Goal: Task Accomplishment & Management: Complete application form

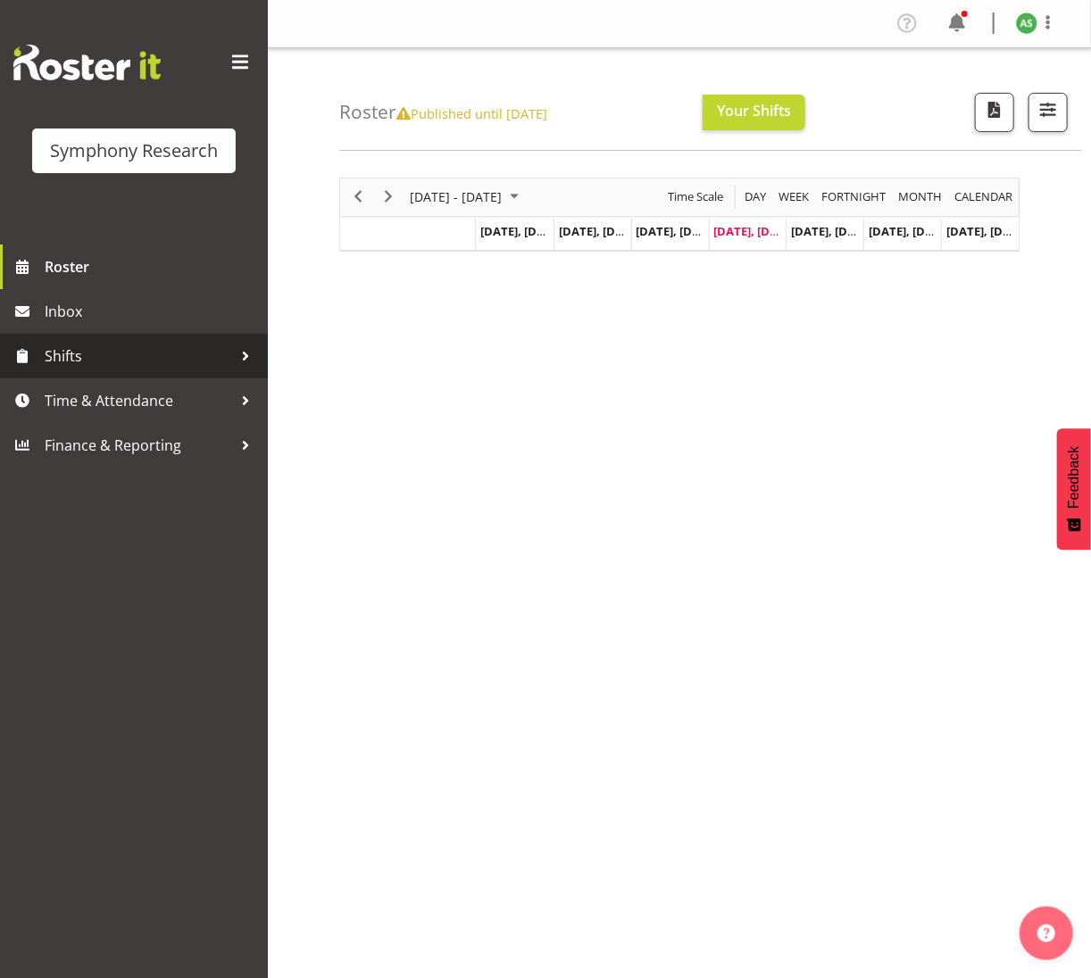
click at [110, 350] on span "Shifts" at bounding box center [138, 356] width 187 height 27
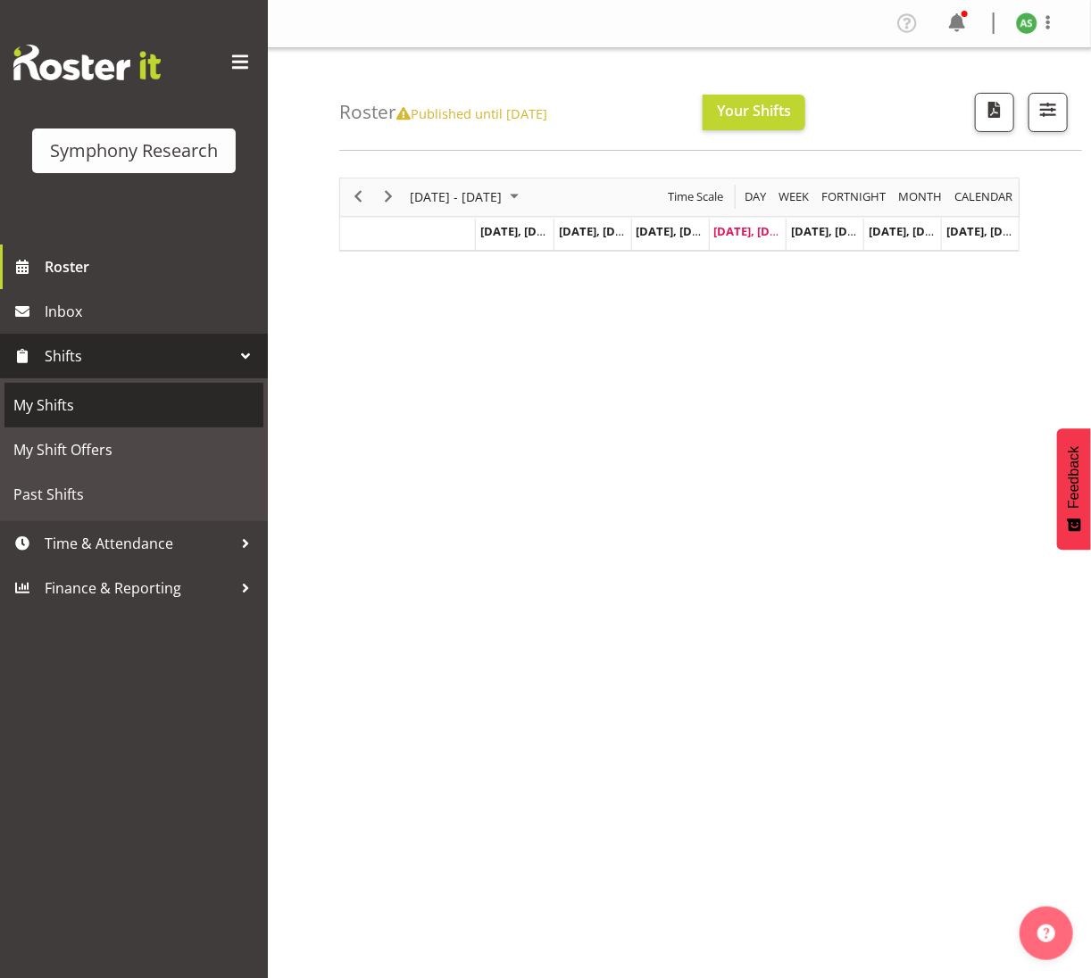
click at [79, 411] on span "My Shifts" at bounding box center [133, 405] width 241 height 27
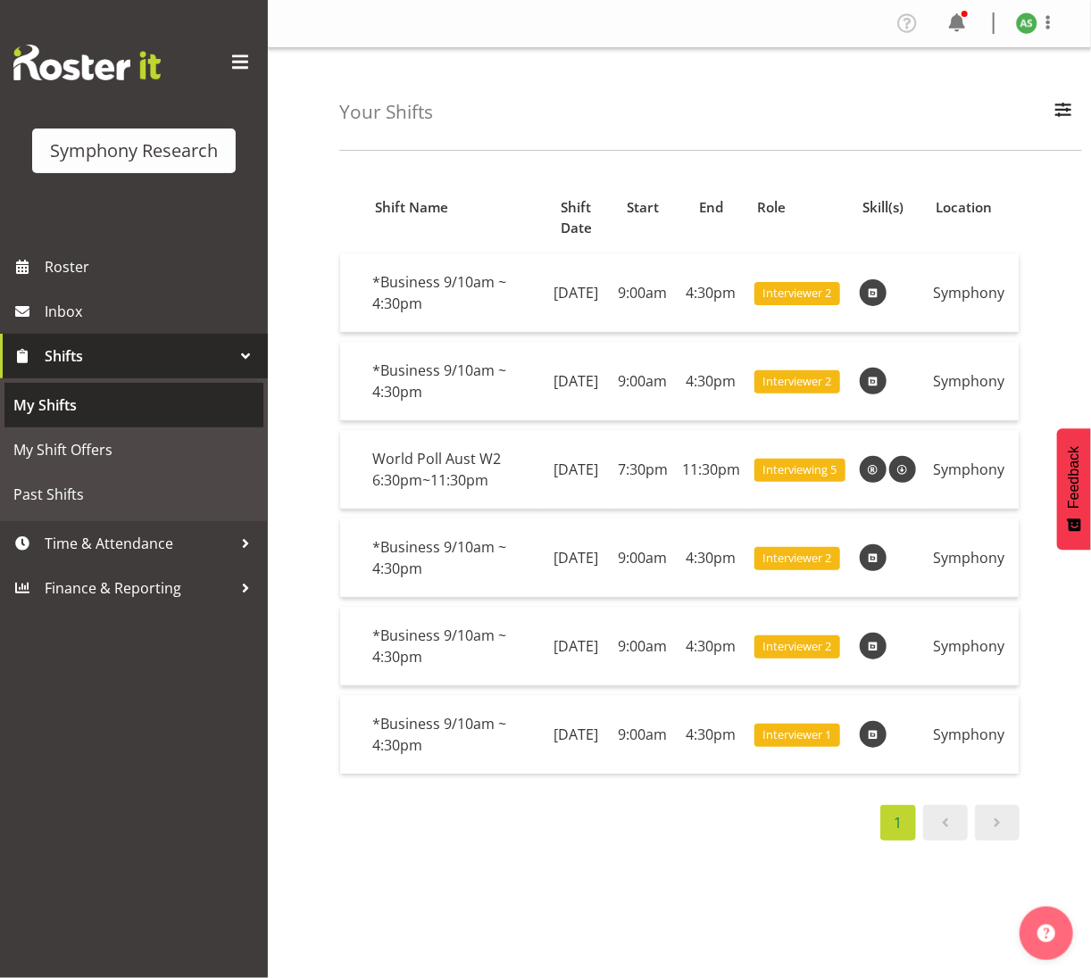
click at [93, 392] on span "My Shifts" at bounding box center [133, 405] width 241 height 27
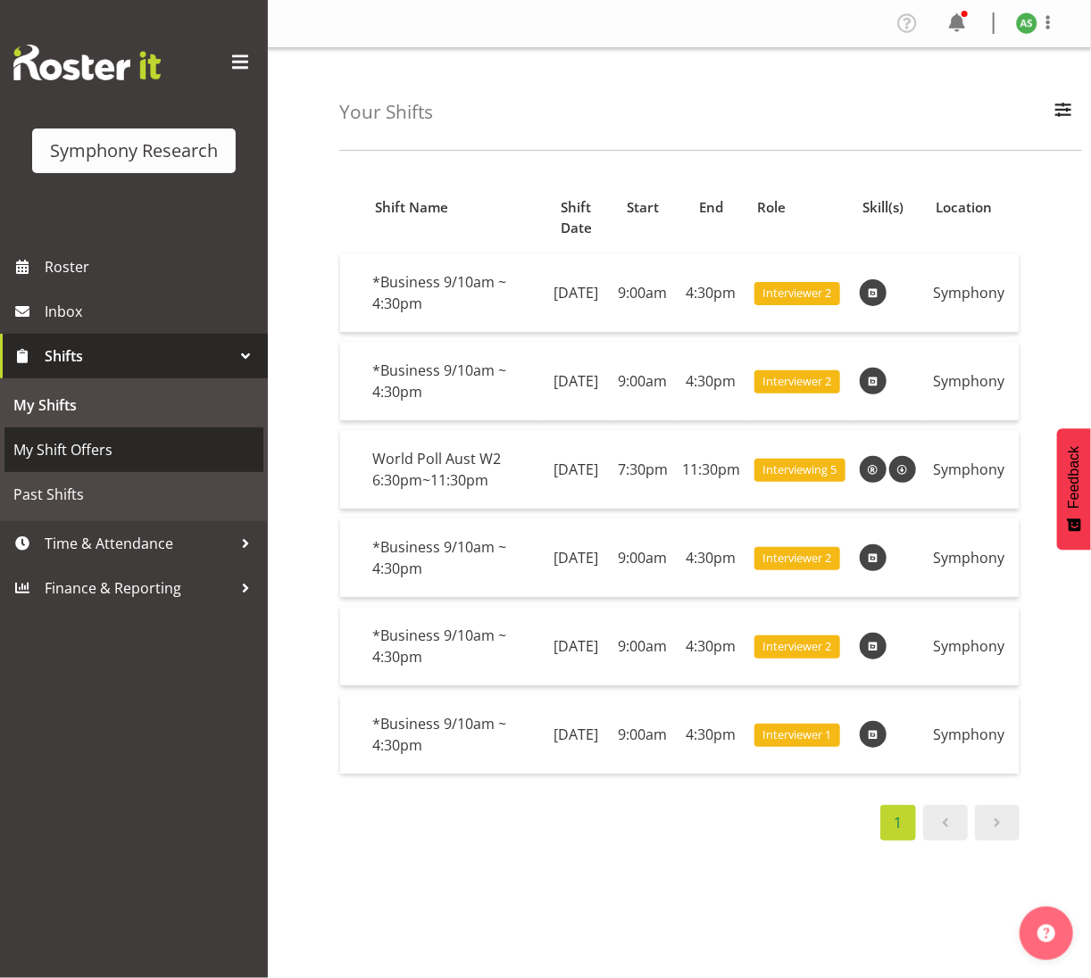
click at [95, 443] on span "My Shift Offers" at bounding box center [133, 449] width 241 height 27
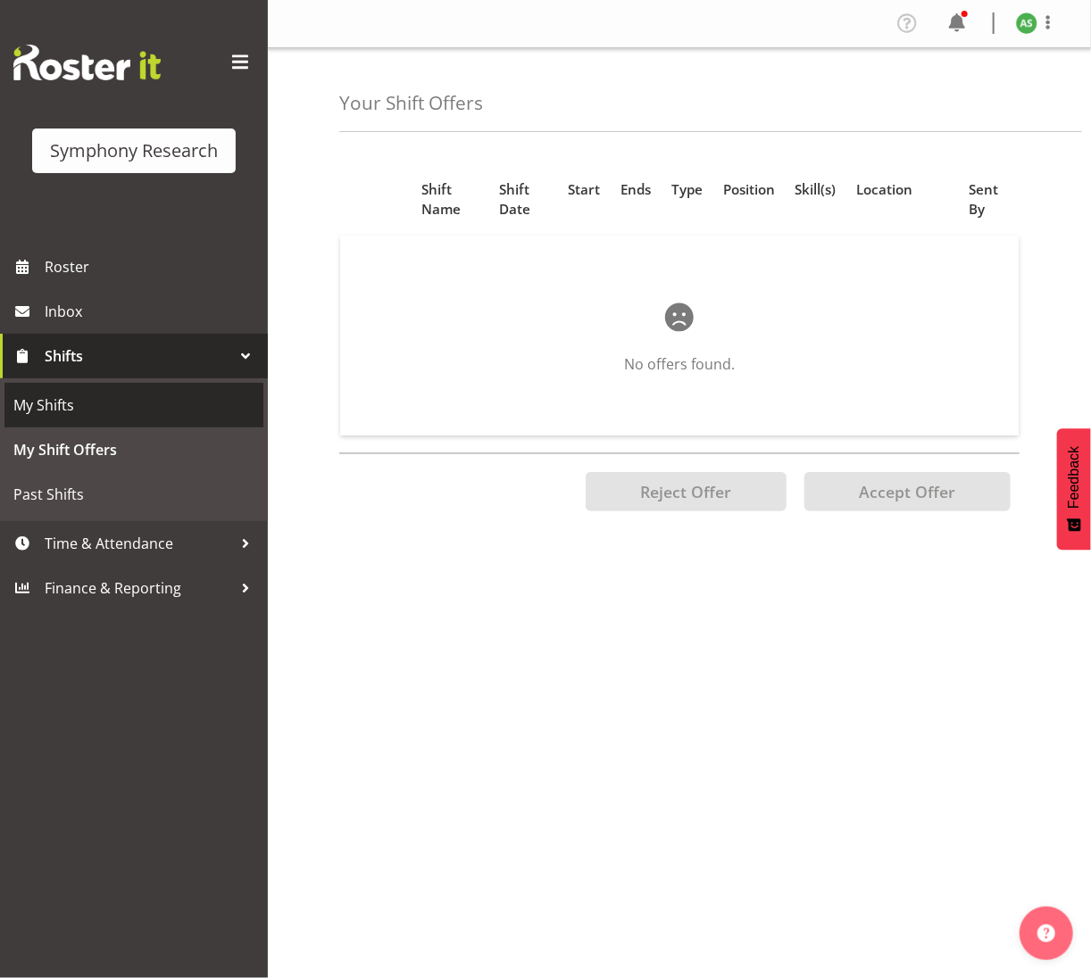
click at [93, 414] on span "My Shifts" at bounding box center [133, 405] width 241 height 27
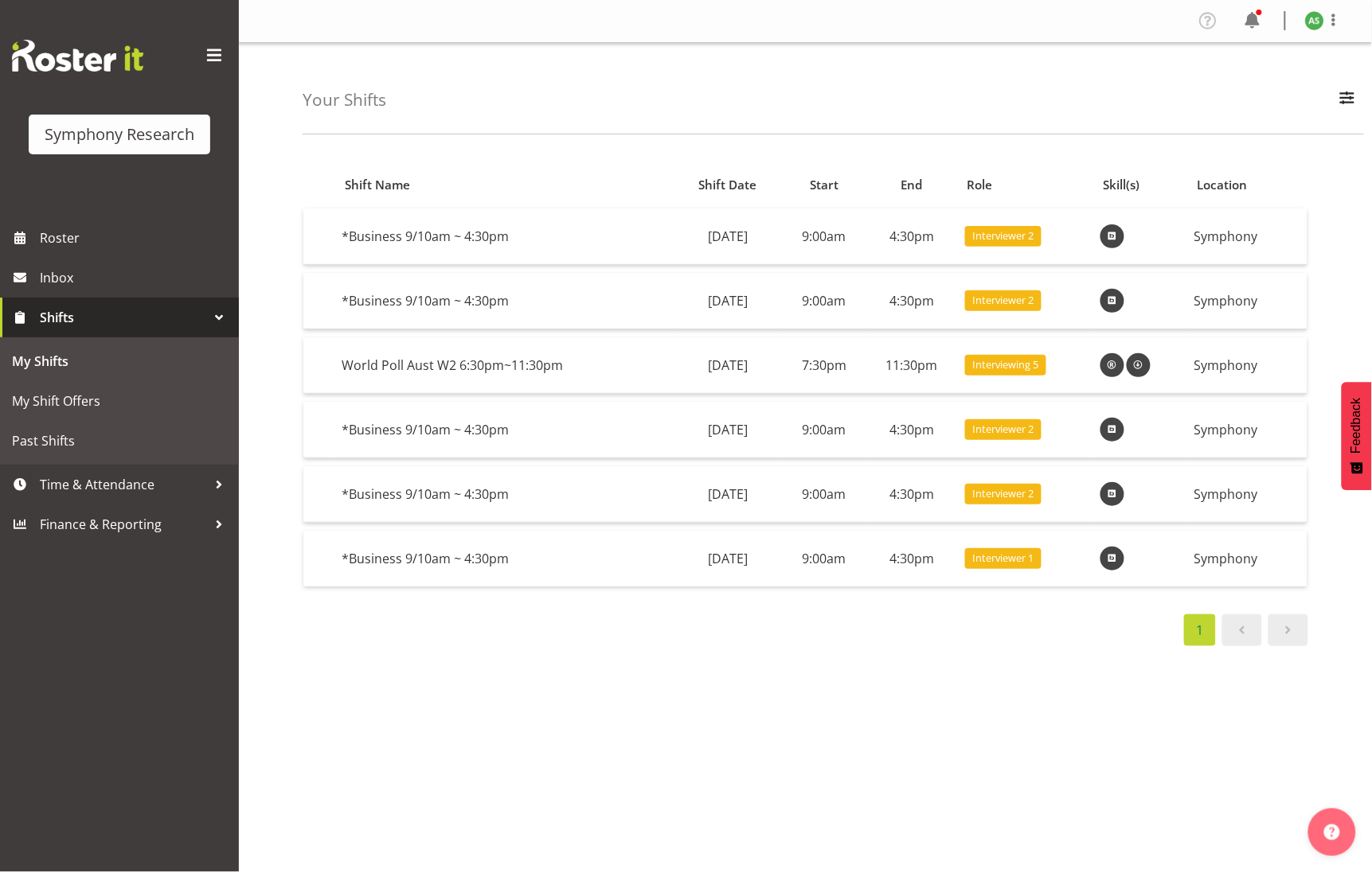
click at [124, 324] on span "Shifts" at bounding box center [123, 317] width 167 height 24
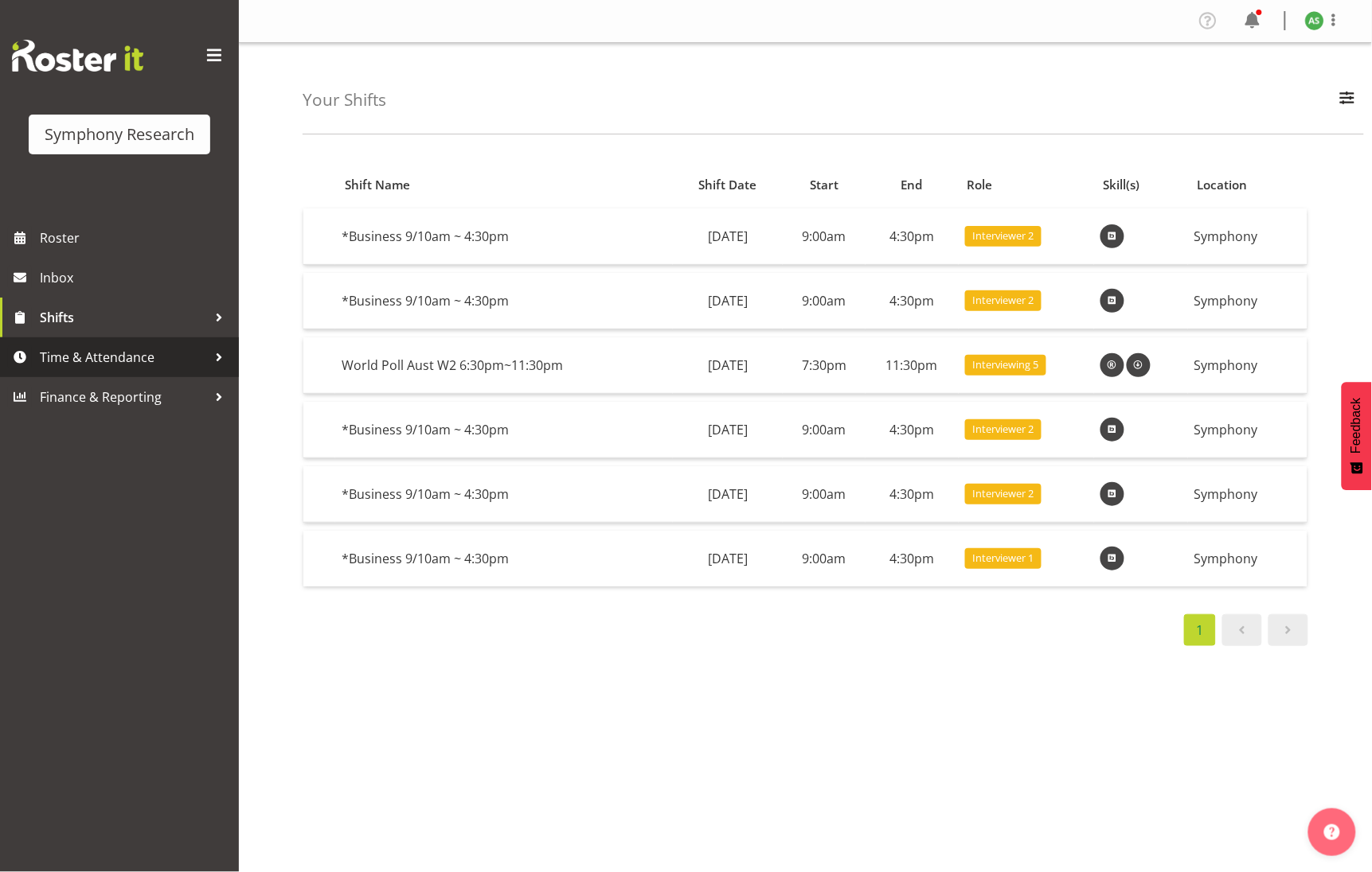
click at [131, 351] on span "Time & Attendance" at bounding box center [123, 357] width 167 height 24
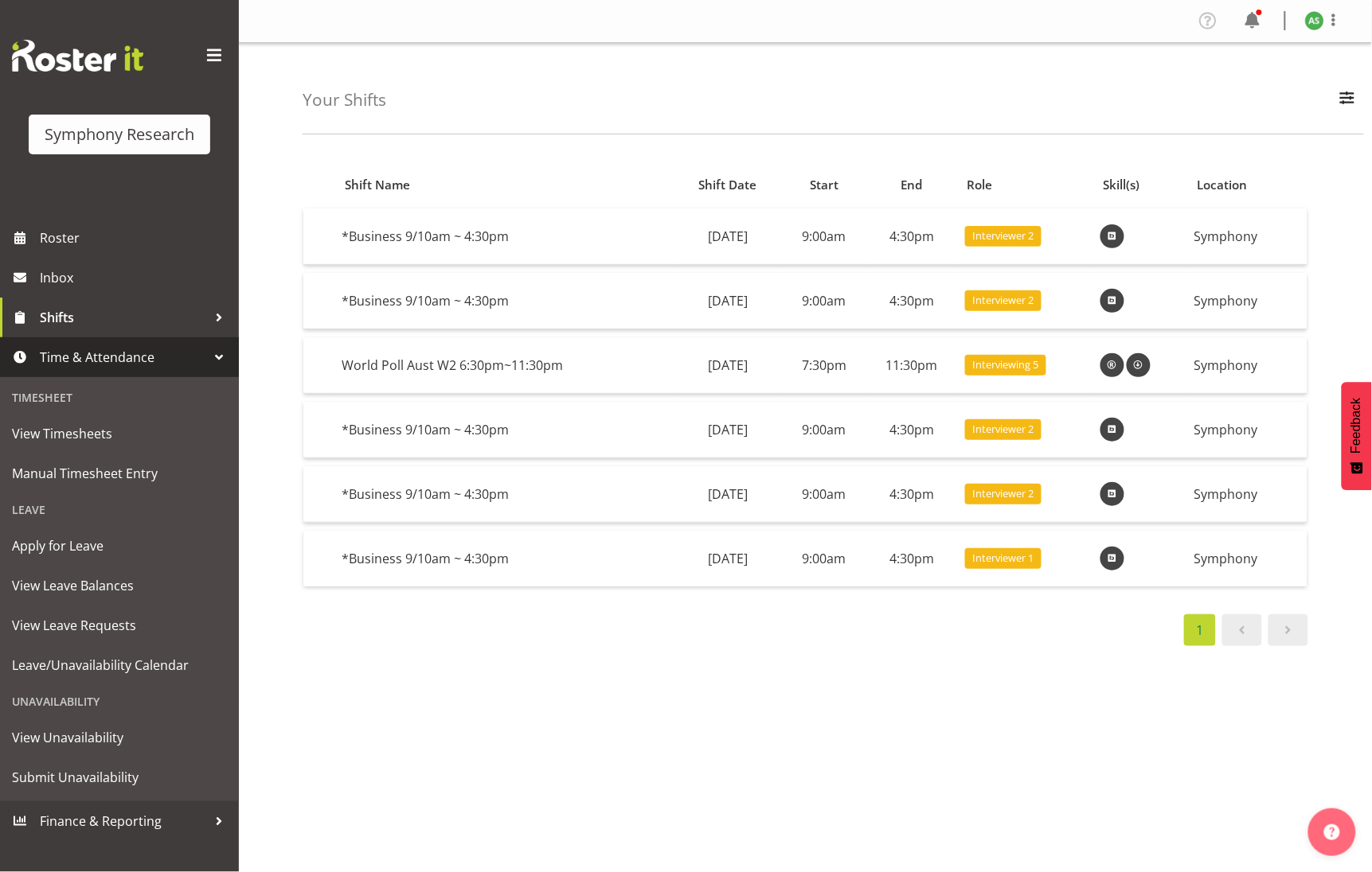
click at [70, 357] on span "Time & Attendance" at bounding box center [123, 357] width 167 height 24
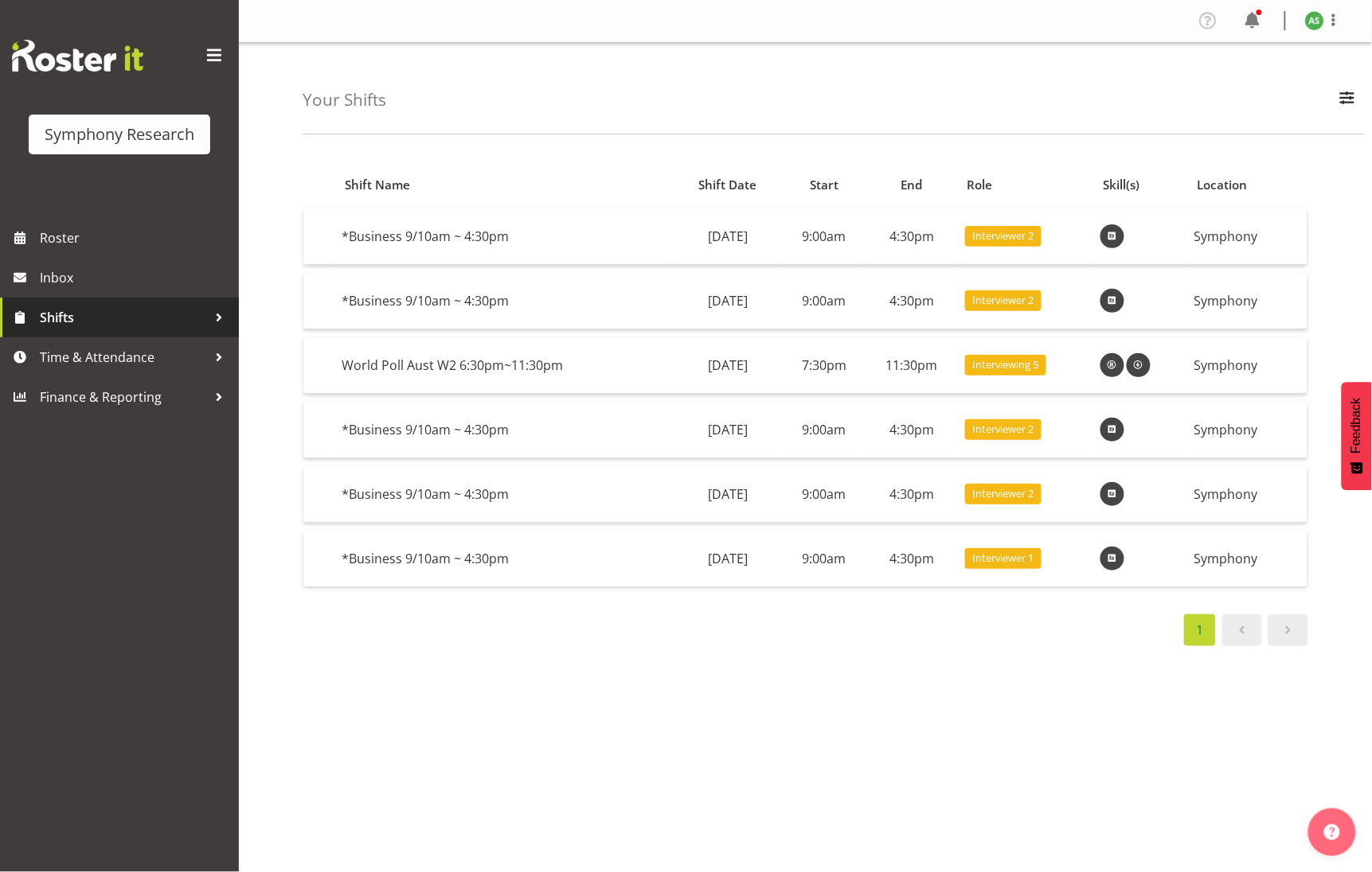
click at [85, 322] on span "Shifts" at bounding box center [123, 317] width 167 height 24
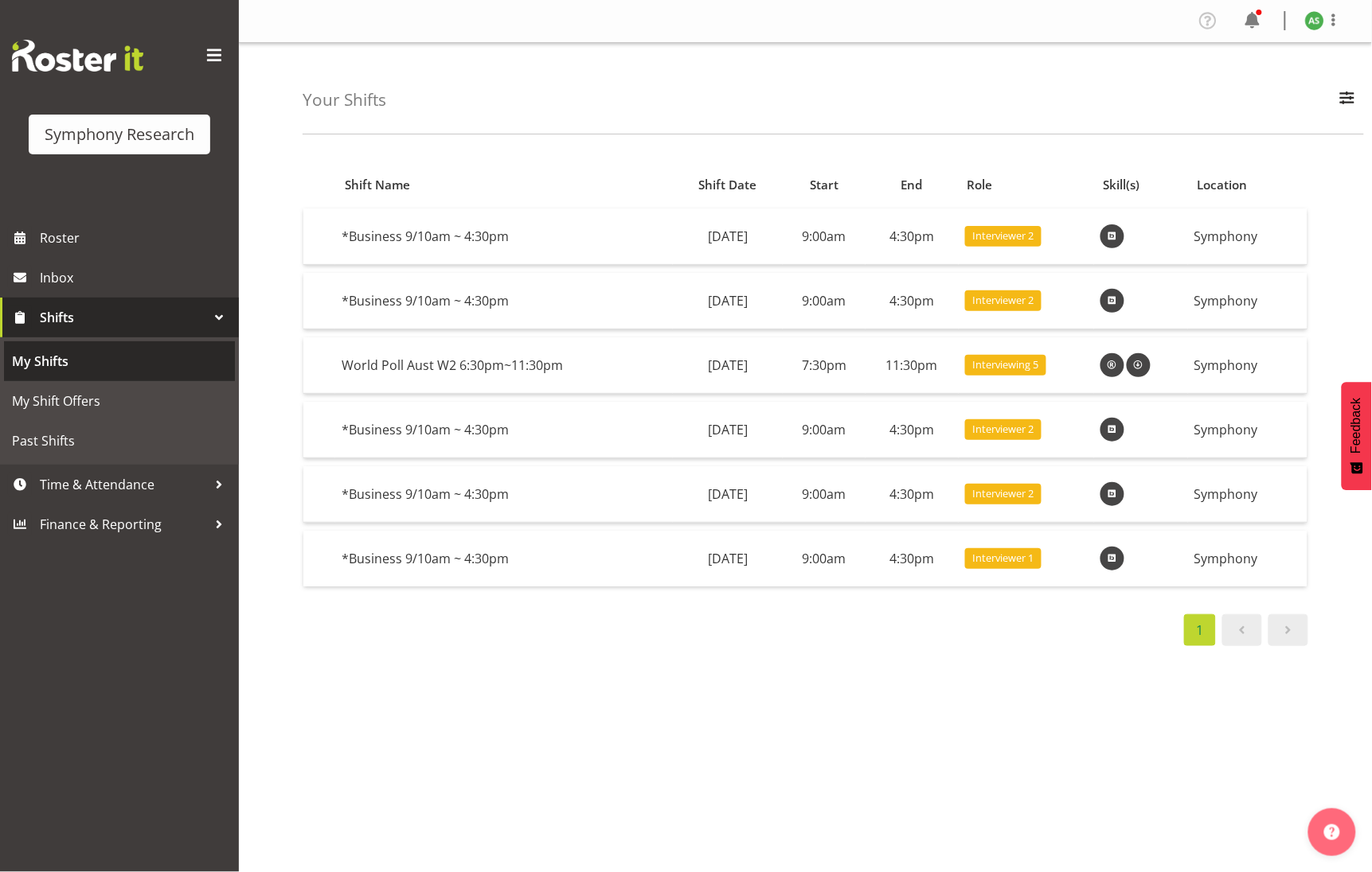
click at [87, 358] on span "My Shifts" at bounding box center [119, 361] width 215 height 24
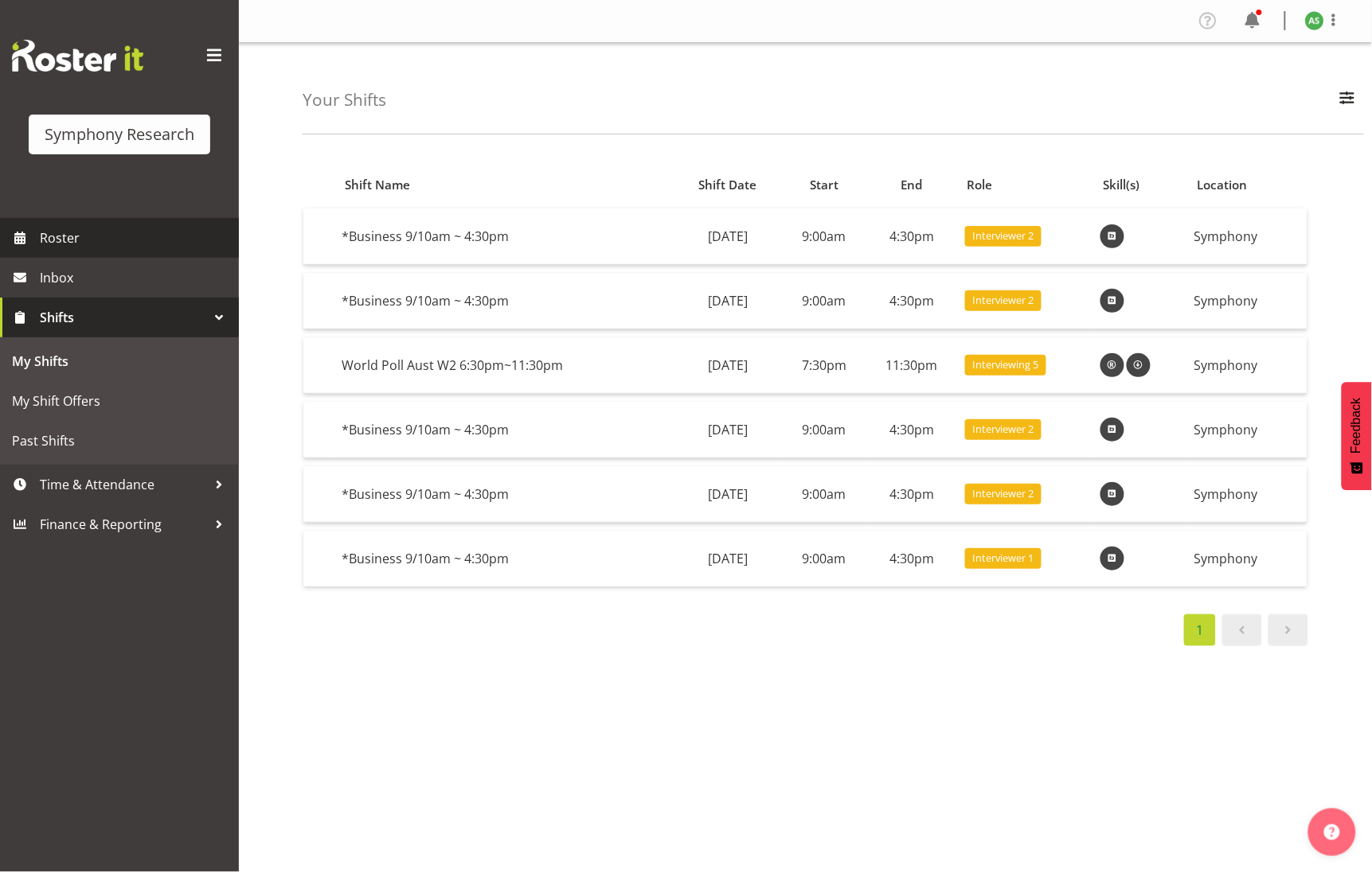
click at [116, 241] on span "Roster" at bounding box center [136, 237] width 191 height 24
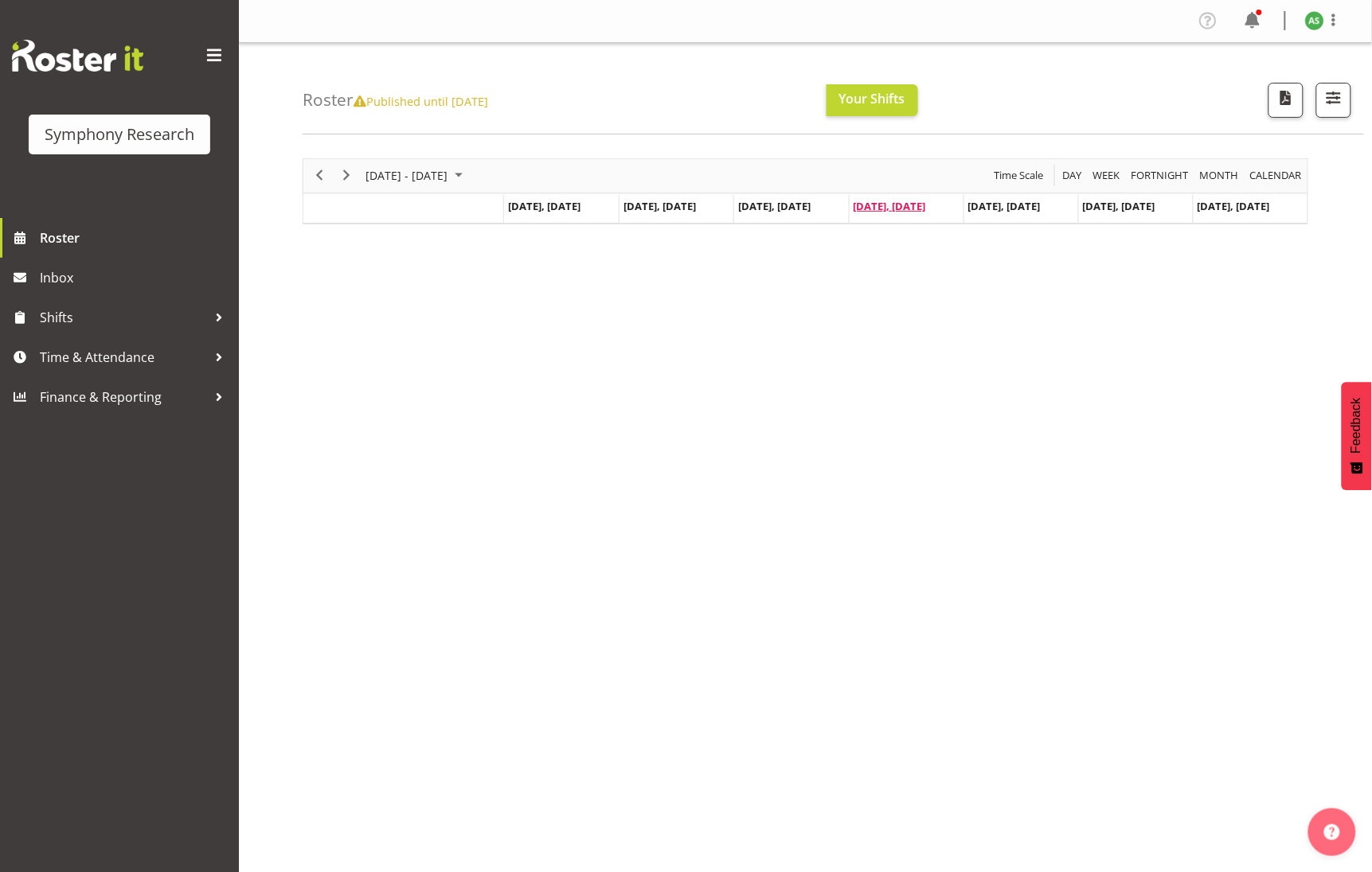
click at [888, 211] on span "Oct 9, Thursday" at bounding box center [889, 206] width 72 height 14
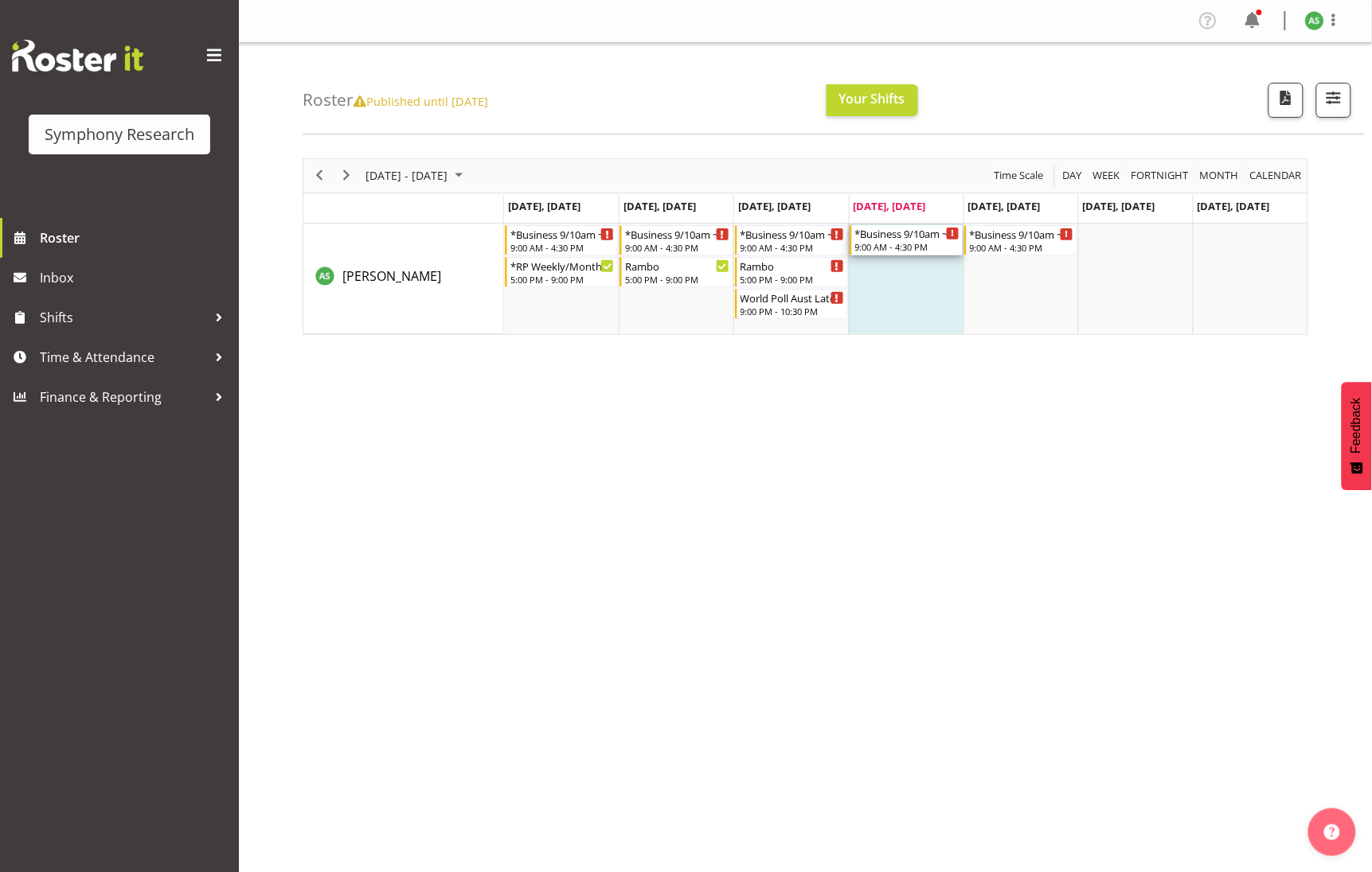
click at [909, 241] on div "9:00 AM - 4:30 PM" at bounding box center [907, 247] width 104 height 12
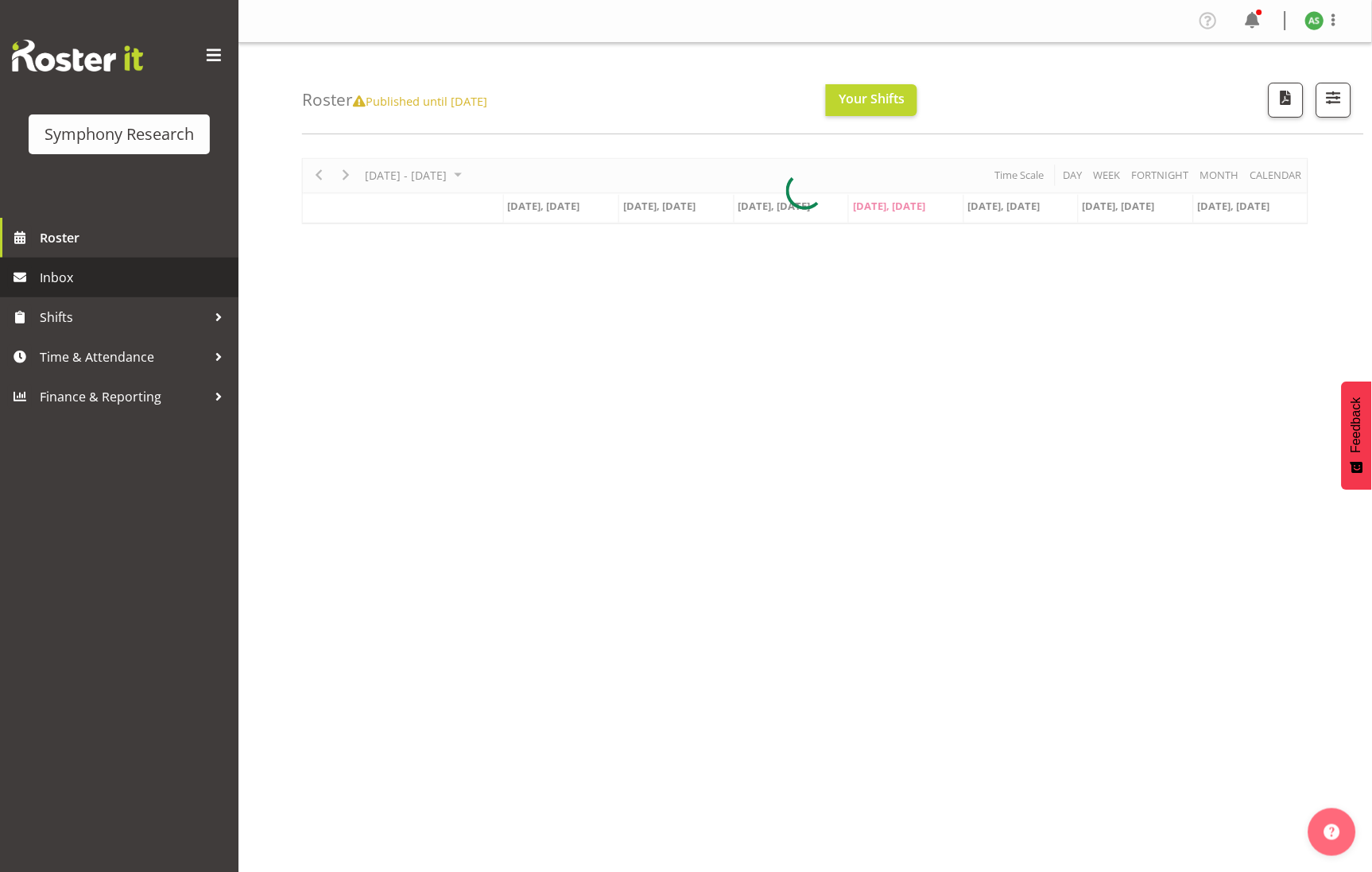
click at [122, 284] on span "Inbox" at bounding box center [135, 277] width 191 height 24
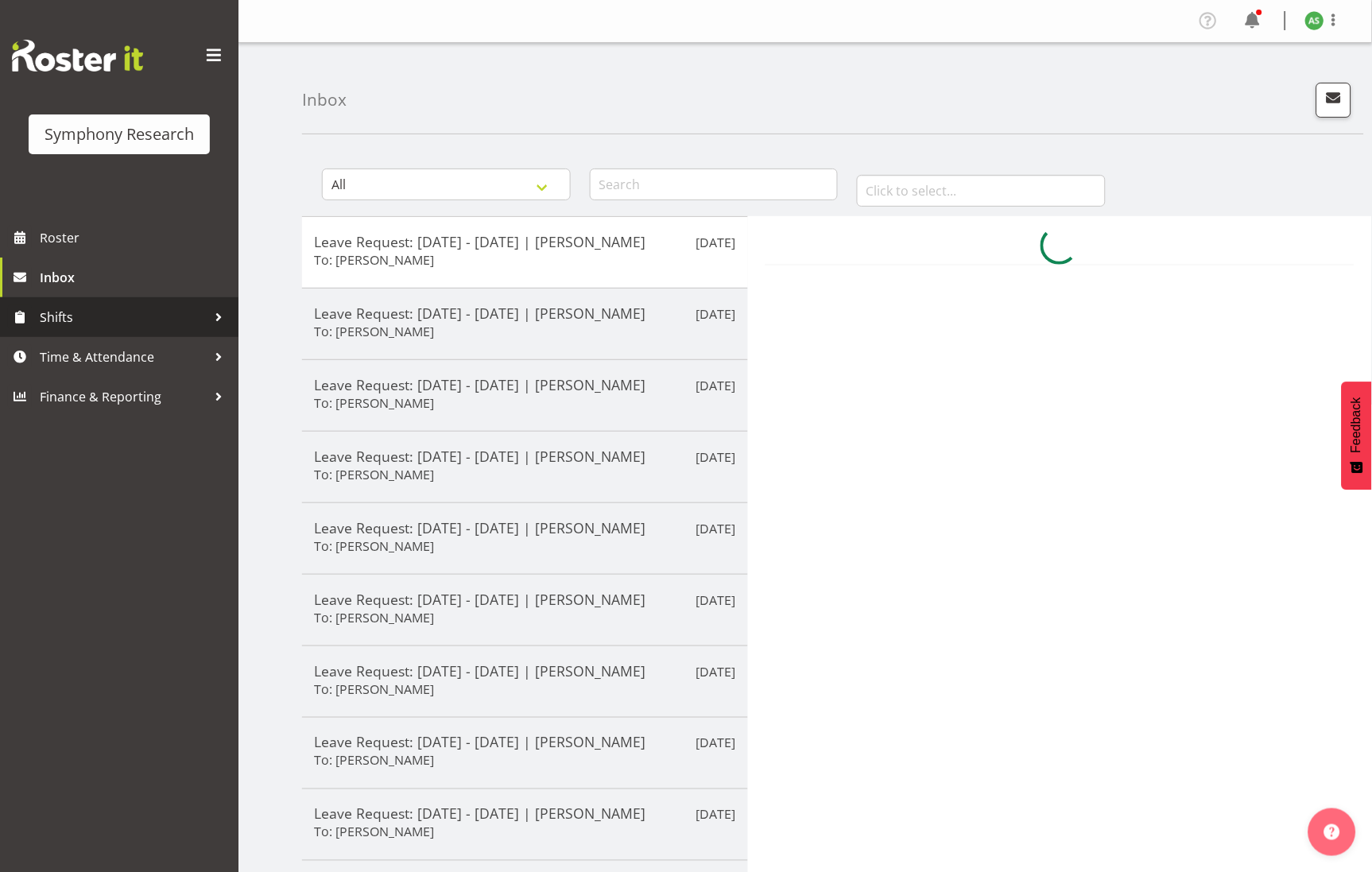
click at [125, 309] on span "Shifts" at bounding box center [123, 317] width 167 height 24
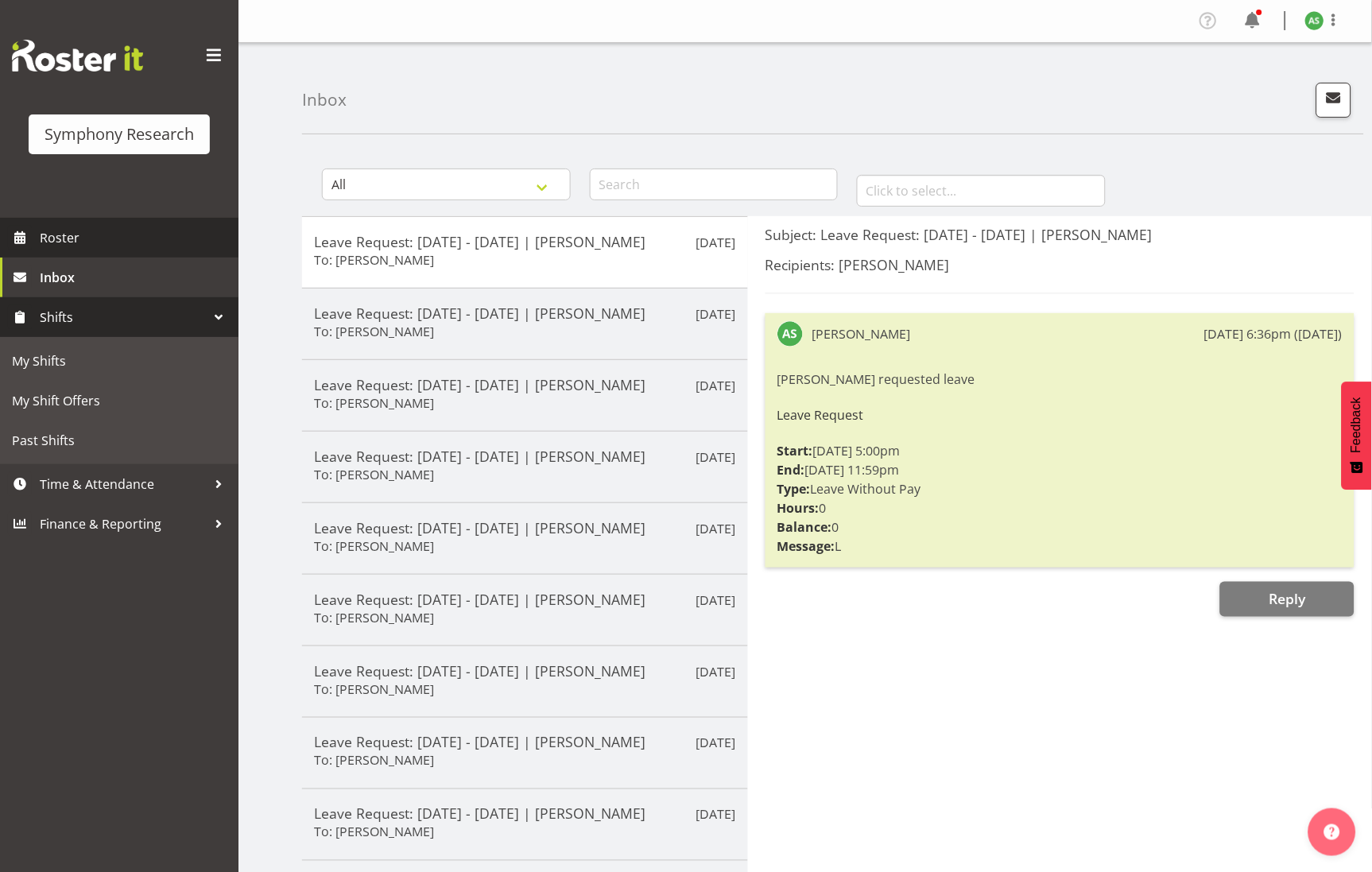
click at [110, 245] on span "Roster" at bounding box center [135, 237] width 191 height 24
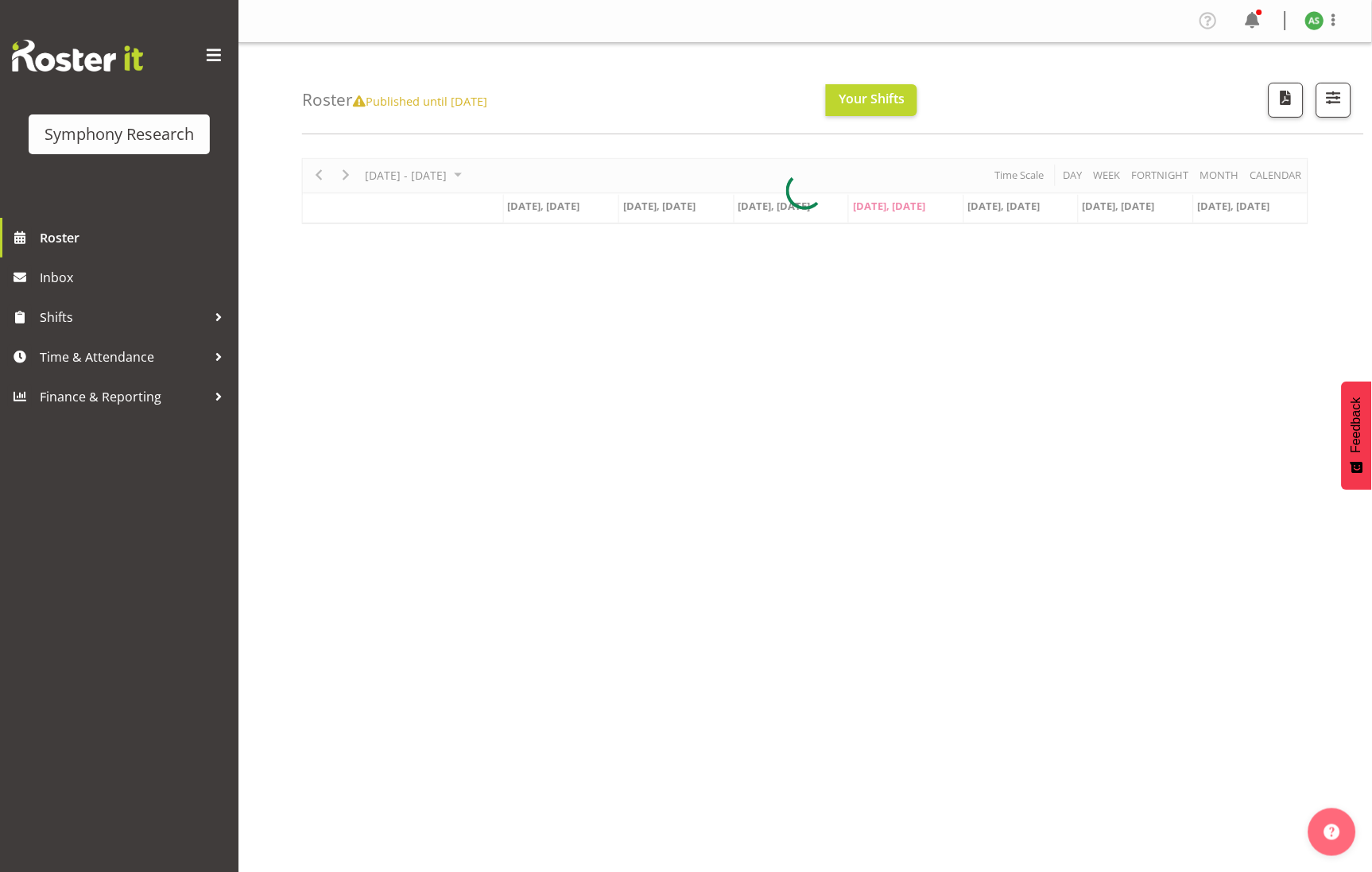
click at [1009, 211] on div at bounding box center [805, 192] width 1007 height 66
click at [1009, 211] on span "Oct 10, Friday" at bounding box center [1004, 206] width 72 height 14
click at [1009, 208] on span "Oct 10, Friday" at bounding box center [1004, 206] width 72 height 14
click at [892, 208] on div "October 06 - 12, 2025 Today Day Week Fortnight Month calendar Month Agenda Time…" at bounding box center [805, 192] width 1007 height 66
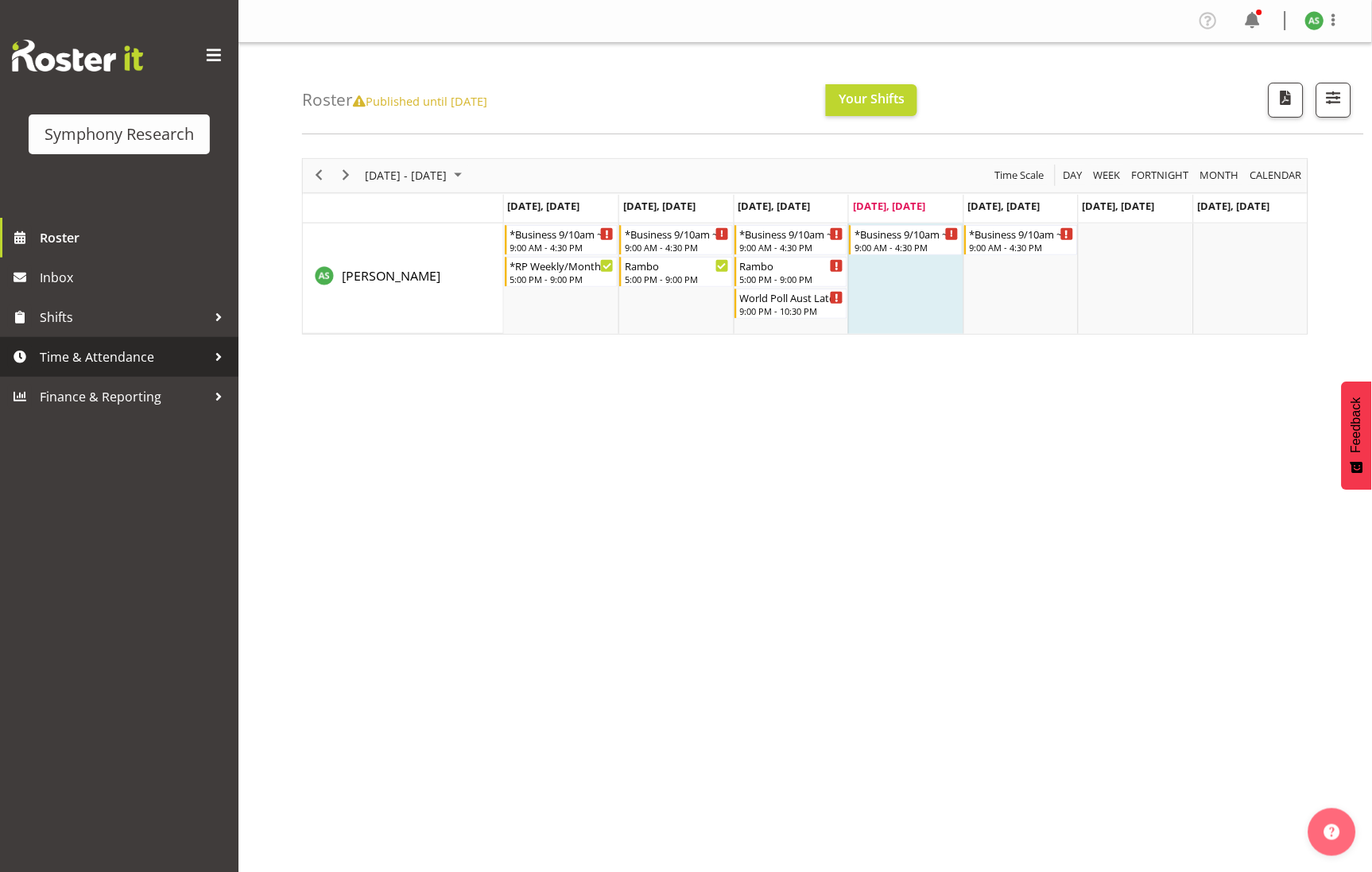
click at [92, 353] on span "Time & Attendance" at bounding box center [123, 356] width 167 height 24
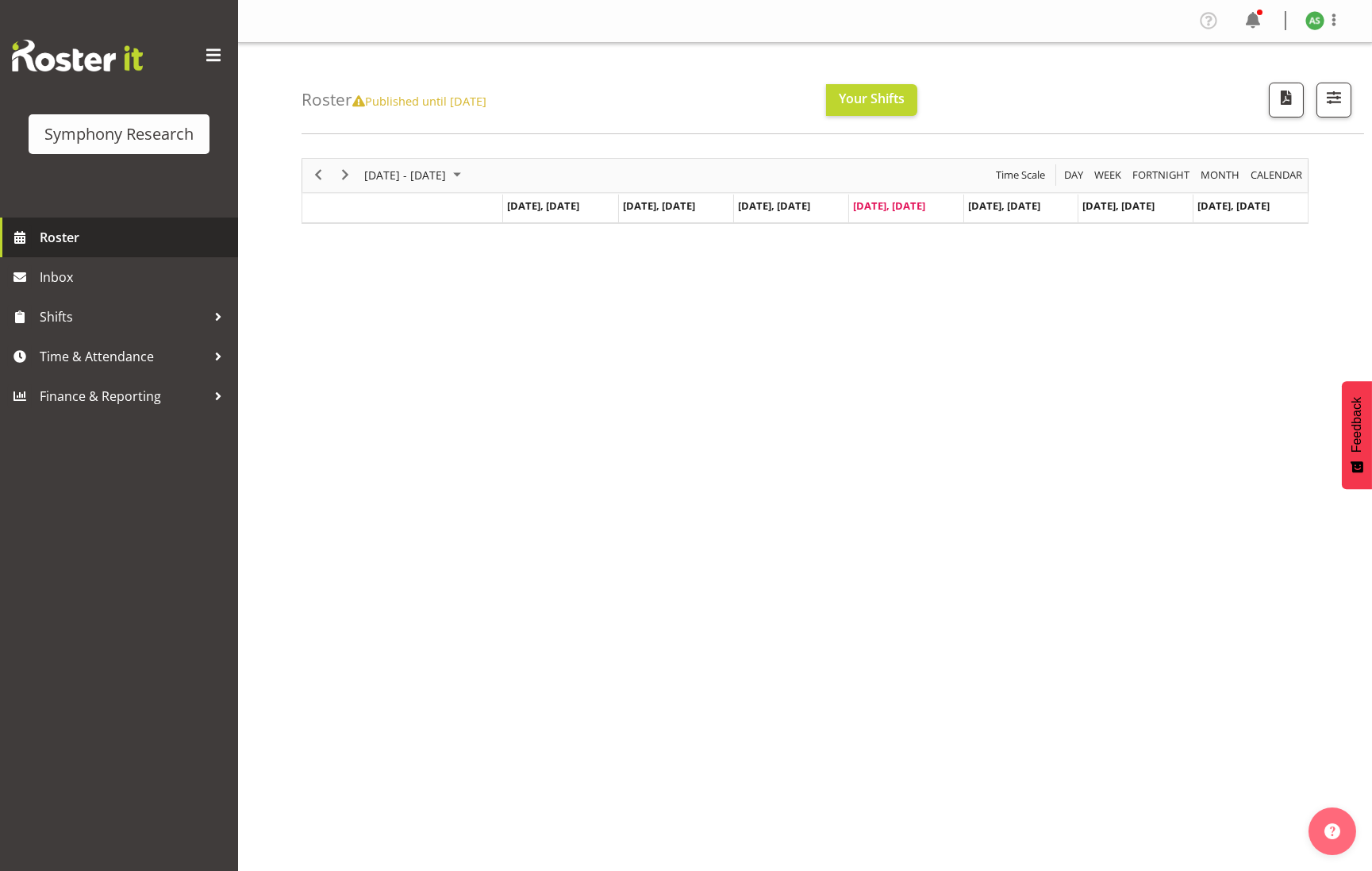
click at [77, 240] on span "Roster" at bounding box center [135, 237] width 190 height 24
click at [75, 251] on link "Roster" at bounding box center [119, 238] width 238 height 40
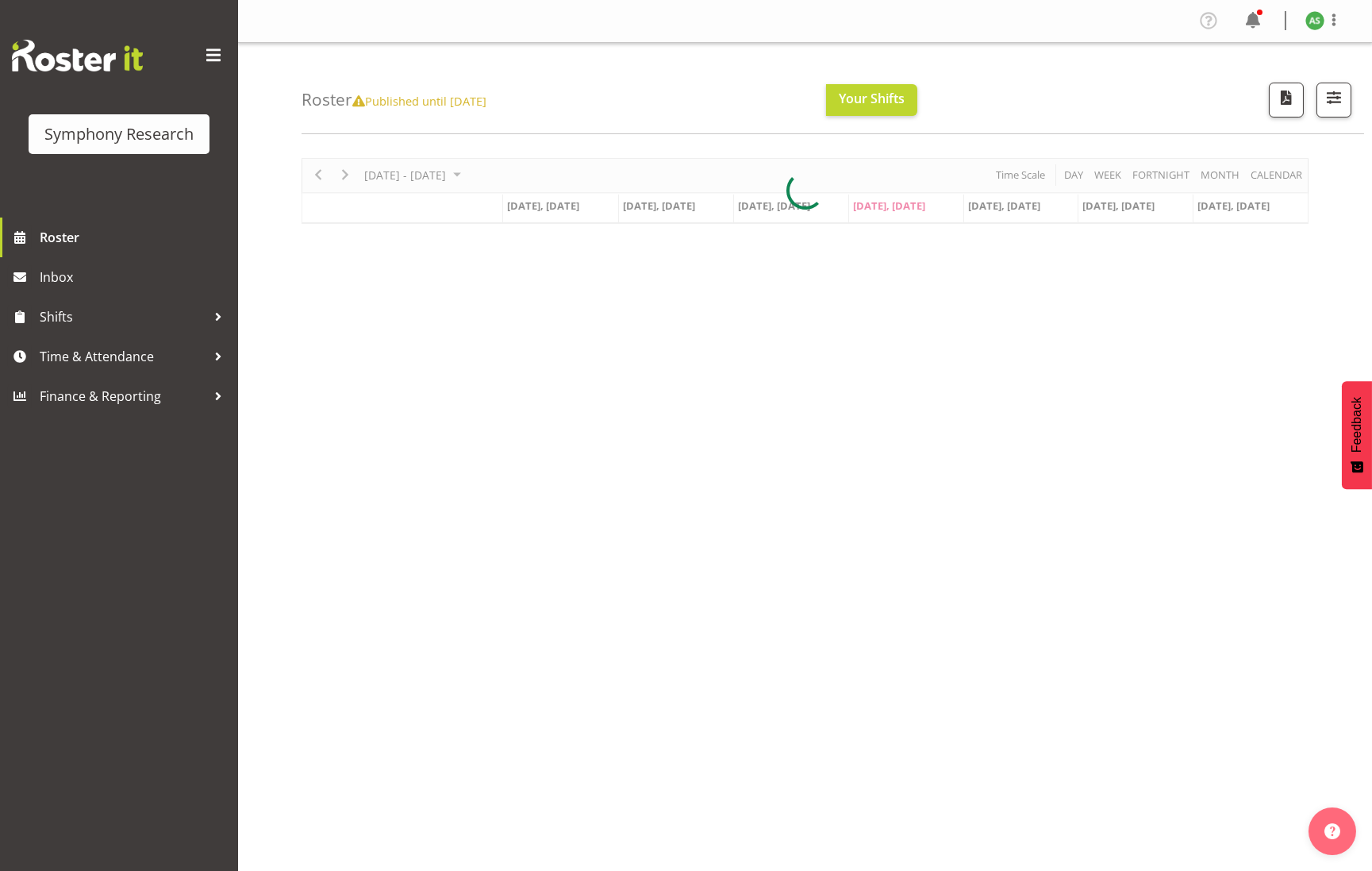
click at [890, 209] on div at bounding box center [805, 191] width 1007 height 66
click at [890, 205] on span "Oct 9, Thursday" at bounding box center [888, 206] width 72 height 14
click at [892, 203] on span "[DATE], [DATE]" at bounding box center [888, 206] width 72 height 14
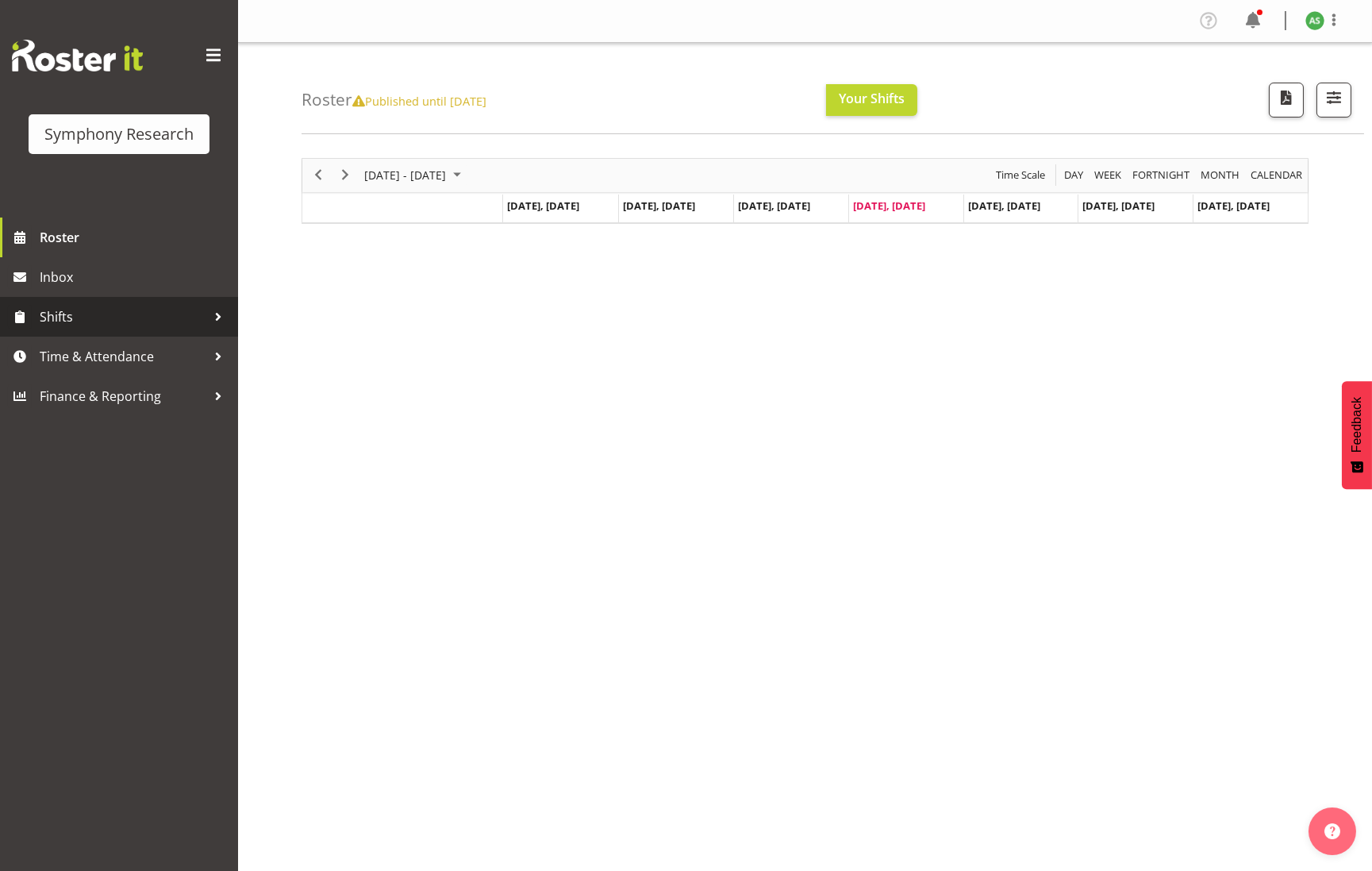
click at [118, 307] on span "Shifts" at bounding box center [123, 317] width 166 height 24
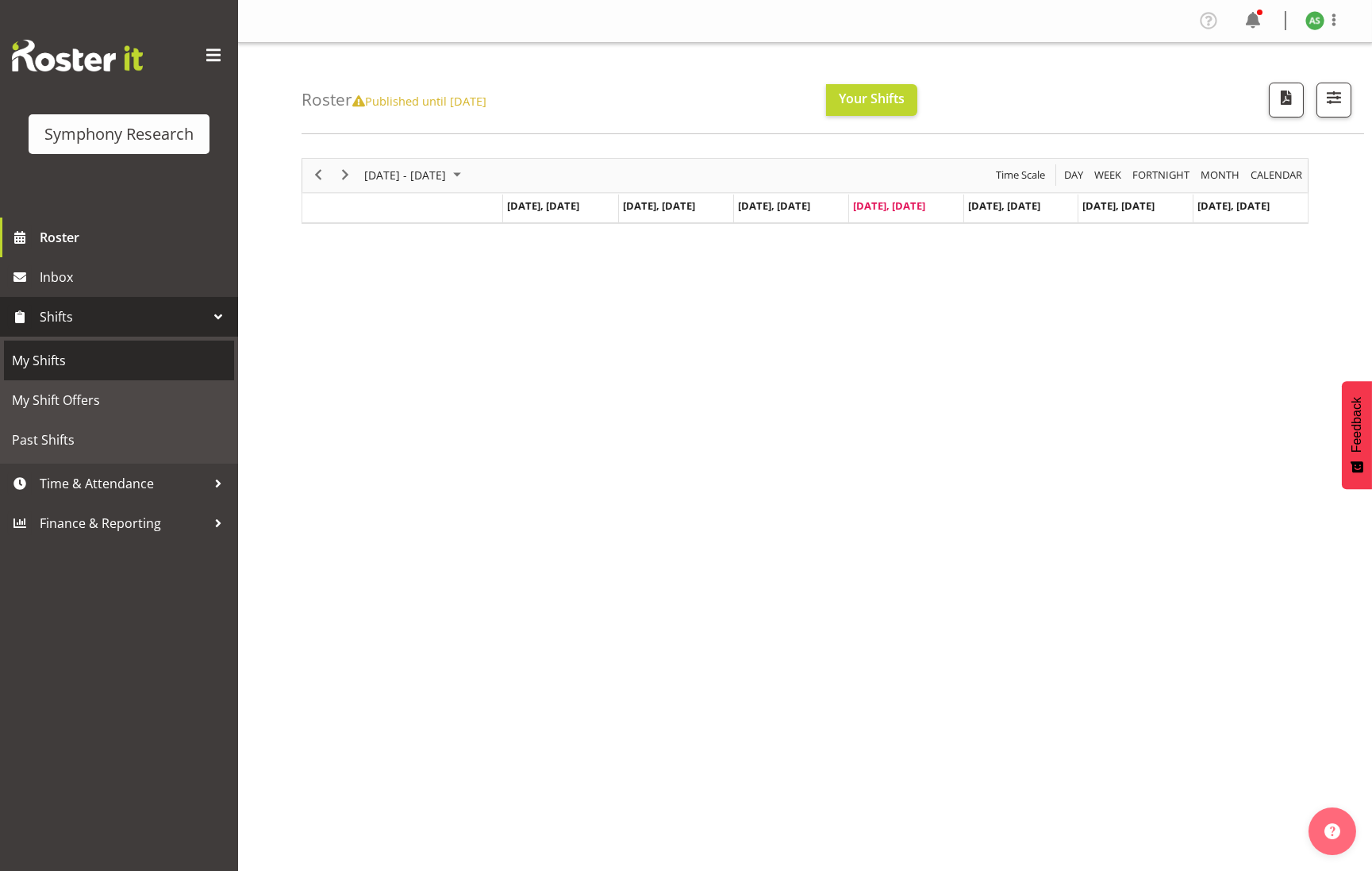
click at [123, 368] on span "My Shifts" at bounding box center [118, 360] width 214 height 24
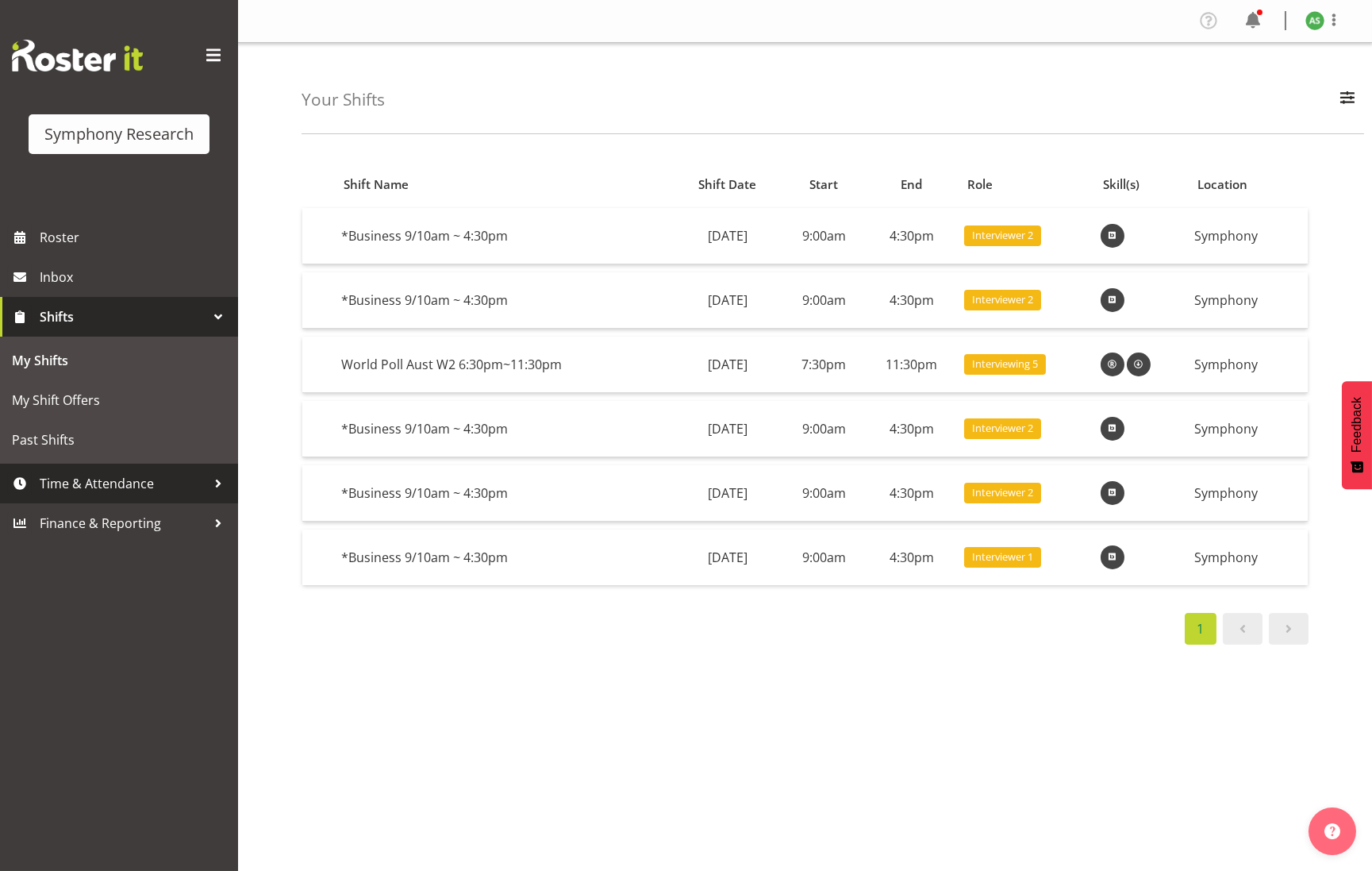
click at [107, 480] on span "Time & Attendance" at bounding box center [123, 483] width 166 height 24
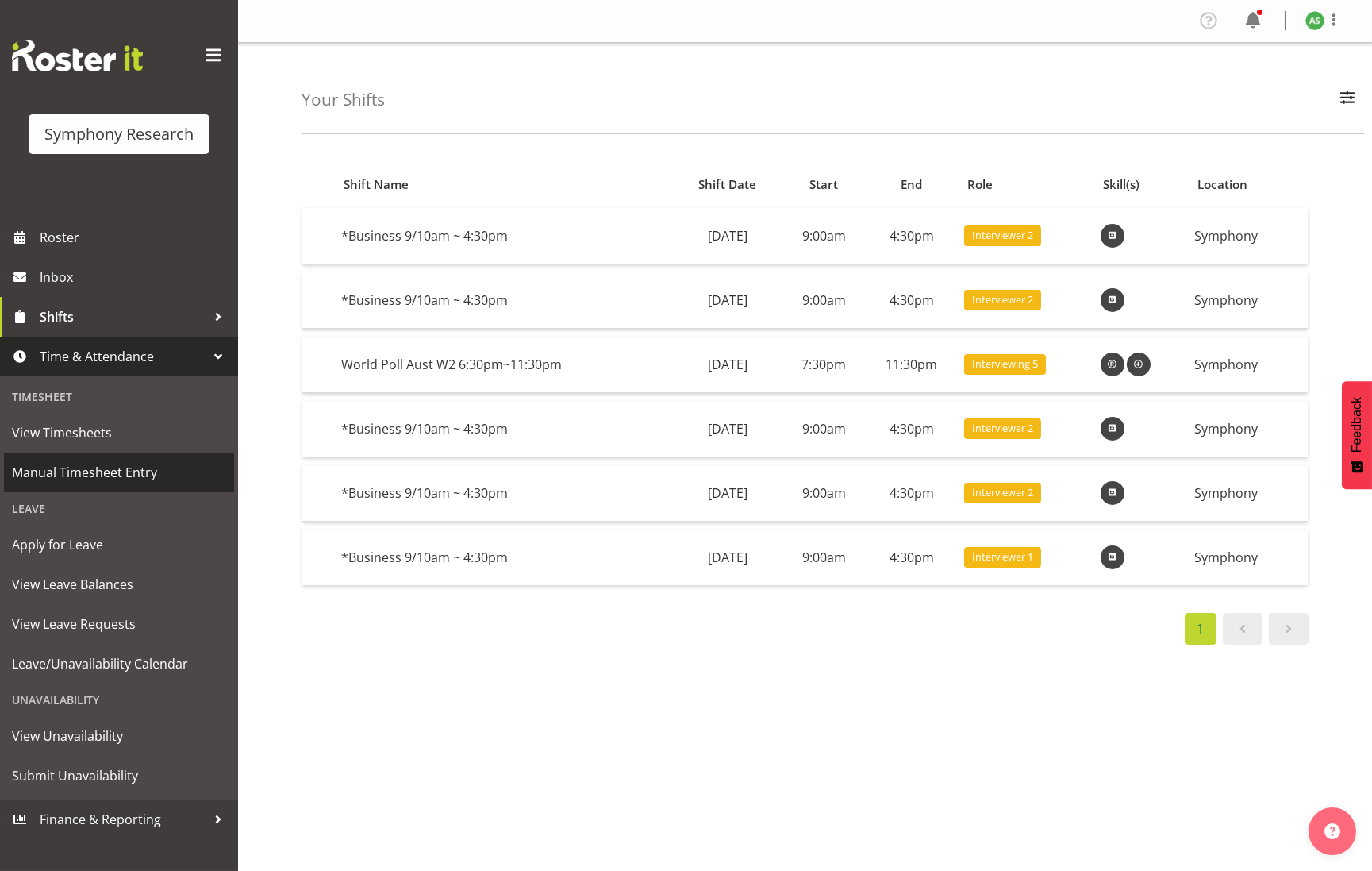
click at [106, 473] on span "Manual Timesheet Entry" at bounding box center [118, 472] width 214 height 24
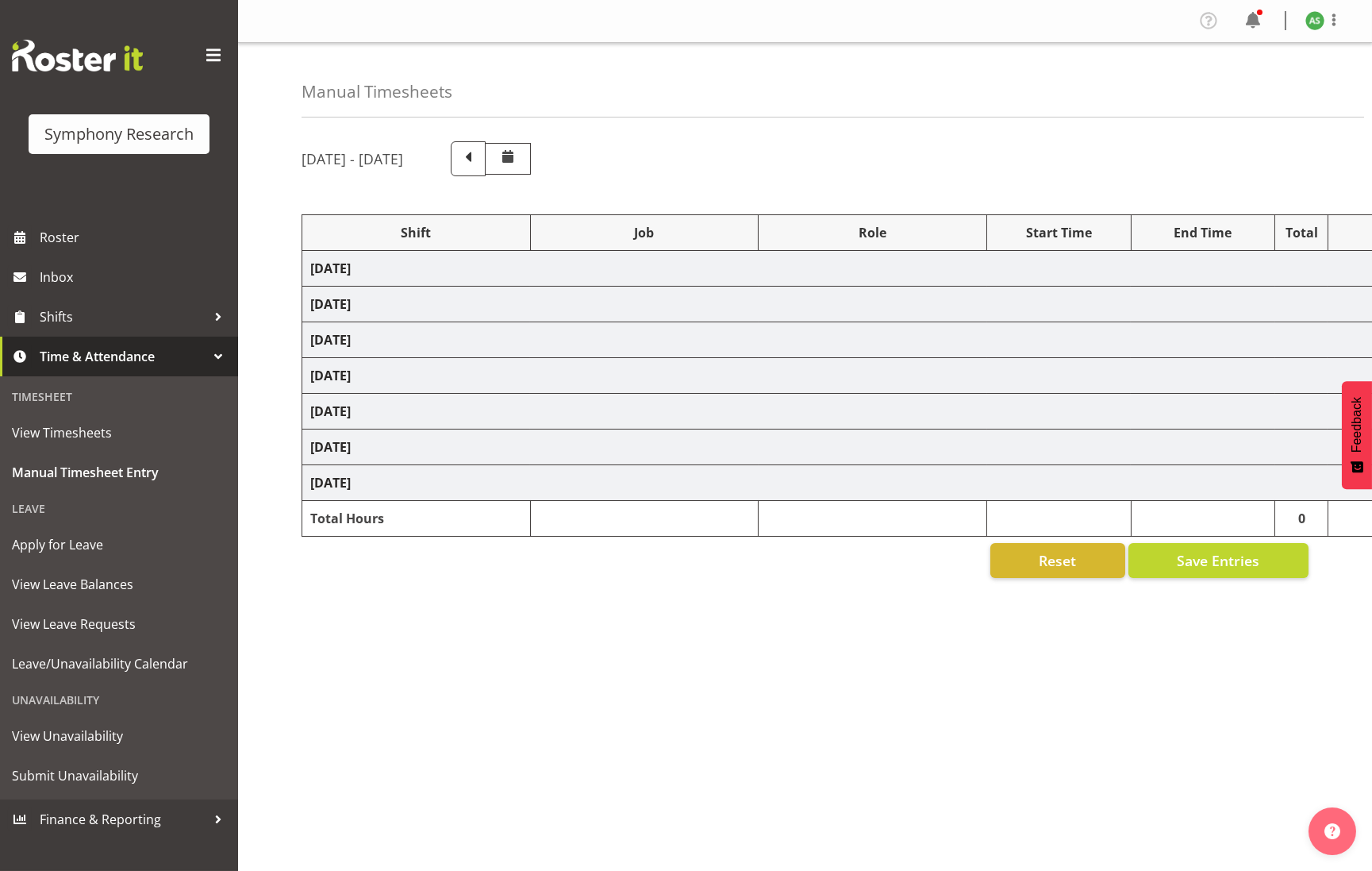
select select "26078"
select select "10730"
select select "47"
select select
select select "10732"
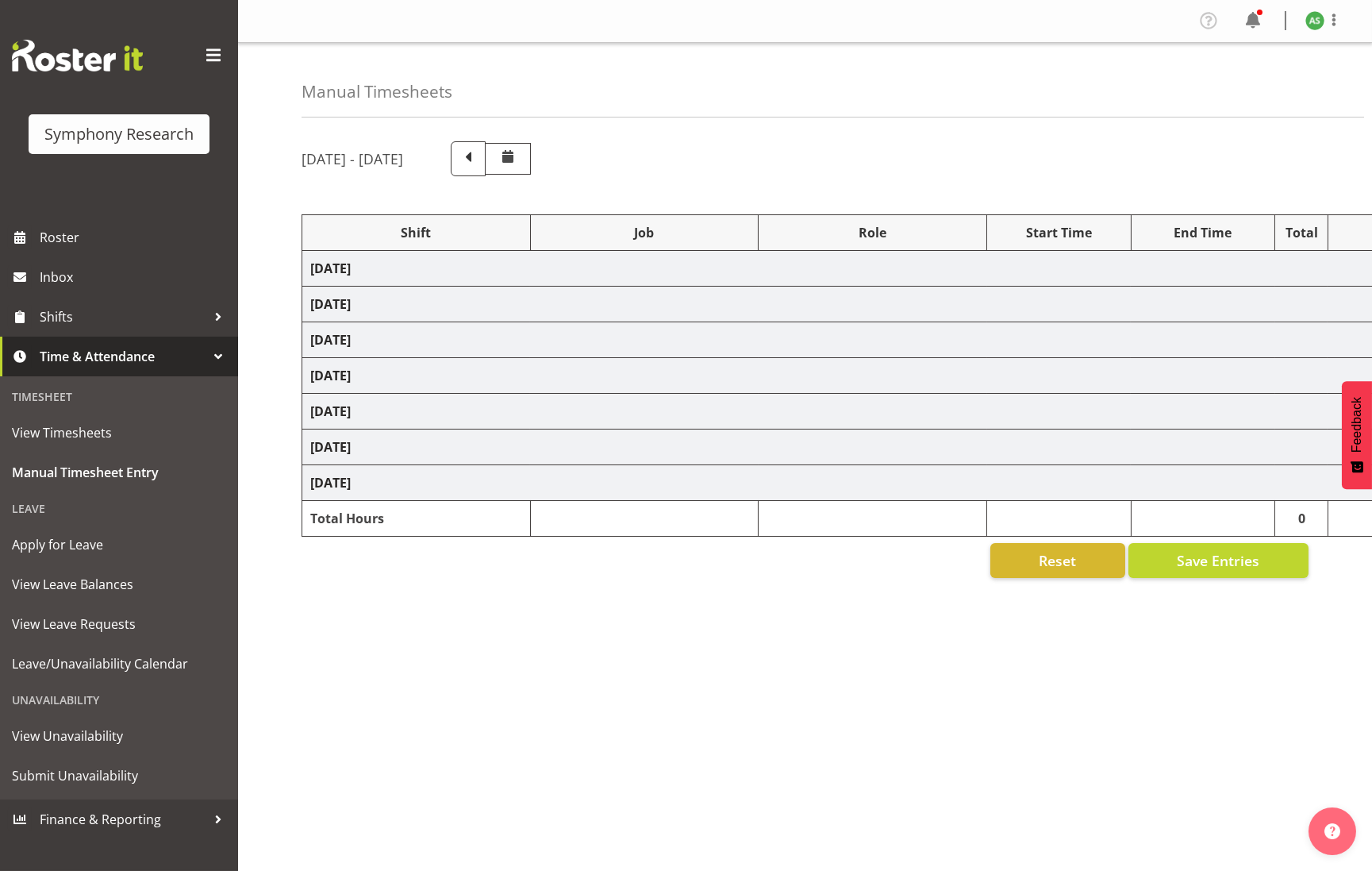
select select "47"
select select "26078"
select select "10730"
select select "47"
select select "103"
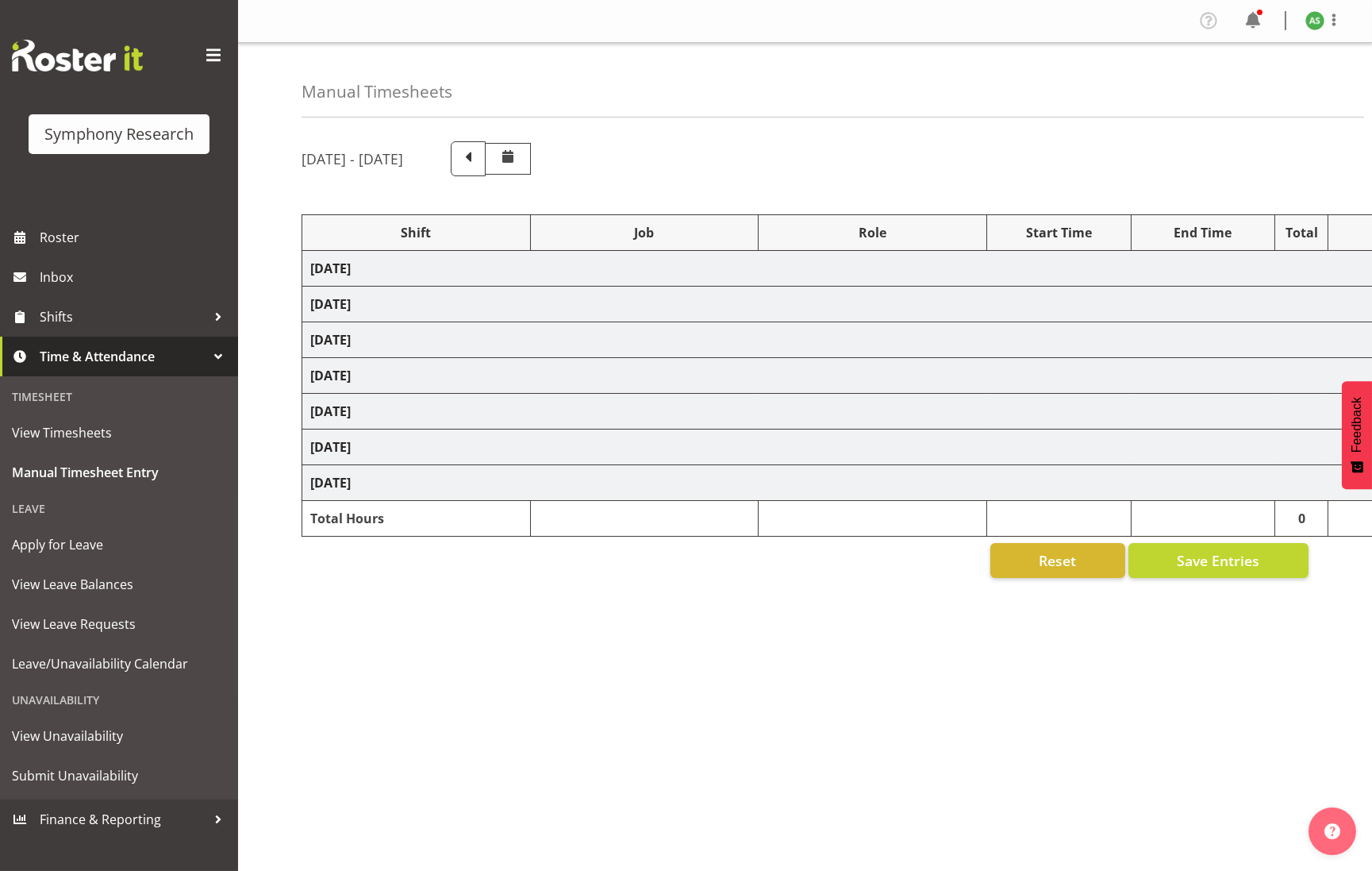
select select "10499"
select select "47"
select select
select select "10732"
select select "47"
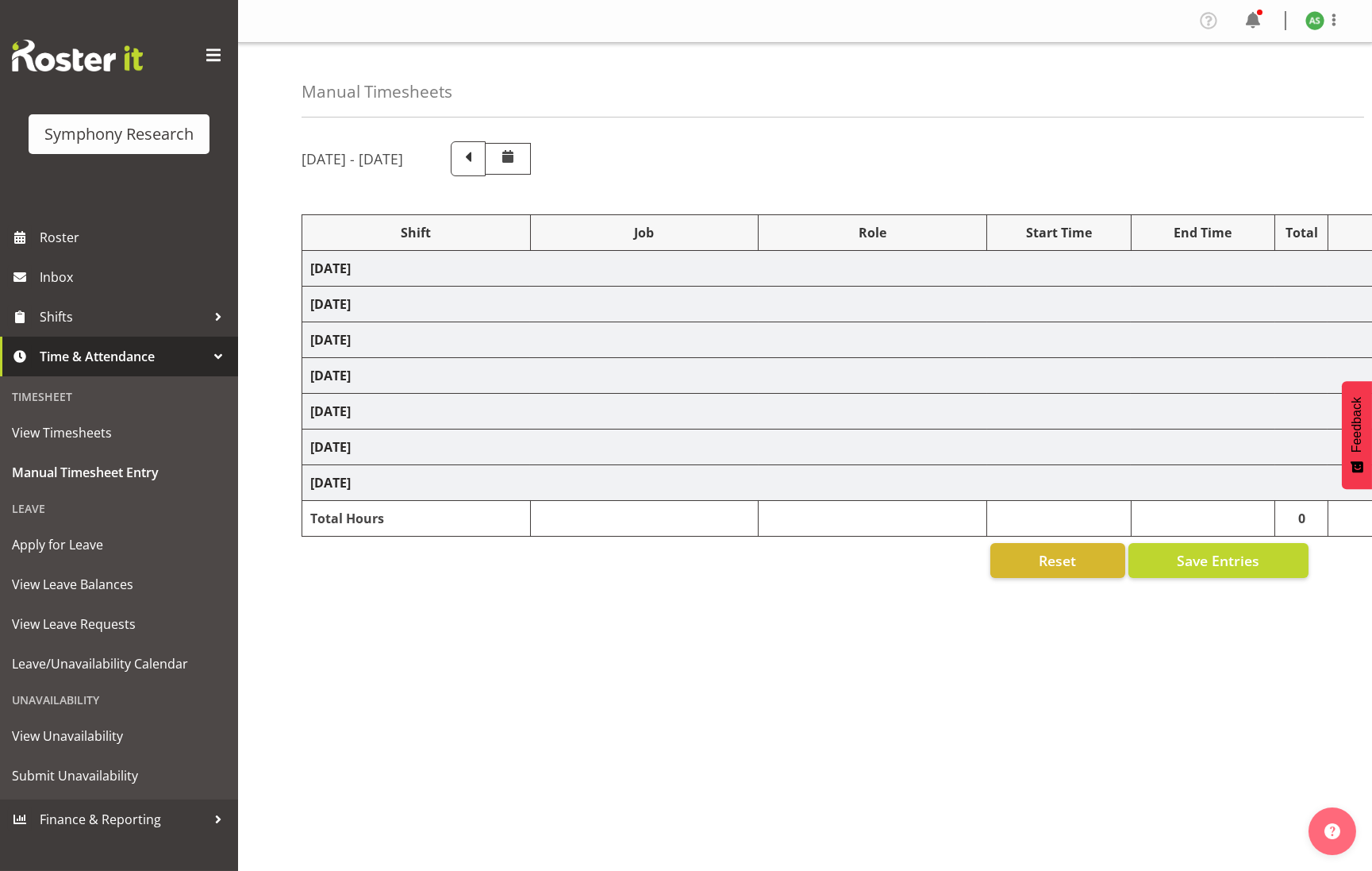
select select "48116"
select select "10499"
select select "47"
select select
select select "10732"
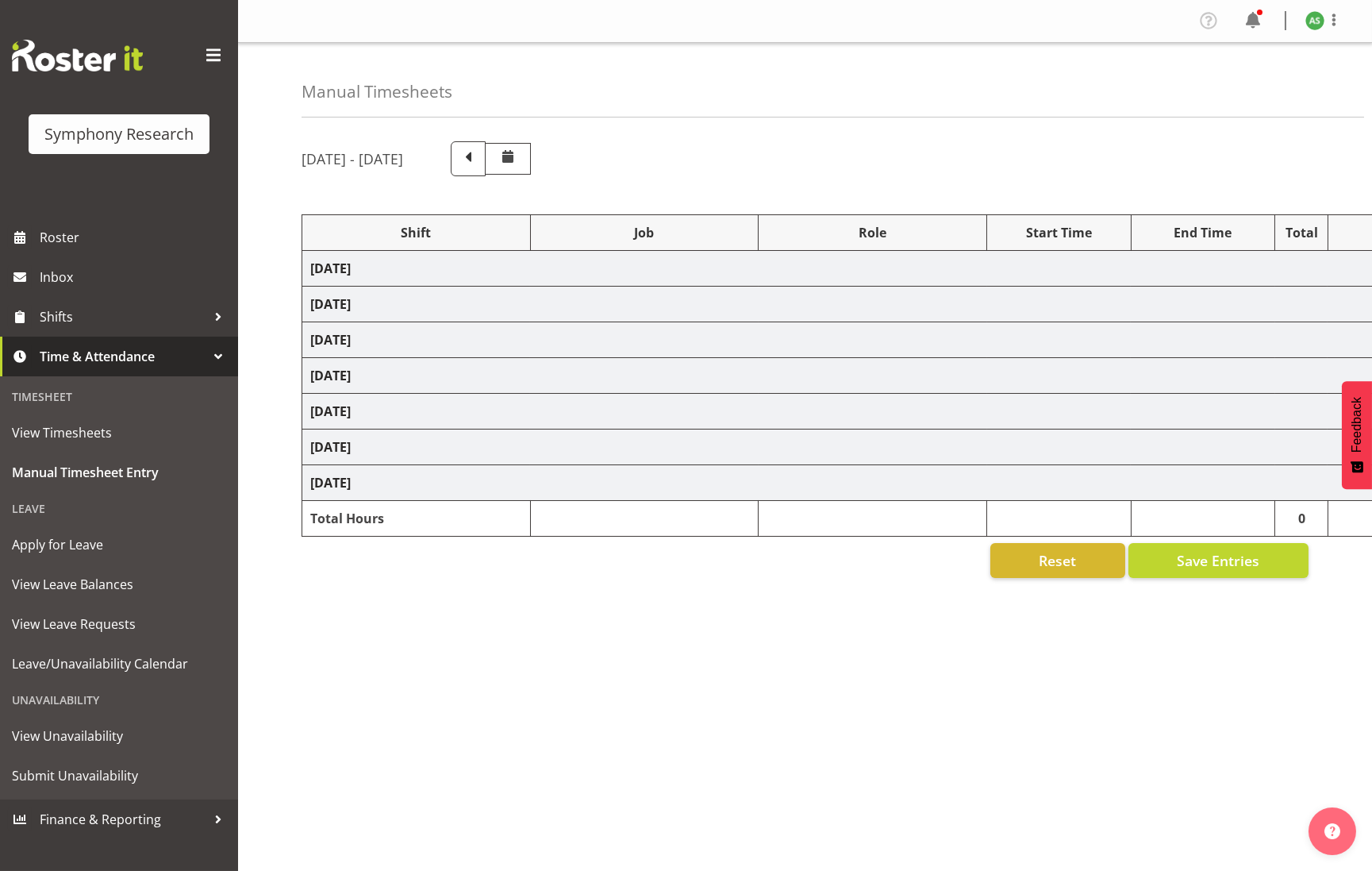
select select "47"
select select "26078"
select select "10730"
select select "47"
select select
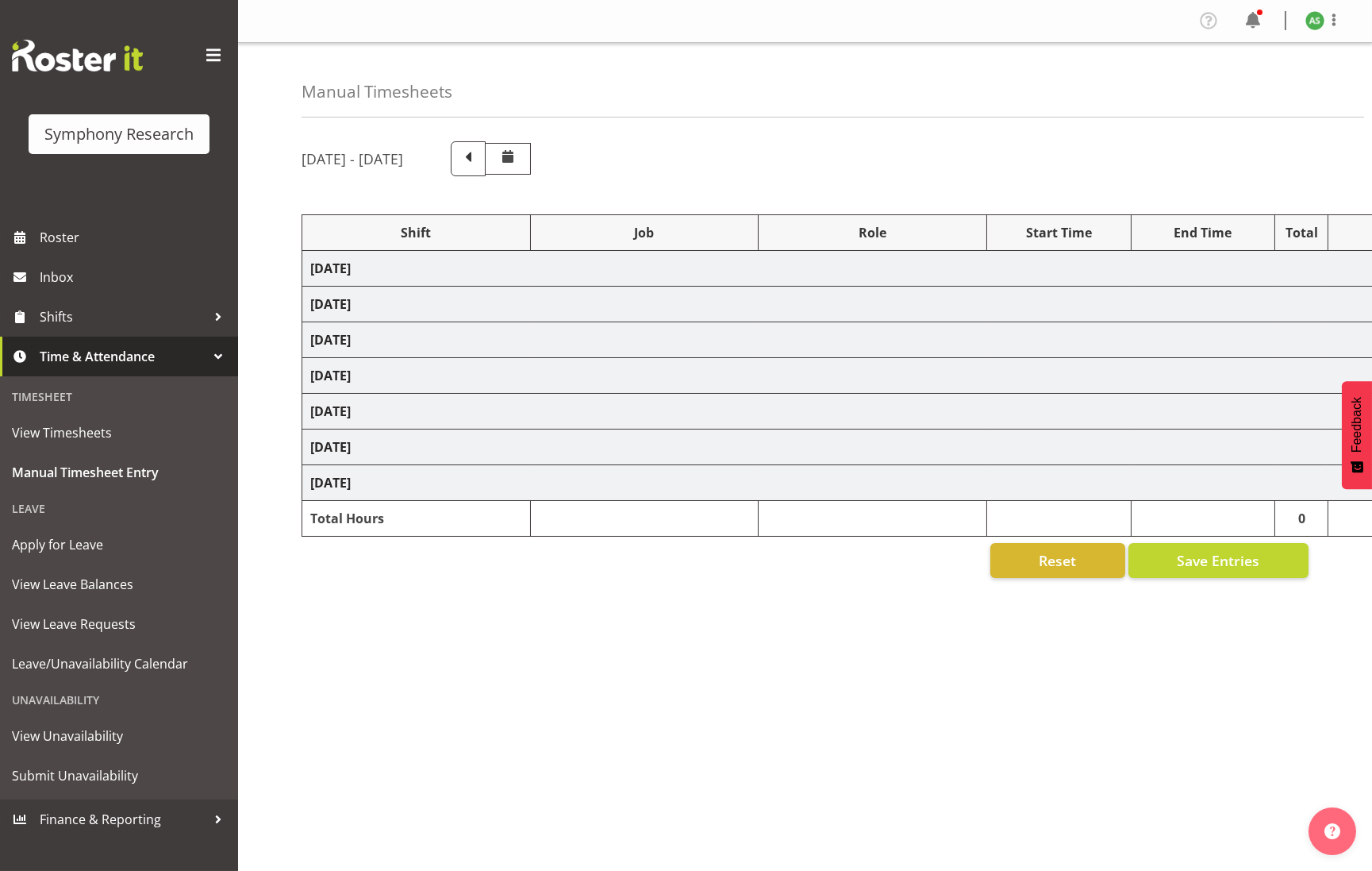
select select "10732"
select select "47"
select select "48116"
select select "10499"
select select "47"
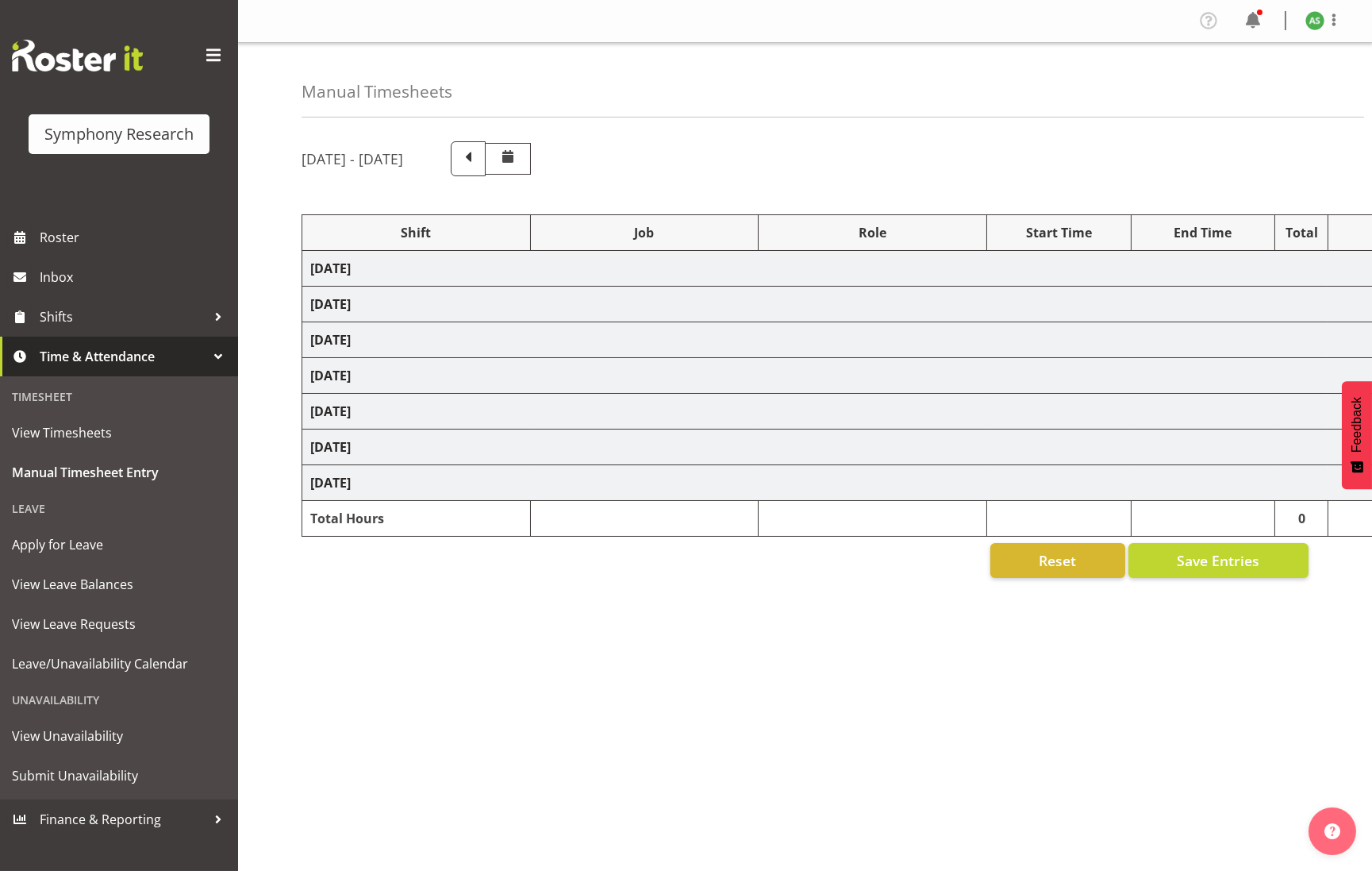
select select "56692"
select select "10499"
select select "47"
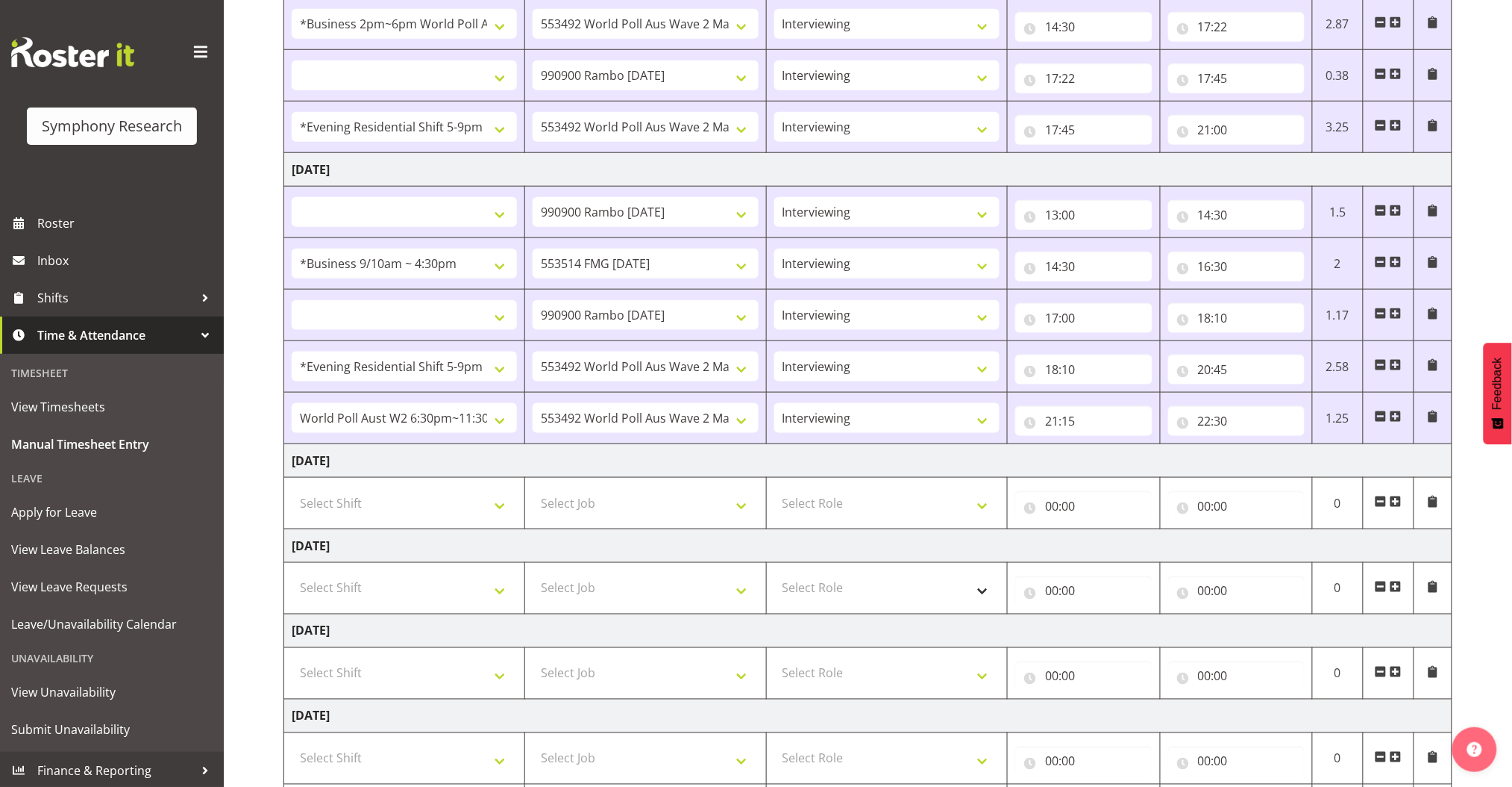
scroll to position [497, 0]
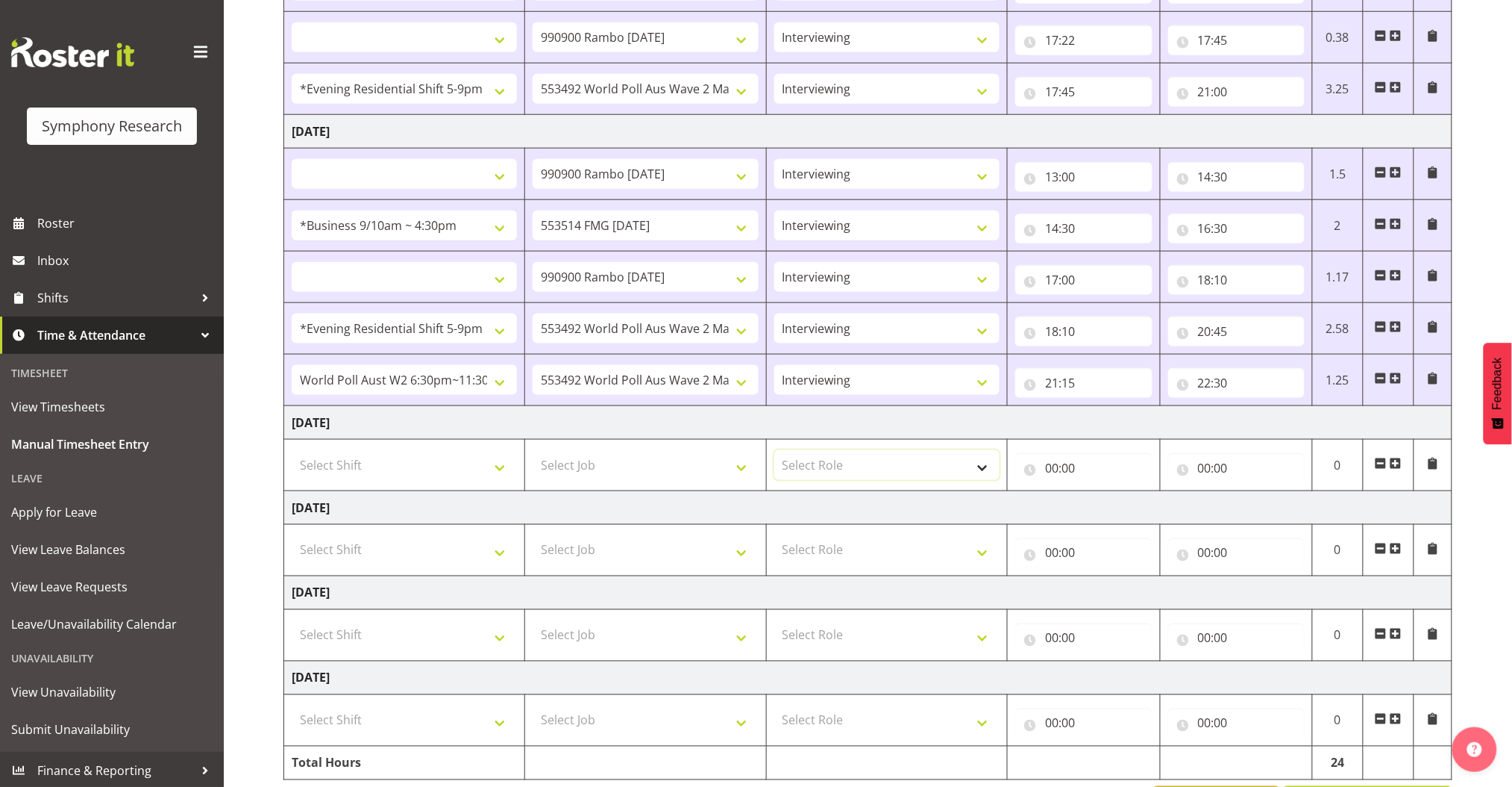
click at [908, 468] on select "Select Role Briefing Interviewing" at bounding box center [887, 465] width 226 height 30
select select "47"
click at [774, 450] on select "Select Role Briefing Interviewing" at bounding box center [887, 465] width 226 height 30
select select
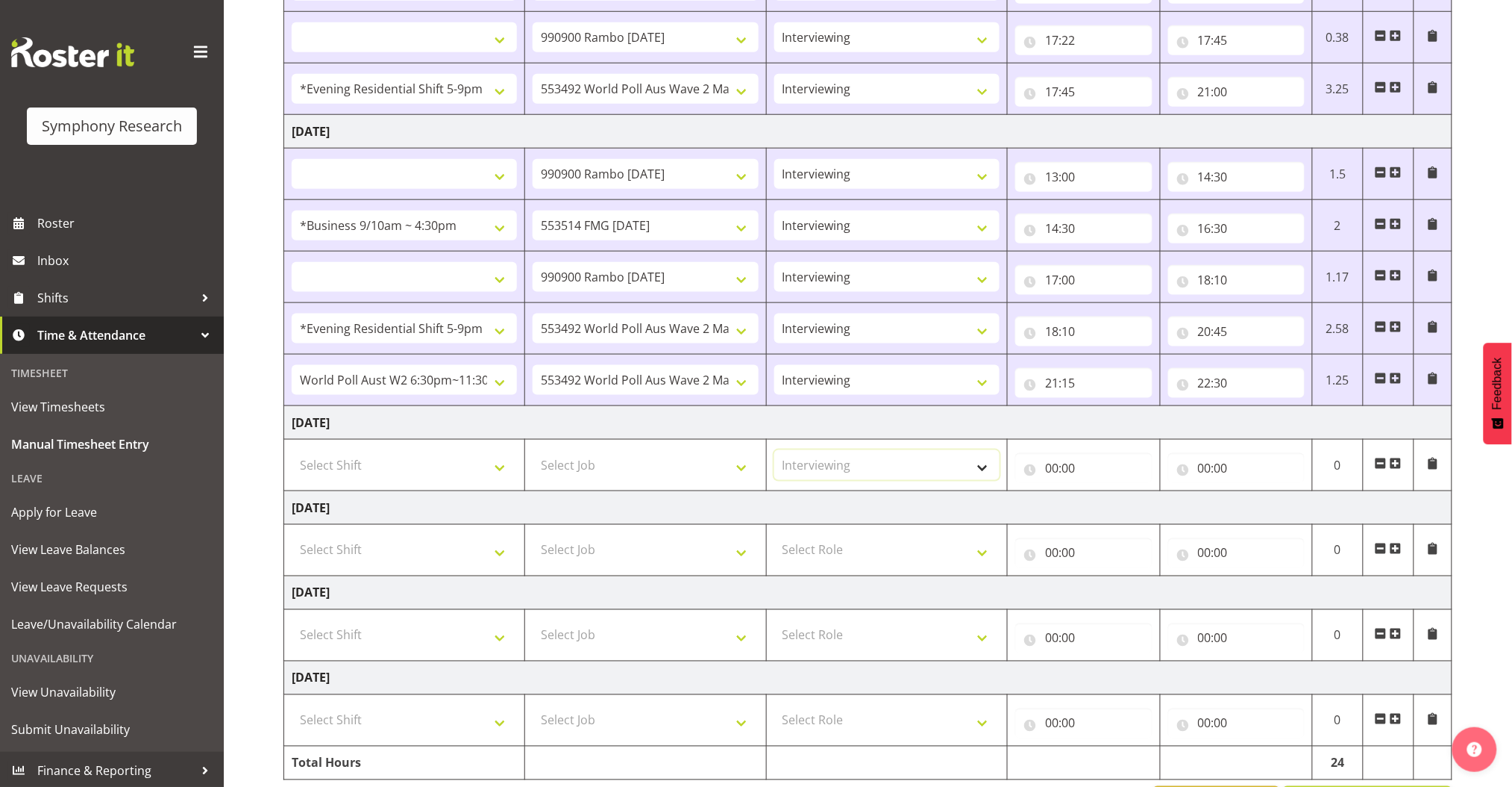
select select
click at [904, 462] on select "Briefing Interviewing" at bounding box center [887, 465] width 226 height 30
select select "297"
click at [774, 450] on select "Briefing Interviewing" at bounding box center [887, 465] width 226 height 30
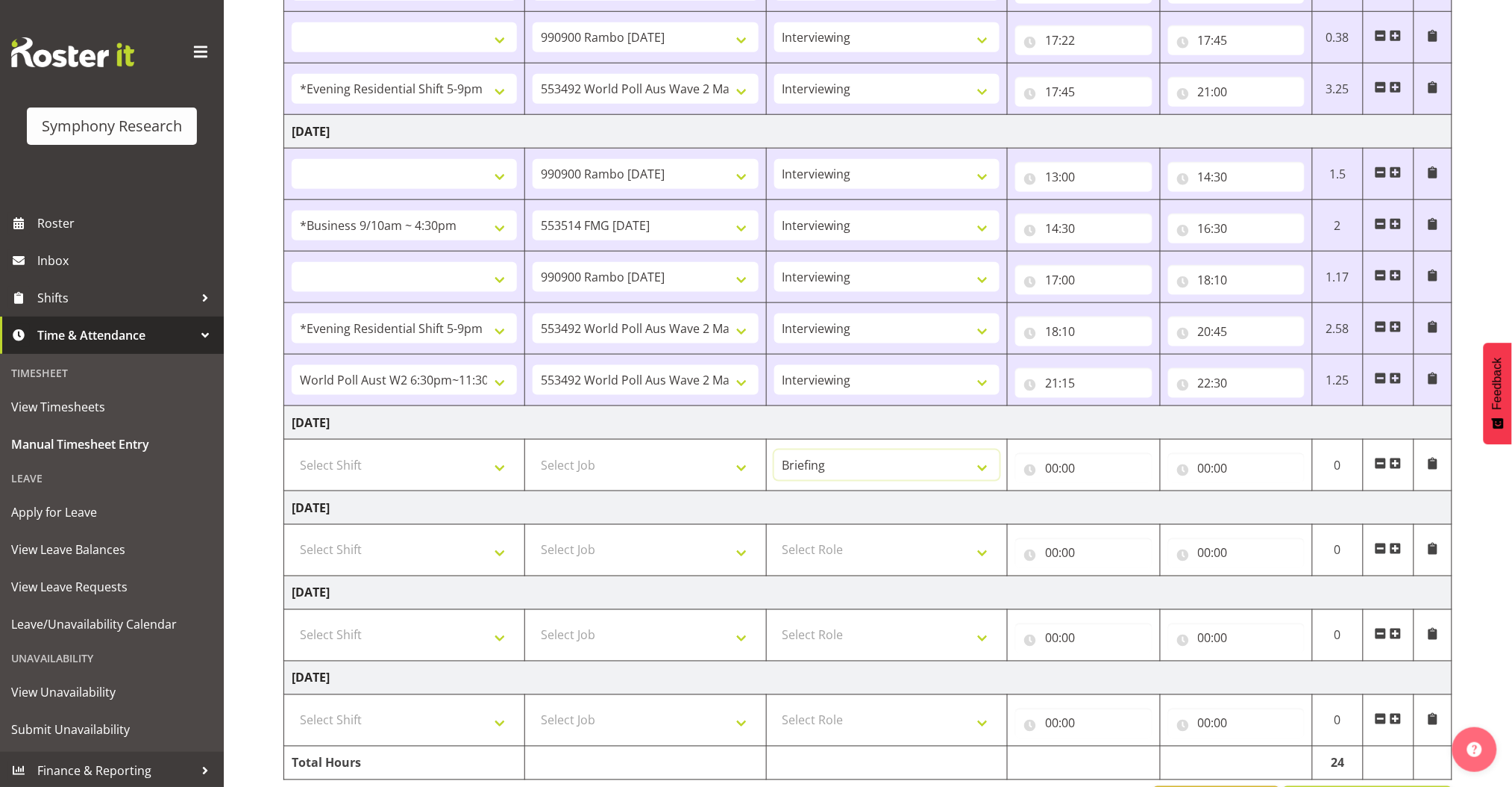
select select
click at [1289, 469] on span at bounding box center [1396, 463] width 12 height 12
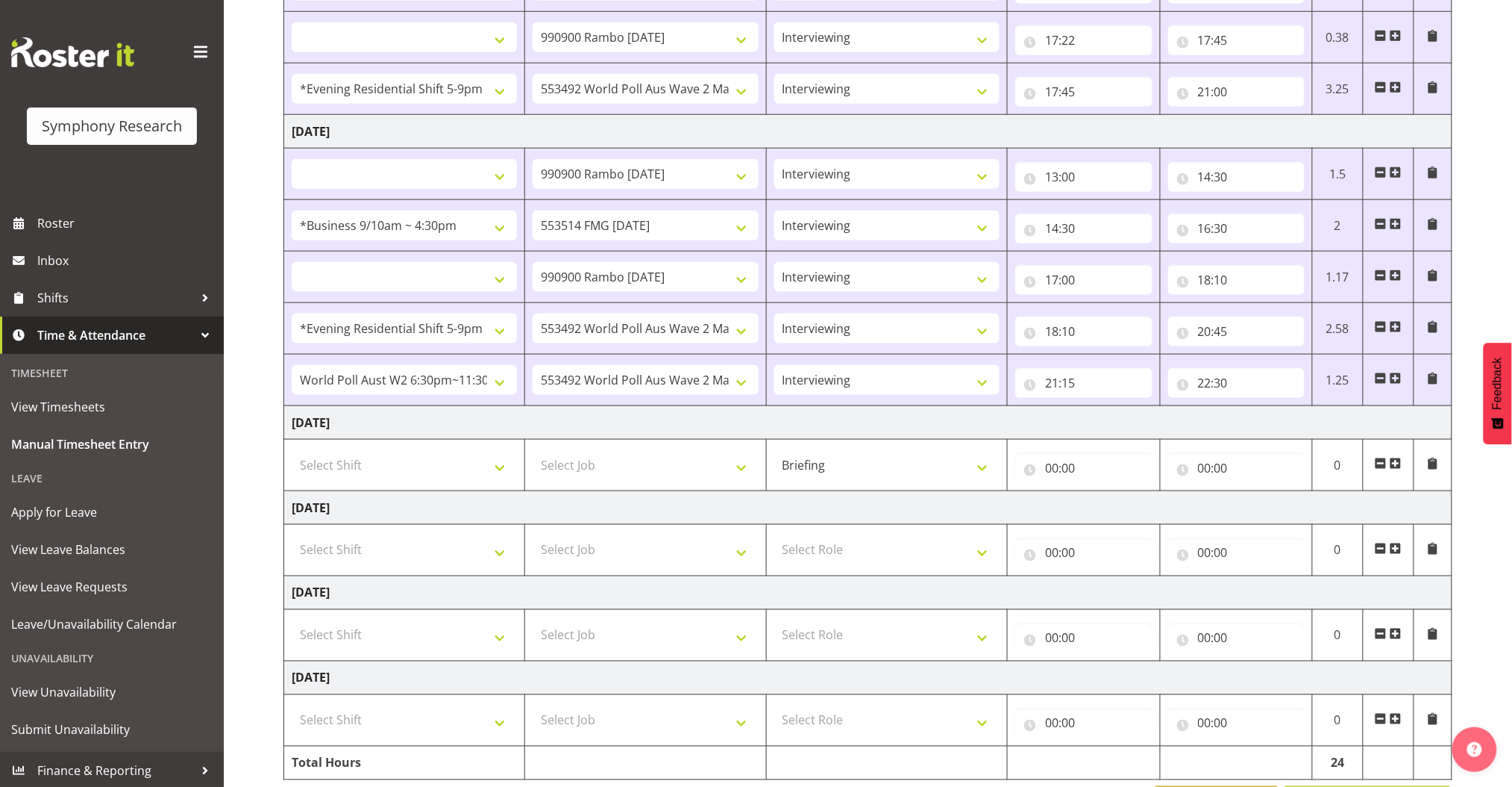
select select
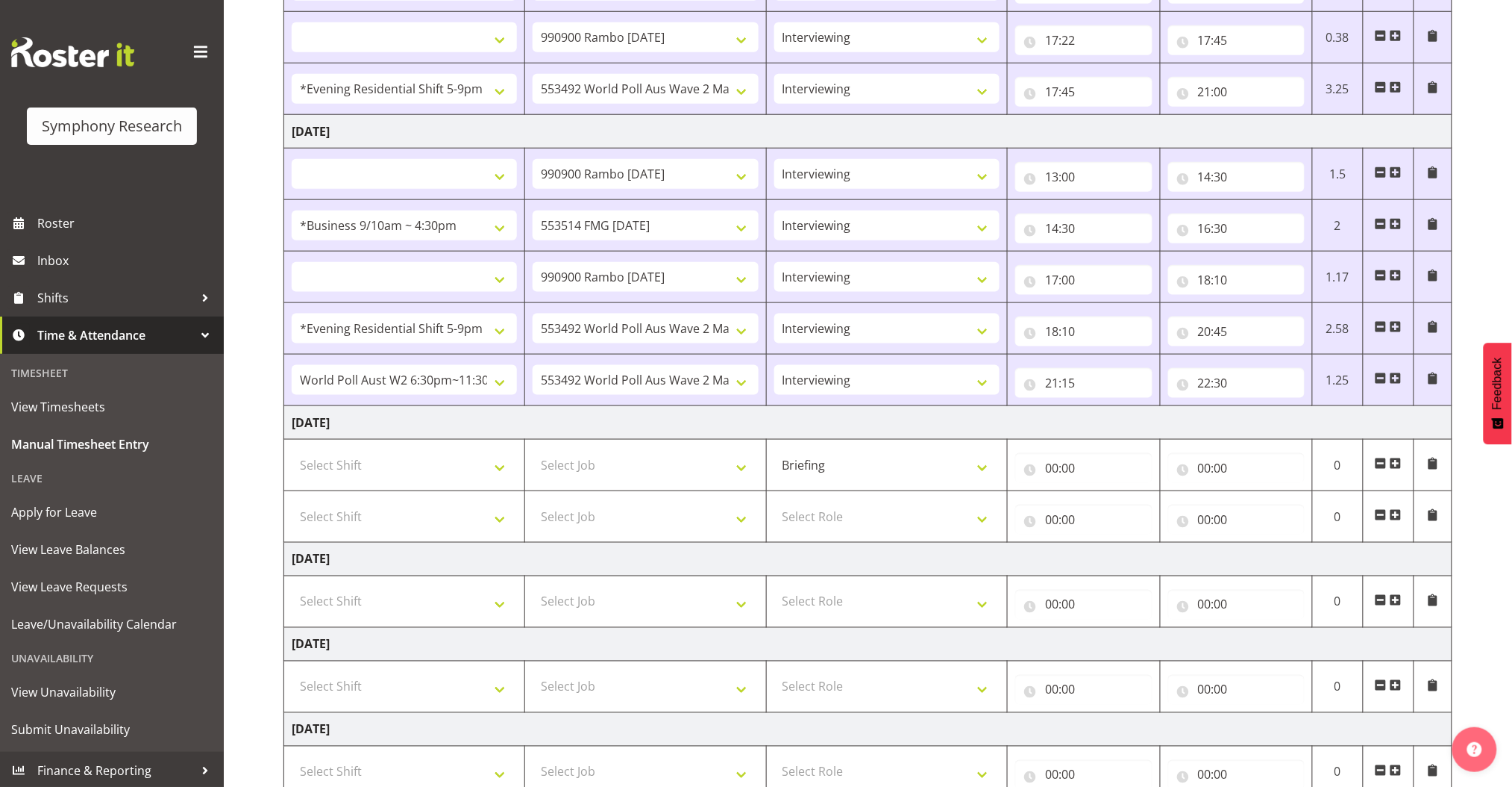
click at [1289, 468] on span at bounding box center [1396, 463] width 12 height 12
select select
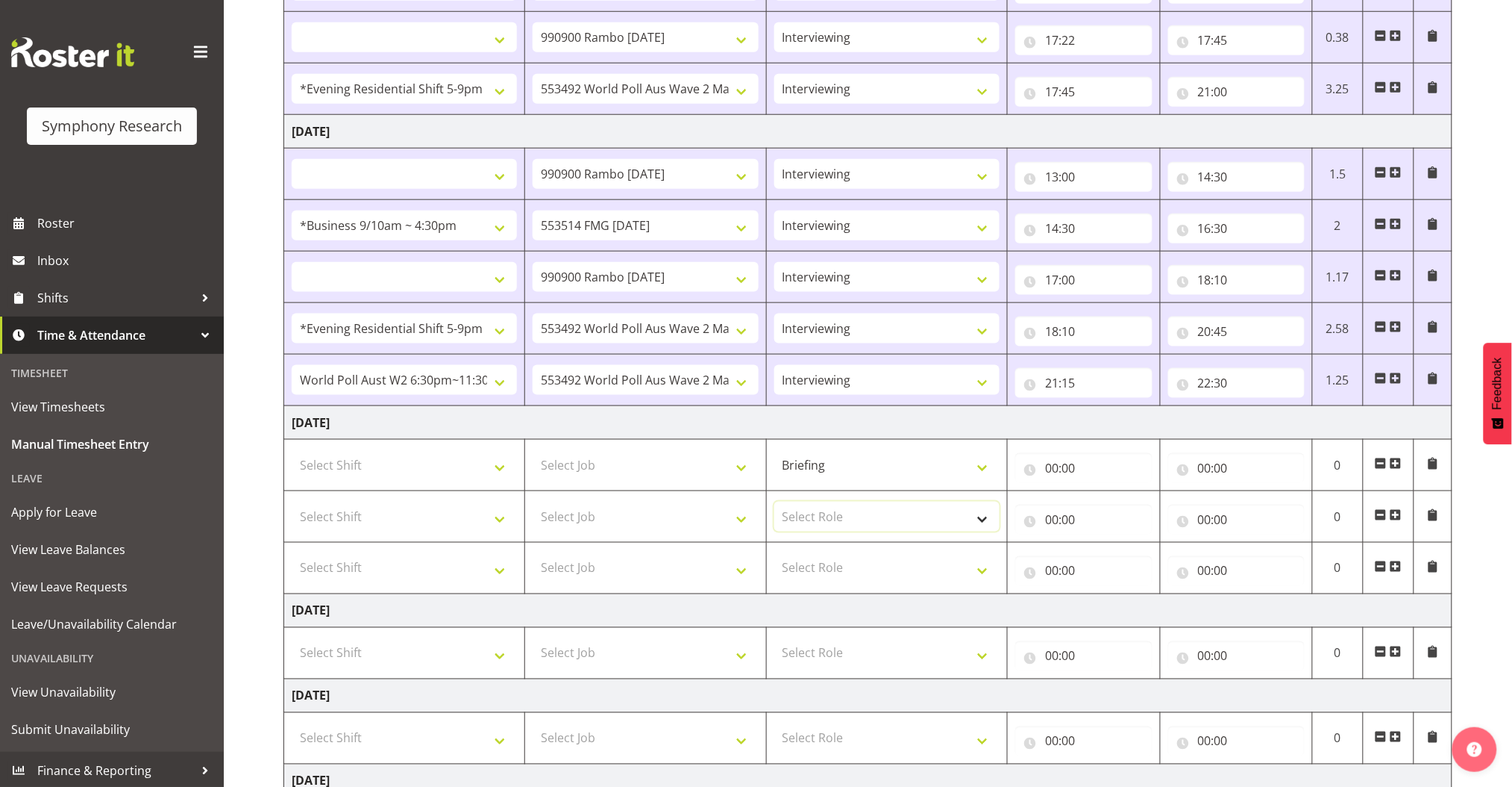
click at [923, 524] on select "Select Role Briefing Interviewing" at bounding box center [887, 517] width 226 height 30
select select "47"
click at [774, 502] on select "Select Role Briefing Interviewing" at bounding box center [887, 517] width 226 height 30
select select
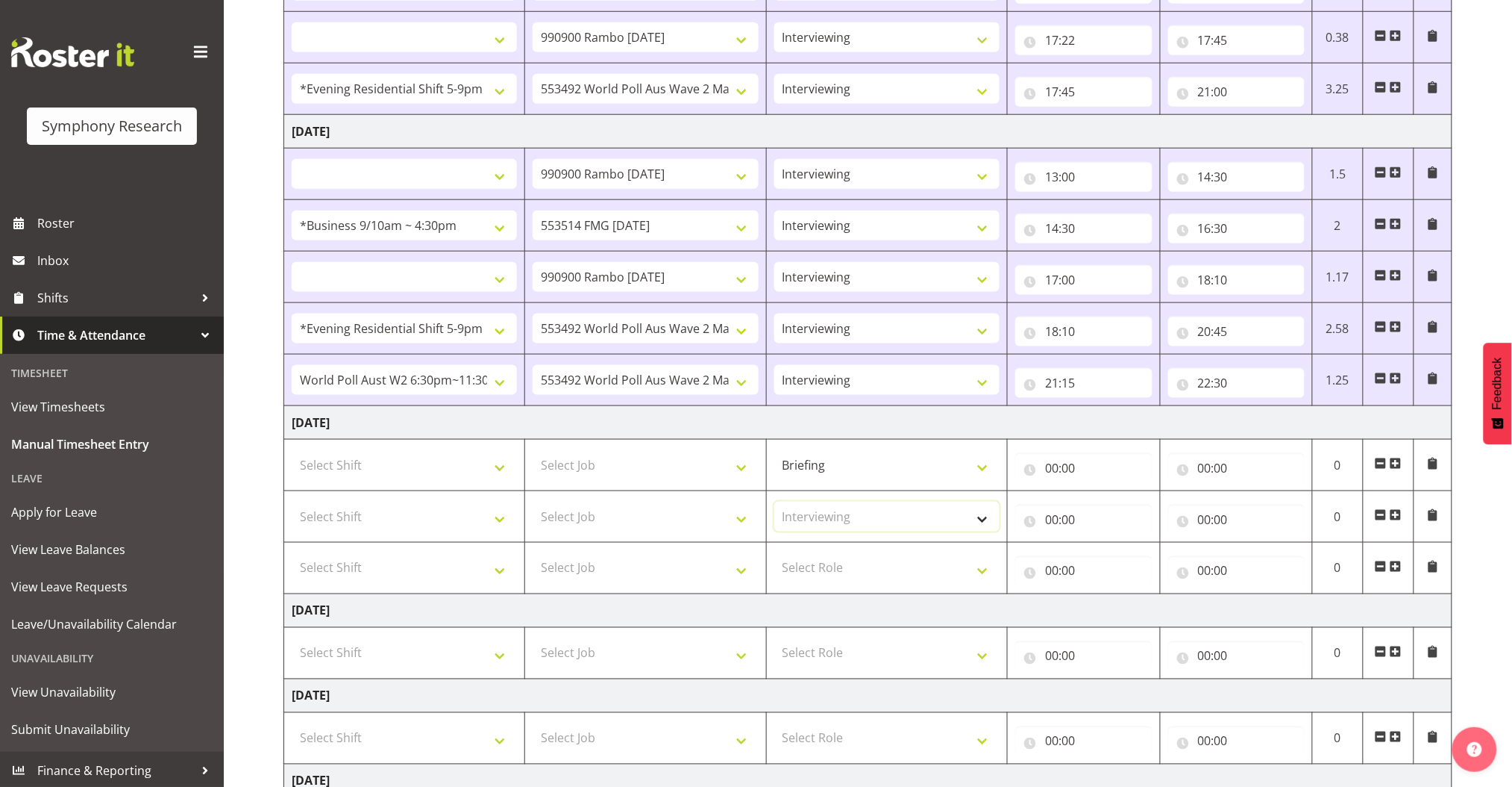
select select
click at [890, 558] on select "Select Role Briefing Interviewing" at bounding box center [887, 568] width 226 height 30
click at [654, 473] on select "Select Job 550060 IF Admin 553492 World Poll Aus Wave 2 Main 2025 553493 World …" at bounding box center [645, 465] width 226 height 30
select select "10731"
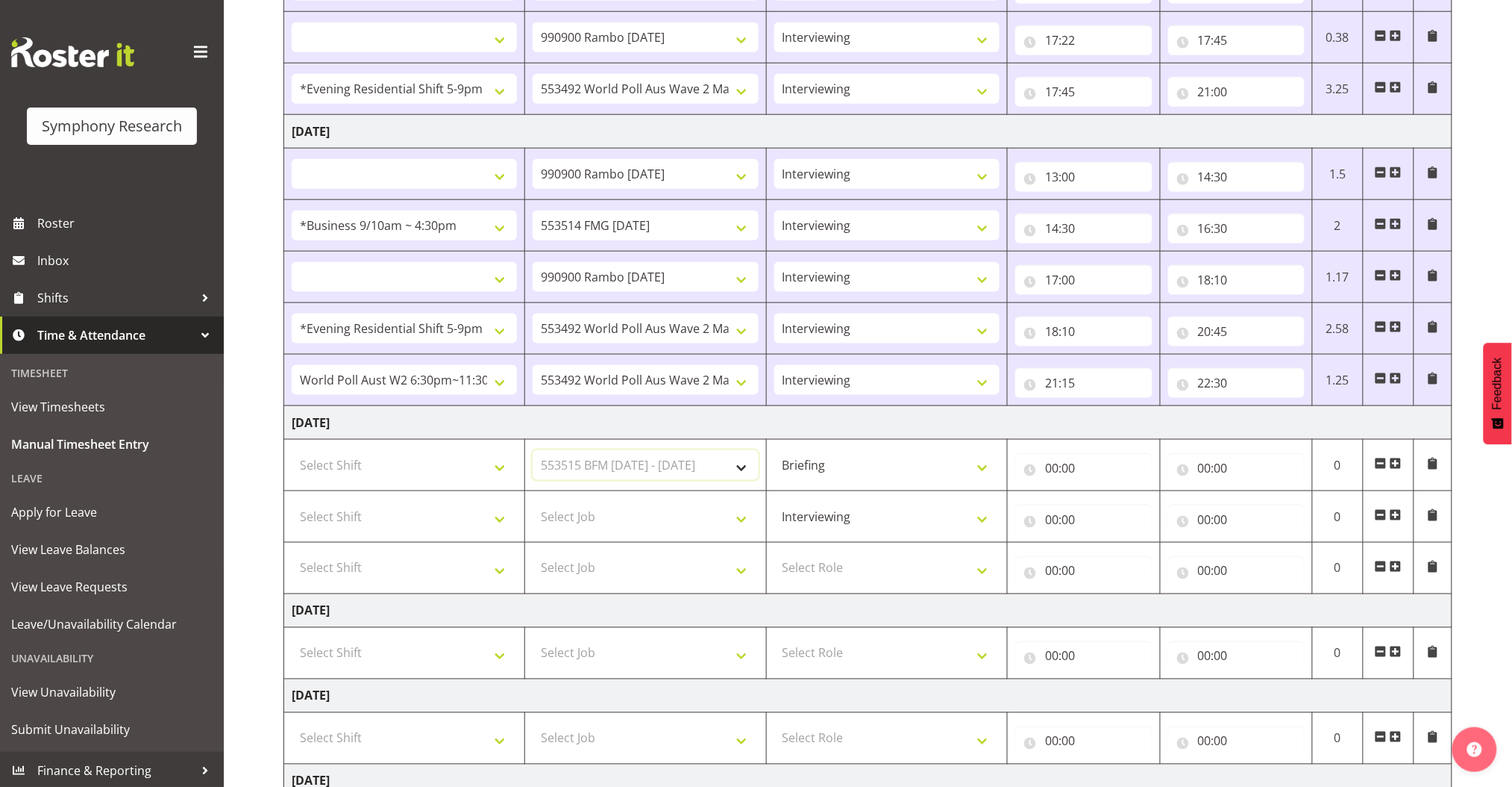
click at [532, 450] on select "Select Job 550060 IF Admin 553492 World Poll Aus Wave 2 Main 2025 553493 World …" at bounding box center [645, 465] width 226 height 30
select select
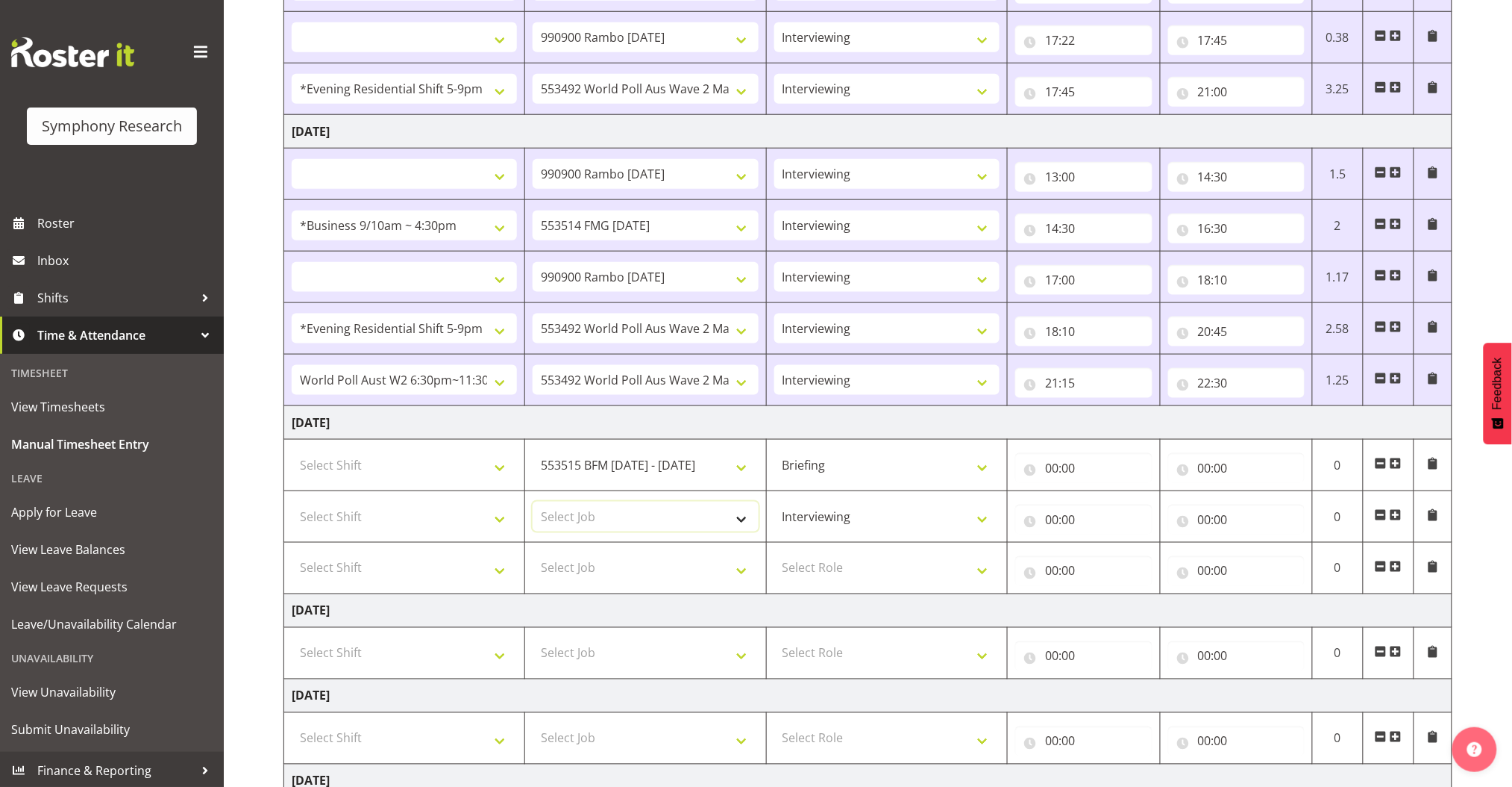
click at [707, 524] on select "Select Job 550060 IF Admin 553492 World Poll Aus Wave 2 Main 2025 553493 World …" at bounding box center [645, 517] width 226 height 30
select select "10731"
click at [532, 502] on select "Select Job 550060 IF Admin 553492 World Poll Aus Wave 2 Main 2025 553493 World …" at bounding box center [645, 517] width 226 height 30
select select
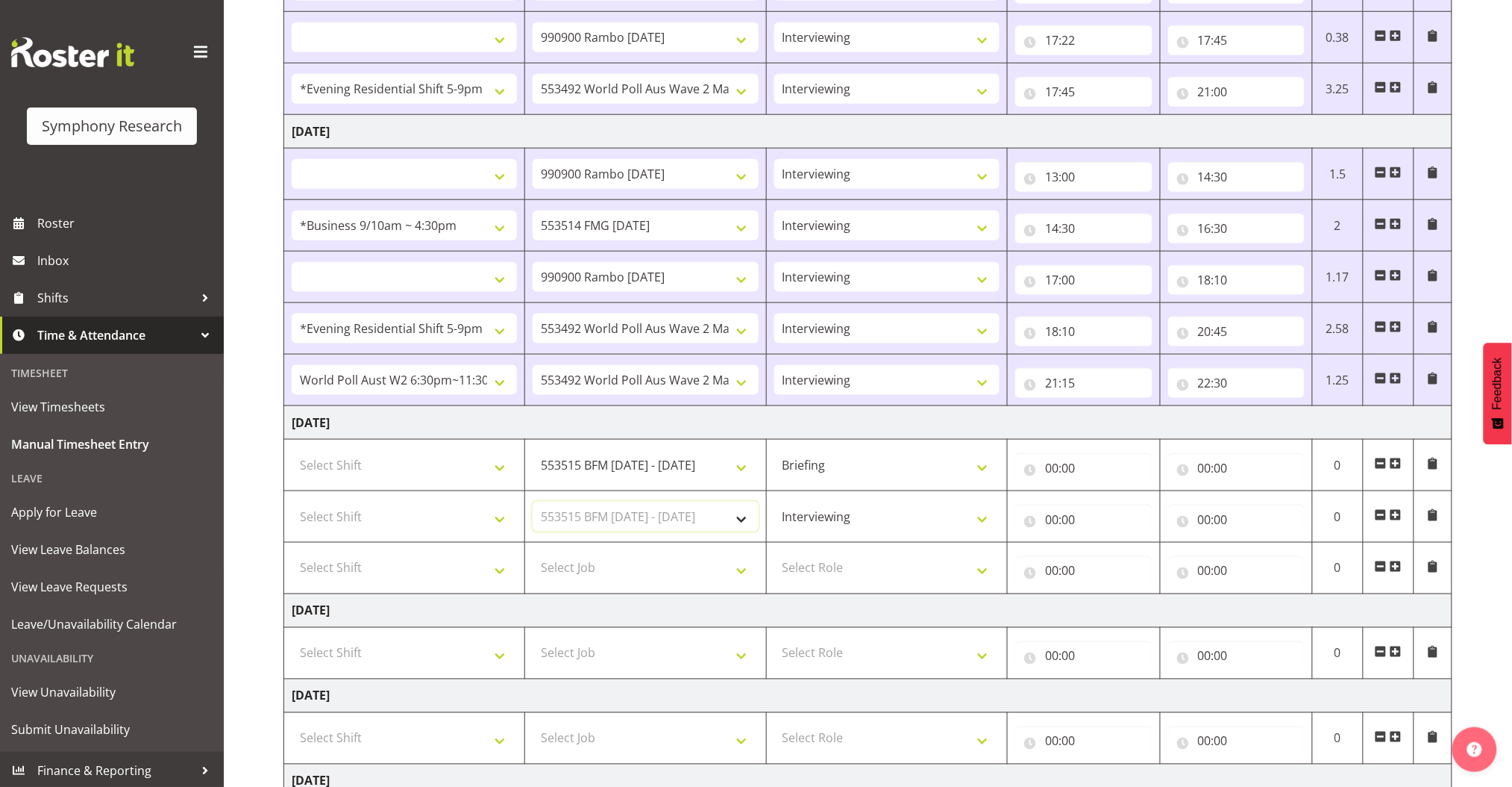
select select
click at [466, 467] on select "Select Shift !!Weekend Residential (Roster IT Shift Label) *Business 9/10am ~ 4…" at bounding box center [405, 465] width 226 height 30
select select "26078"
click at [292, 450] on select "Select Shift !!Weekend Residential (Roster IT Shift Label) *Business 9/10am ~ 4…" at bounding box center [405, 465] width 226 height 30
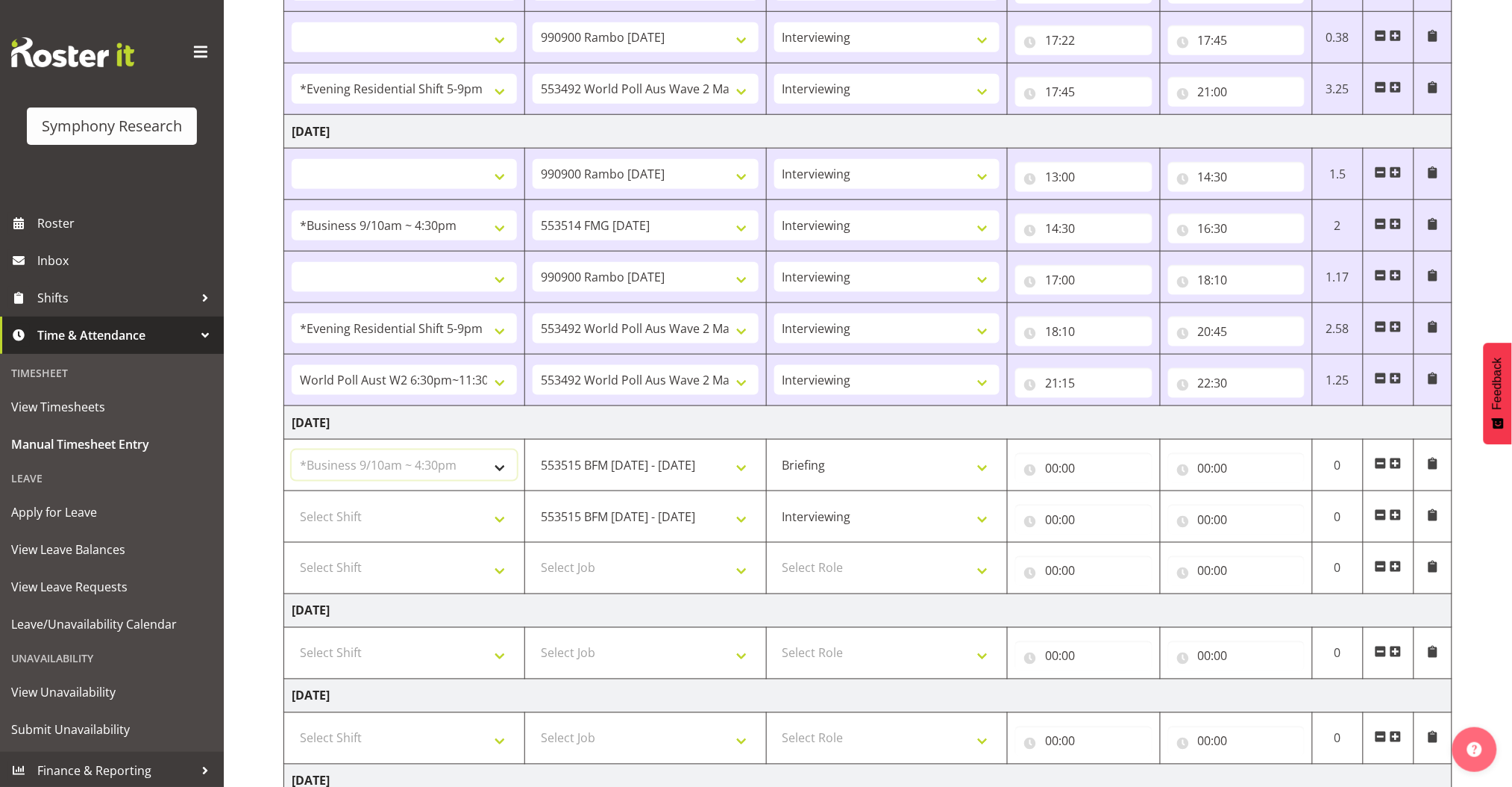
select select
click at [479, 512] on select "Select Shift !!Weekend Residential (Roster IT Shift Label) *Business 9/10am ~ 4…" at bounding box center [405, 517] width 226 height 30
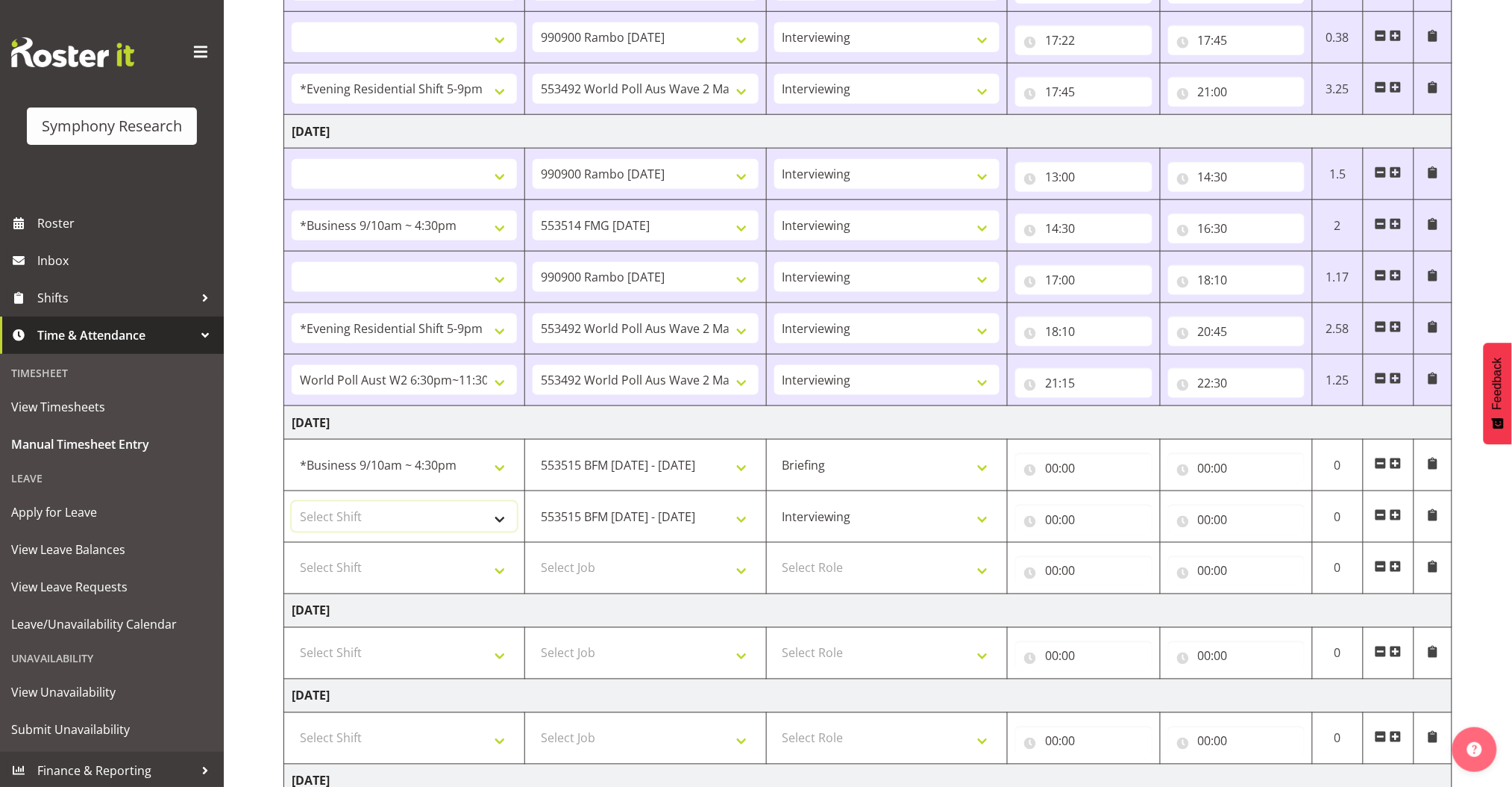
select select "26078"
click at [292, 502] on select "Select Shift !!Weekend Residential (Roster IT Shift Label) *Business 9/10am ~ 4…" at bounding box center [405, 517] width 226 height 30
select select
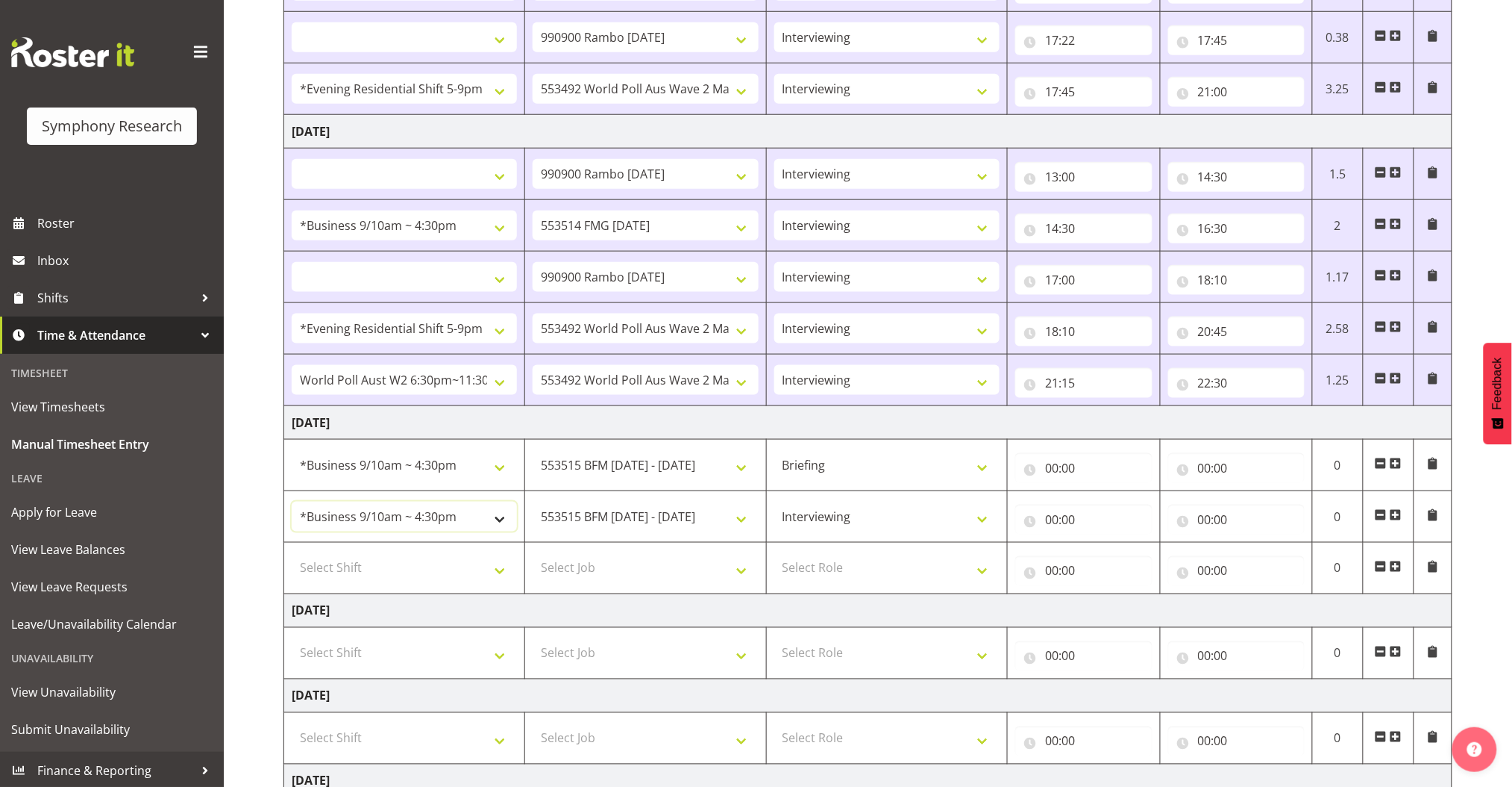
select select
click at [1210, 514] on input "00:00" at bounding box center [1236, 519] width 136 height 30
click at [1277, 559] on select "00 01 02 03 04 05 06 07 08 09 10 11 12 13 14 15 16 17 18 19 20 21 22 23" at bounding box center [1270, 559] width 33 height 30
select select "16"
click at [1253, 544] on select "00 01 02 03 04 05 06 07 08 09 10 11 12 13 14 15 16 17 18 19 20 21 22 23" at bounding box center [1270, 559] width 33 height 30
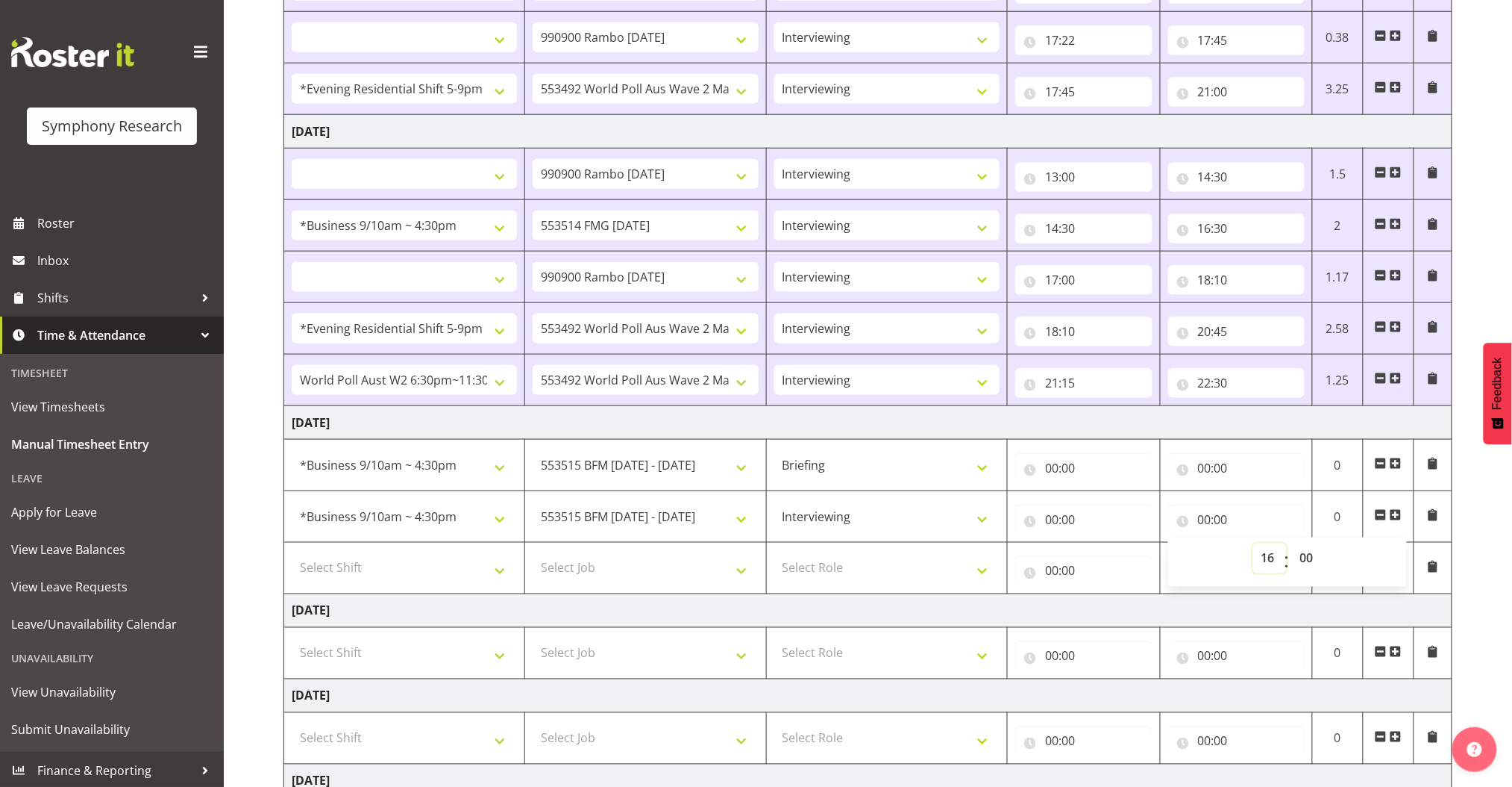
select select
type input "16:00"
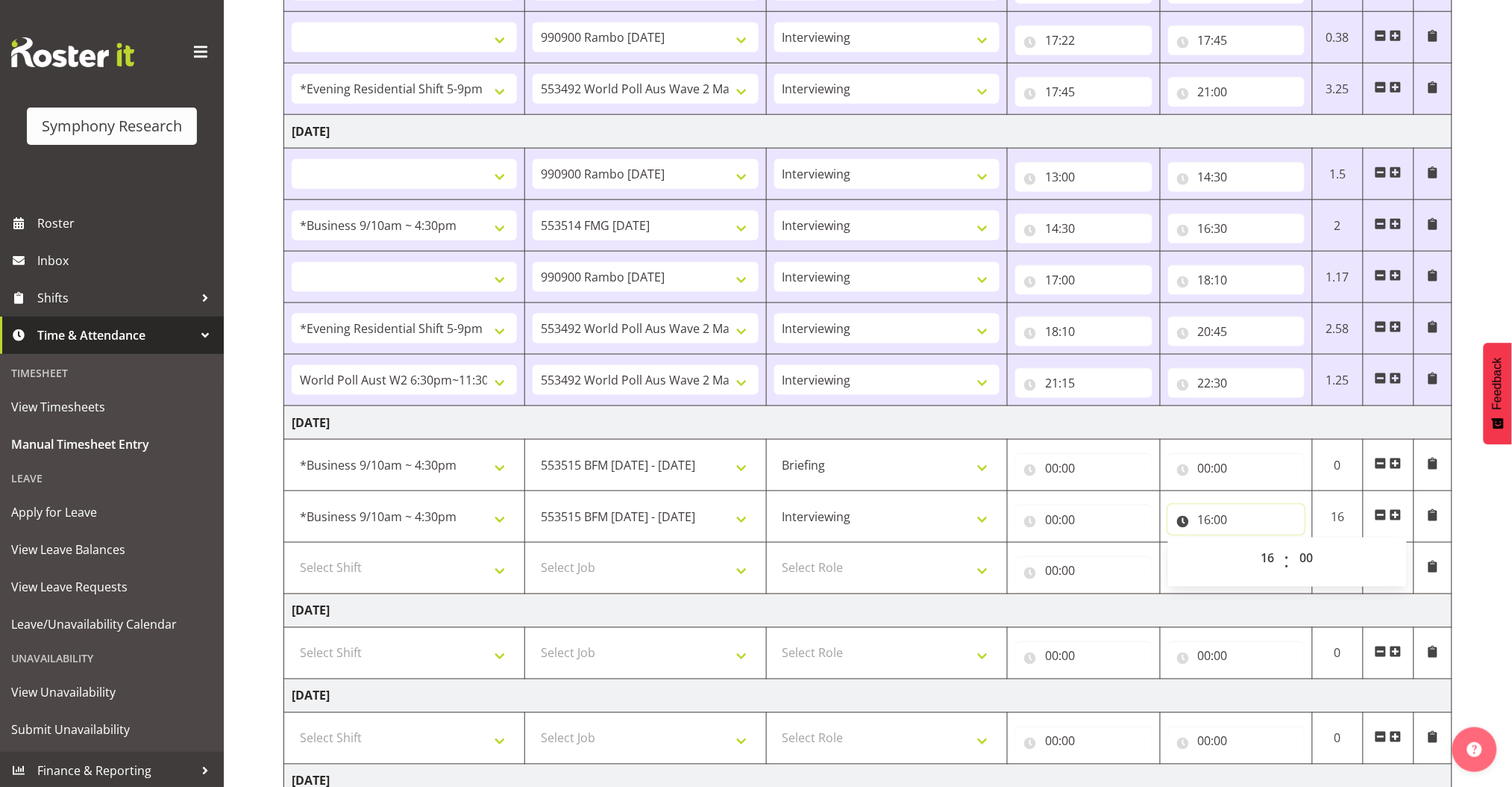
click at [1225, 514] on input "16:00" at bounding box center [1236, 519] width 136 height 30
click at [1289, 556] on select "00 01 02 03 04 05 06 07 08 09 10 11 12 13 14 15 16 17 18 19 20 21 22 23 24 25 2…" at bounding box center [1309, 559] width 33 height 30
select select "45"
click at [1289, 544] on select "00 01 02 03 04 05 06 07 08 09 10 11 12 13 14 15 16 17 18 19 20 21 22 23 24 25 2…" at bounding box center [1309, 559] width 33 height 30
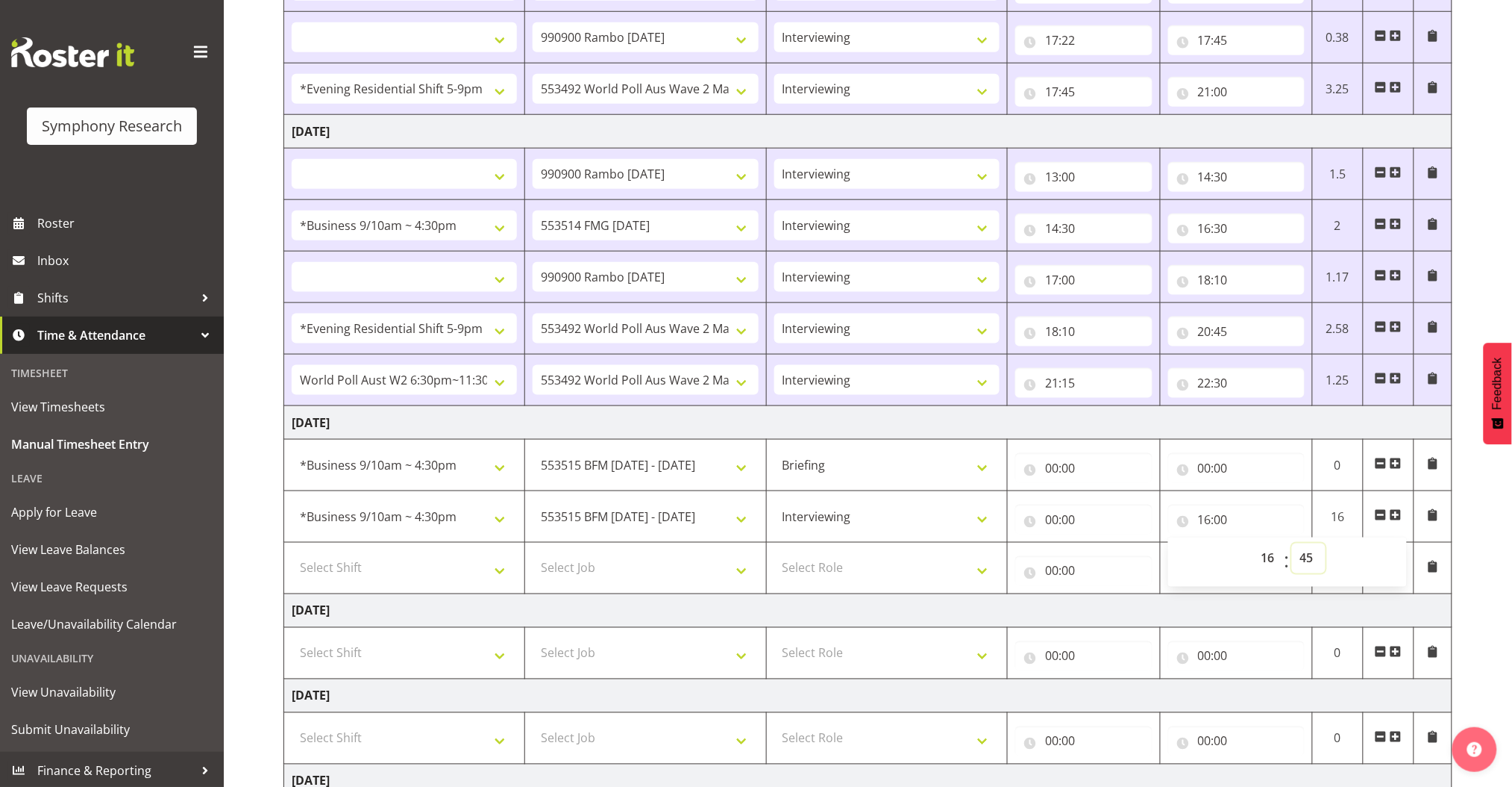
select select
type input "16:45"
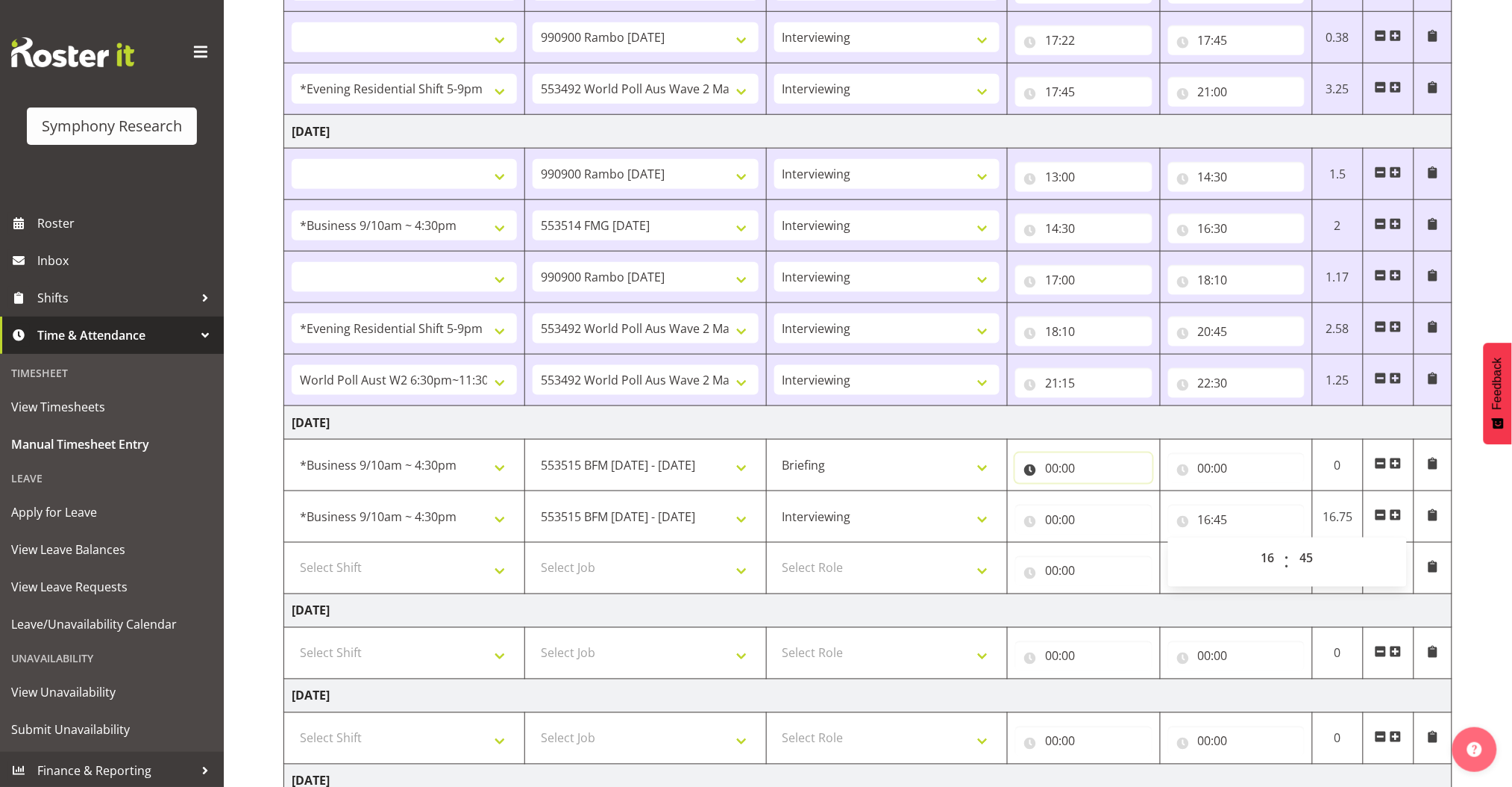
click at [1046, 465] on input "00:00" at bounding box center [1083, 468] width 136 height 30
click at [1118, 497] on select "00 01 02 03 04 05 06 07 08 09 10 11 12 13 14 15 16 17 18 19 20 21 22 23" at bounding box center [1117, 507] width 33 height 30
select select "13"
click at [1100, 492] on select "00 01 02 03 04 05 06 07 08 09 10 11 12 13 14 15 16 17 18 19 20 21 22 23" at bounding box center [1117, 507] width 33 height 30
select select
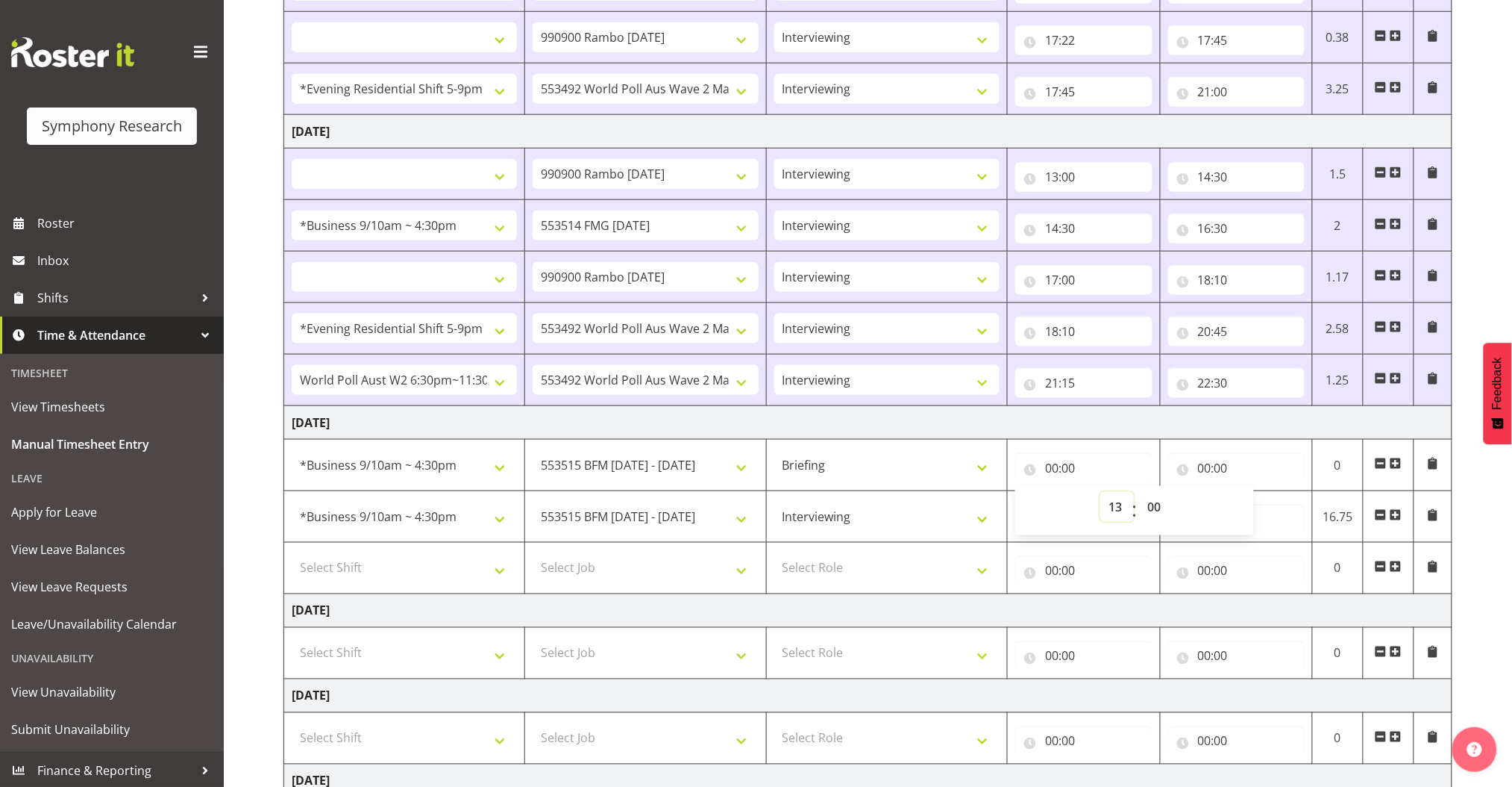
select select
type input "13:00"
click at [1206, 466] on input "00:00" at bounding box center [1236, 468] width 136 height 30
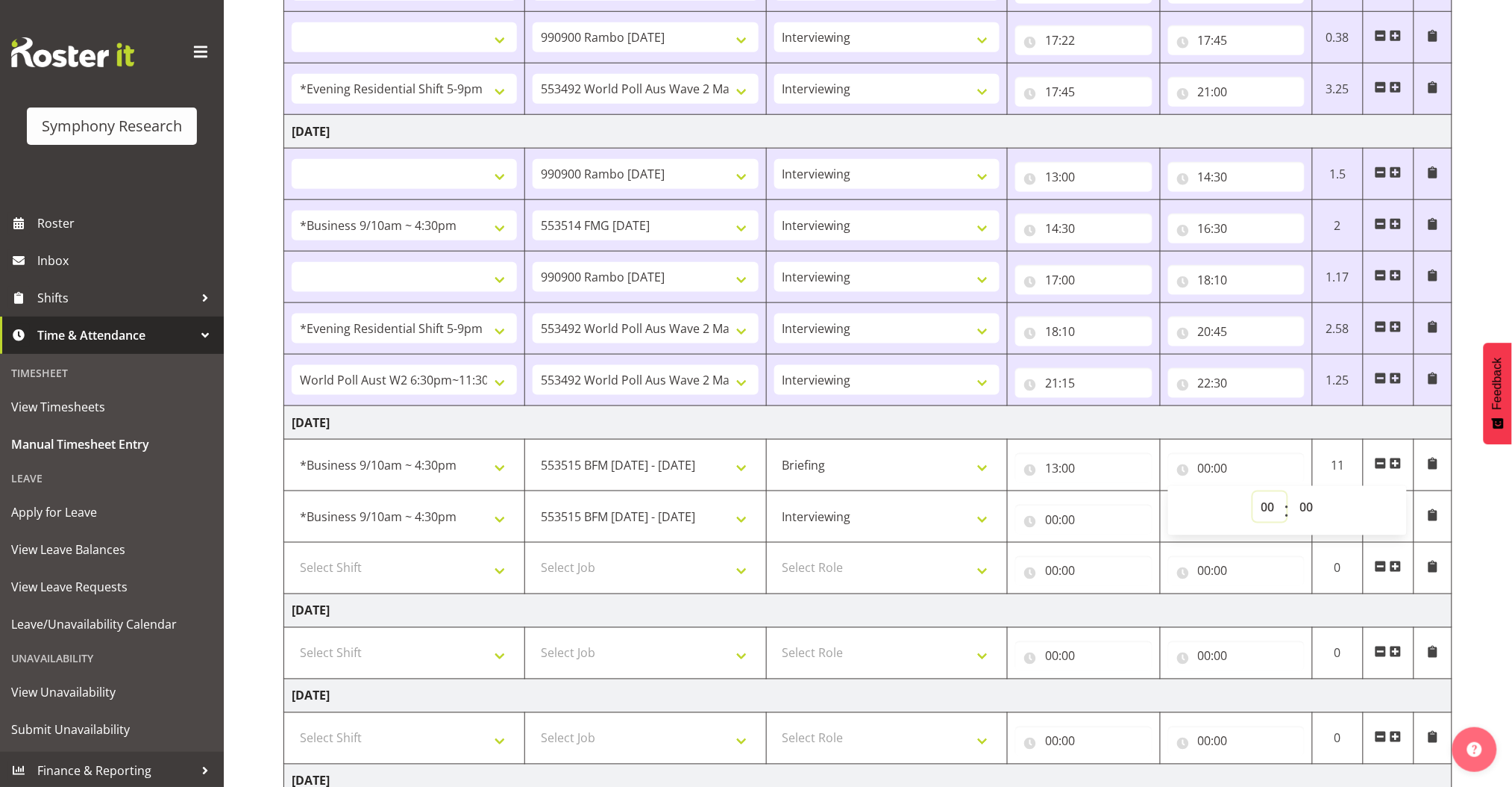
click at [1265, 498] on select "00 01 02 03 04 05 06 07 08 09 10 11 12 13 14 15 16 17 18 19 20 21 22 23" at bounding box center [1270, 507] width 33 height 30
select select "14"
click at [1253, 492] on select "00 01 02 03 04 05 06 07 08 09 10 11 12 13 14 15 16 17 18 19 20 21 22 23" at bounding box center [1270, 507] width 33 height 30
select select
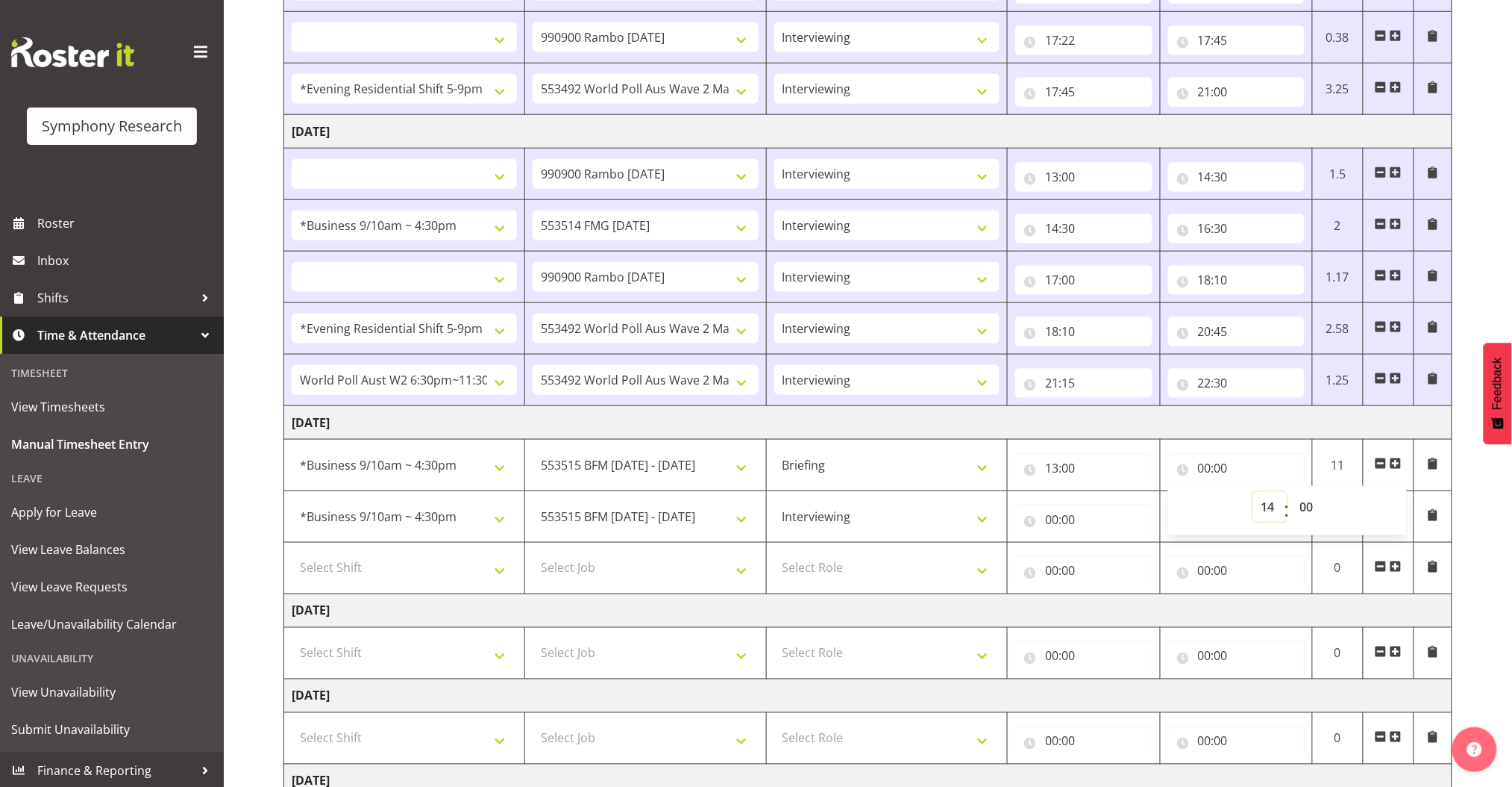
select select
type input "14:00"
click at [1225, 463] on input "14:00" at bounding box center [1236, 468] width 136 height 30
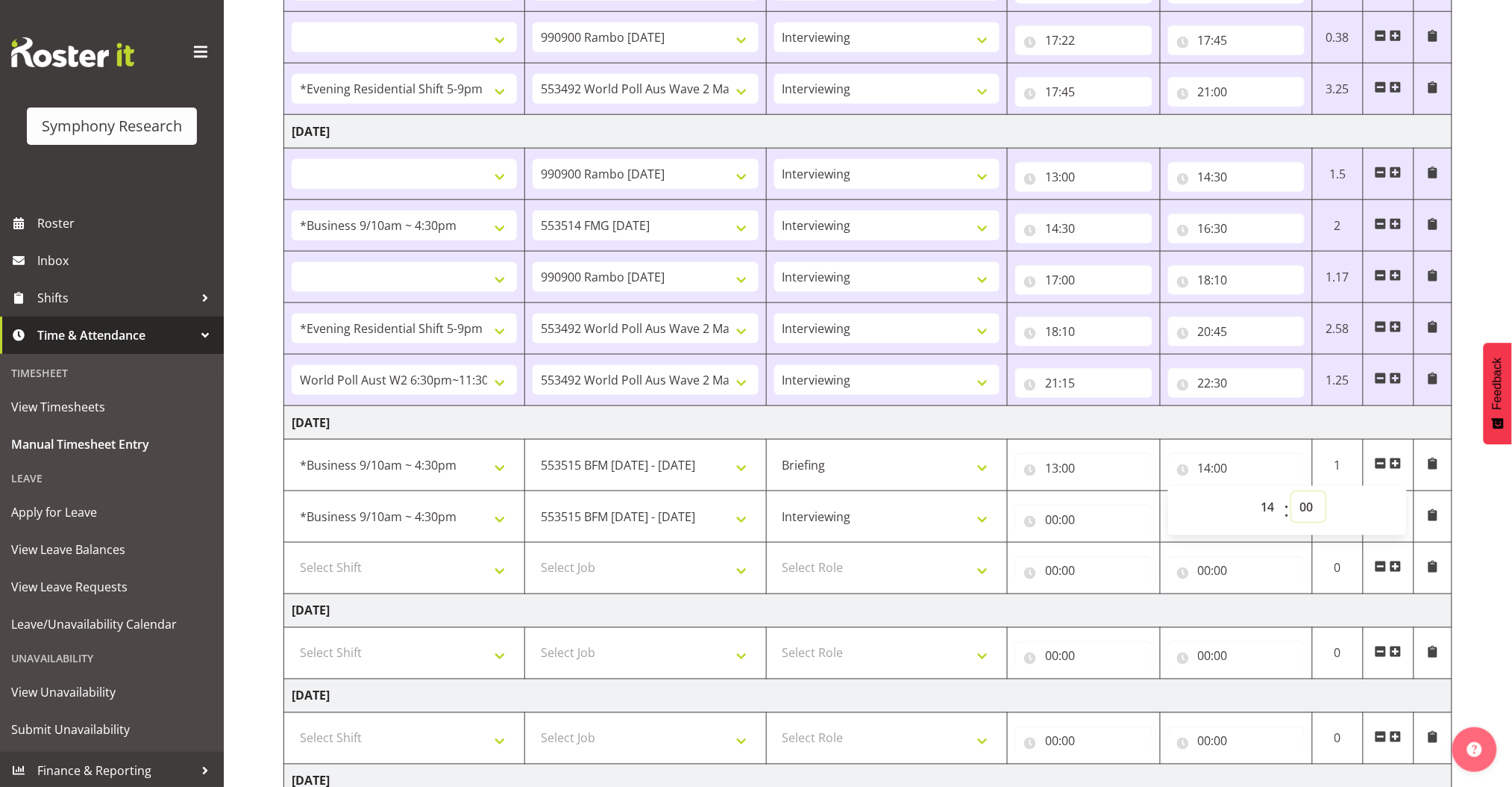
click at [1289, 504] on select "00 01 02 03 04 05 06 07 08 09 10 11 12 13 14 15 16 17 18 19 20 21 22 23 24 25 2…" at bounding box center [1309, 507] width 33 height 30
select select "30"
click at [1289, 492] on select "00 01 02 03 04 05 06 07 08 09 10 11 12 13 14 15 16 17 18 19 20 21 22 23 24 25 2…" at bounding box center [1309, 507] width 33 height 30
select select
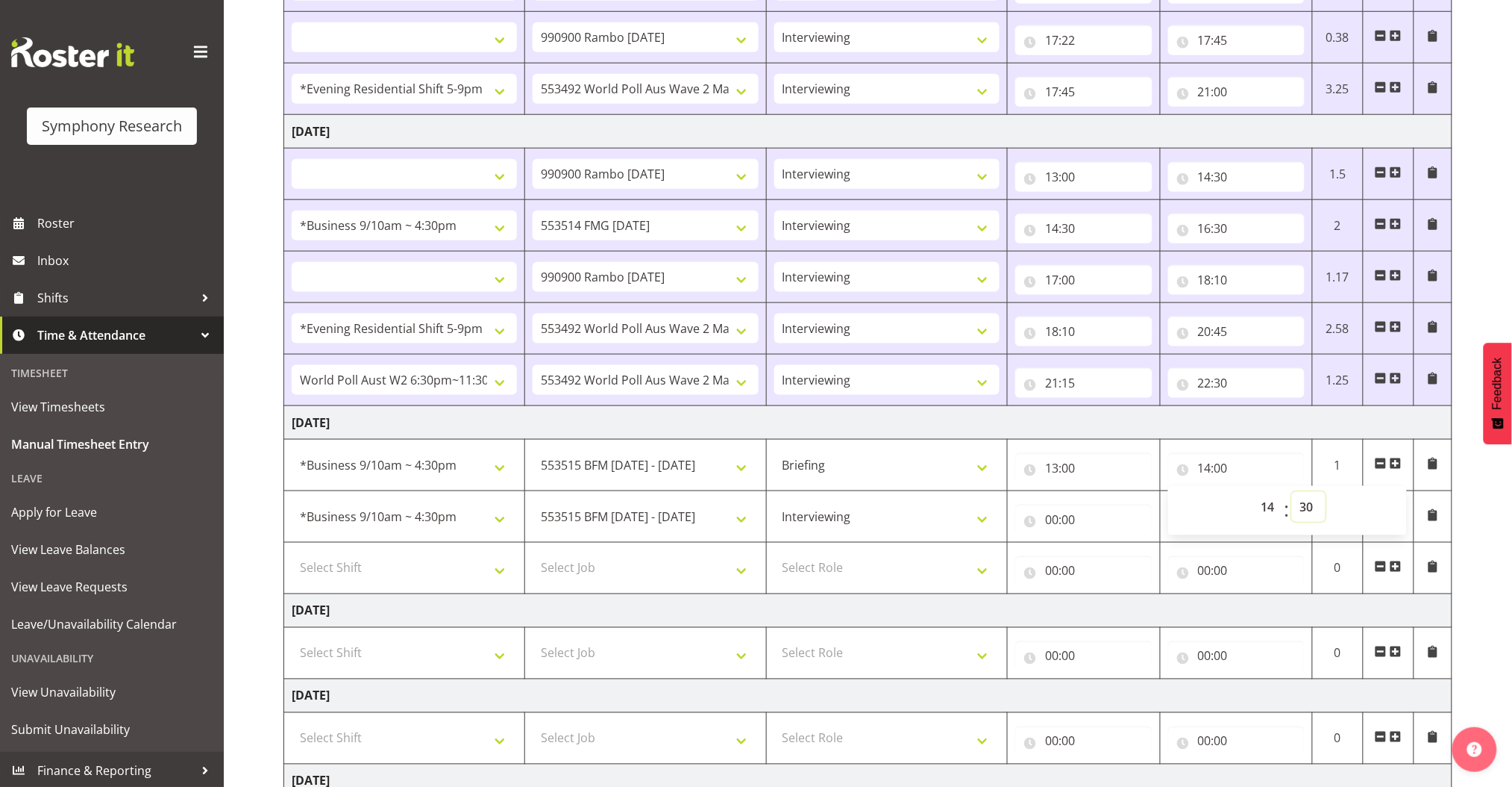
select select
type input "14:30"
click at [985, 522] on select "Briefing Interviewing" at bounding box center [887, 517] width 226 height 30
click at [986, 522] on select "Briefing Interviewing" at bounding box center [887, 517] width 226 height 30
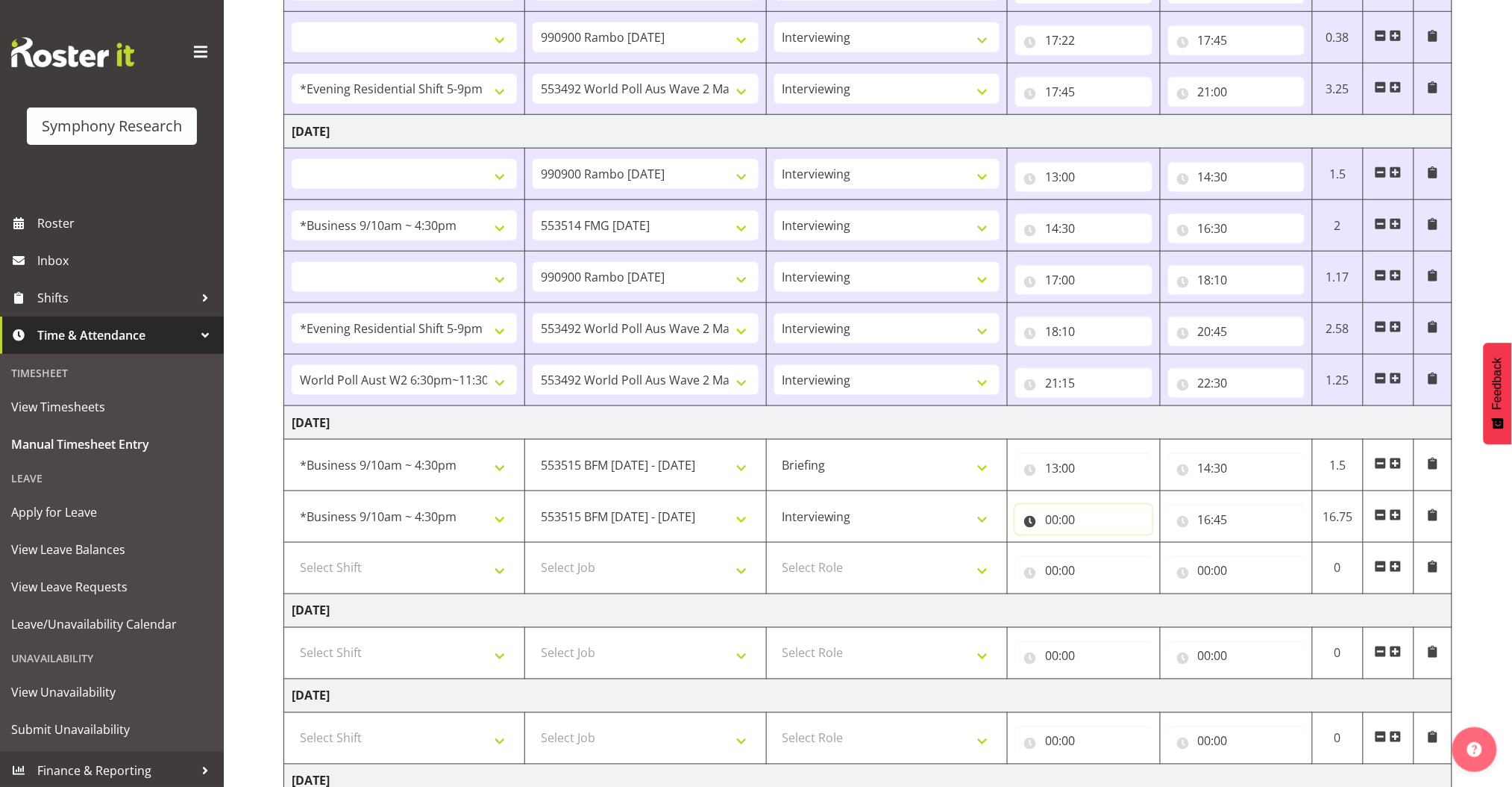
click at [1055, 519] on input "00:00" at bounding box center [1083, 519] width 136 height 30
click at [1118, 557] on select "00 01 02 03 04 05 06 07 08 09 10 11 12 13 14 15 16 17 18 19 20 21 22 23" at bounding box center [1117, 559] width 33 height 30
select select "14"
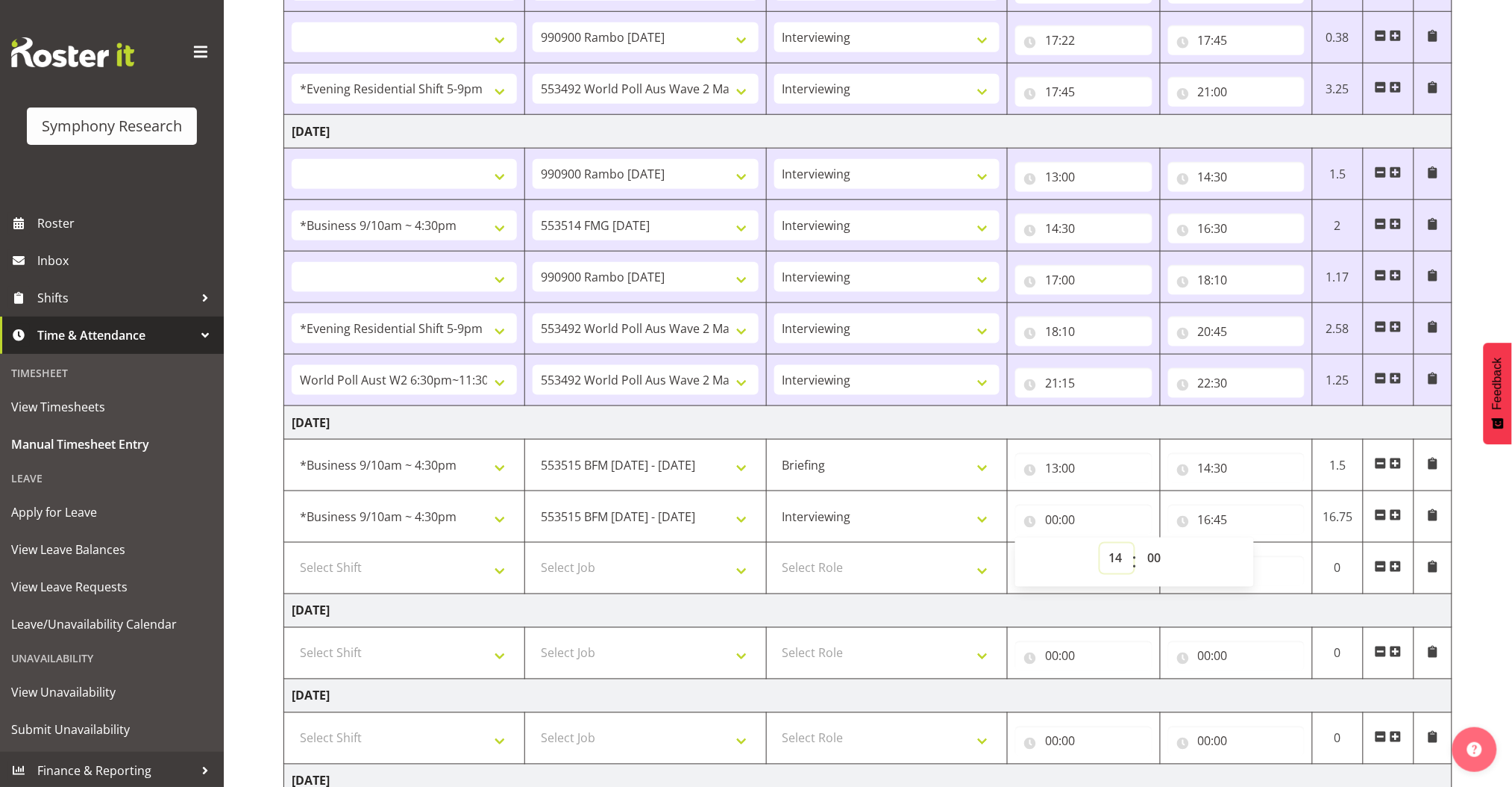
click at [1100, 544] on select "00 01 02 03 04 05 06 07 08 09 10 11 12 13 14 15 16 17 18 19 20 21 22 23" at bounding box center [1117, 559] width 33 height 30
select select
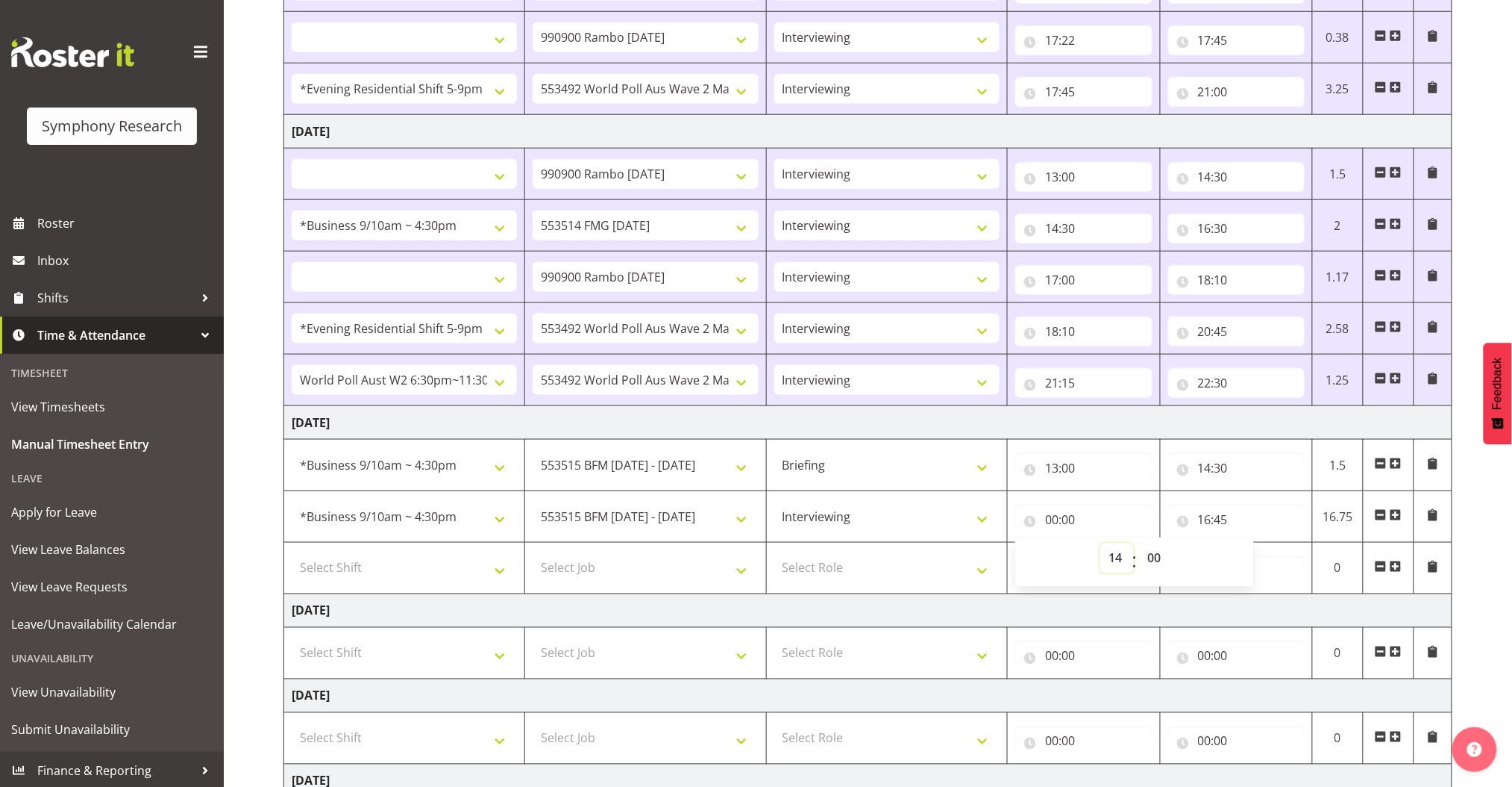
type input "14:00"
click at [1069, 518] on input "14:00" at bounding box center [1083, 519] width 136 height 30
click at [1069, 517] on input "14:00" at bounding box center [1083, 519] width 136 height 30
click at [1155, 558] on select "00 01 02 03 04 05 06 07 08 09 10 11 12 13 14 15 16 17 18 19 20 21 22 23 24 25 2…" at bounding box center [1156, 559] width 33 height 30
select select "30"
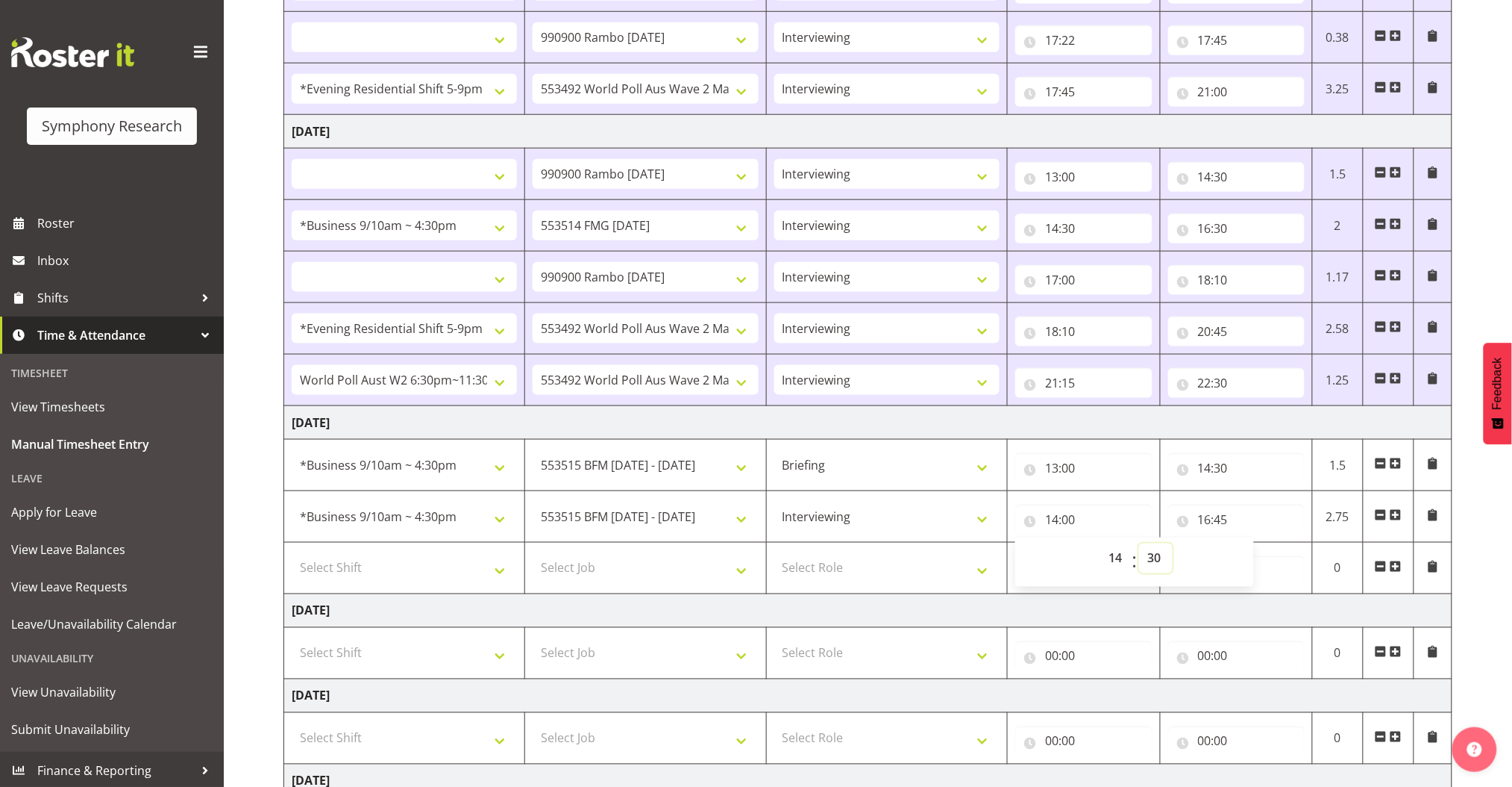
click at [1139, 544] on select "00 01 02 03 04 05 06 07 08 09 10 11 12 13 14 15 16 17 18 19 20 21 22 23 24 25 2…" at bounding box center [1156, 559] width 33 height 30
select select
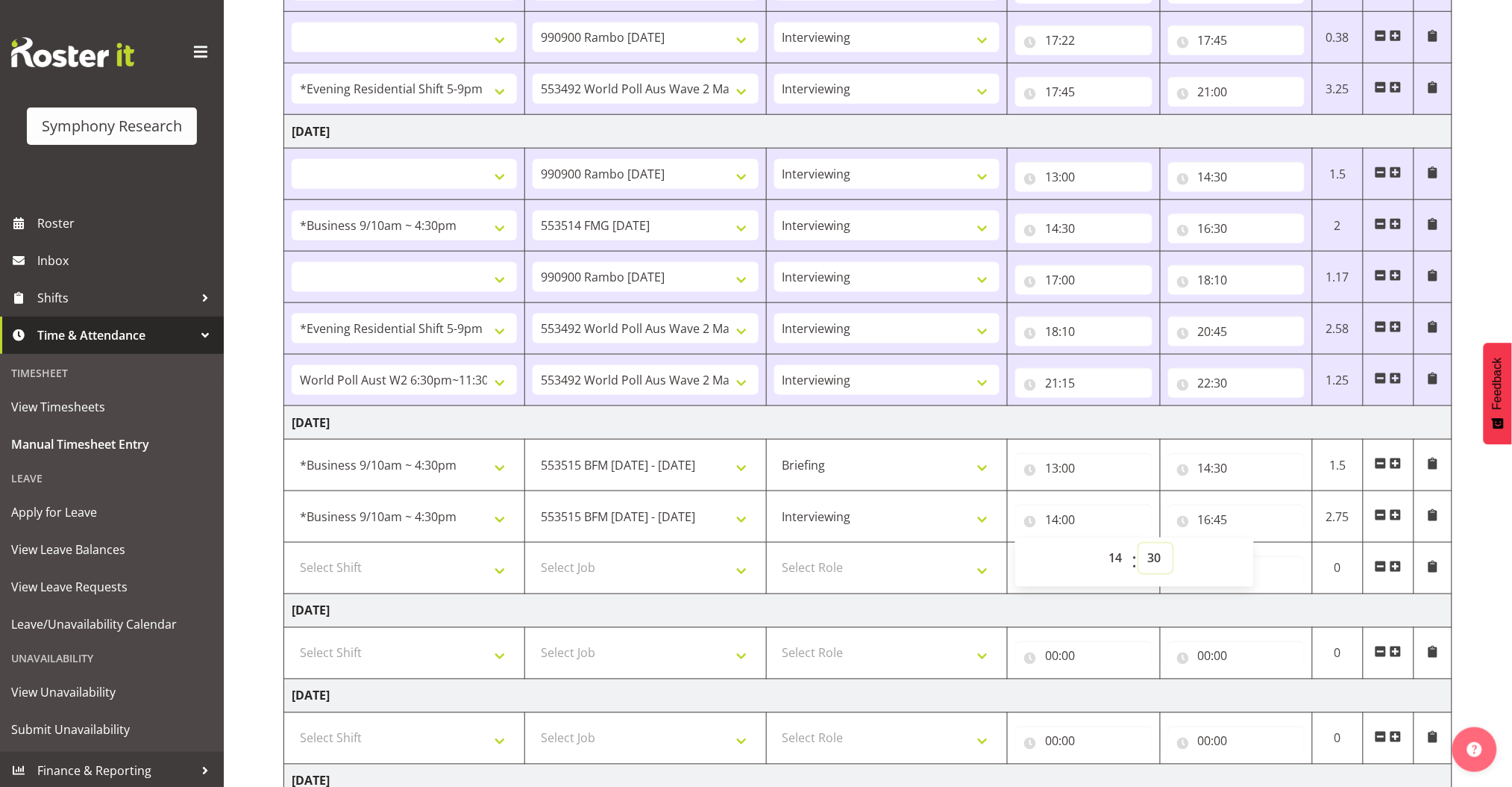
type input "14:30"
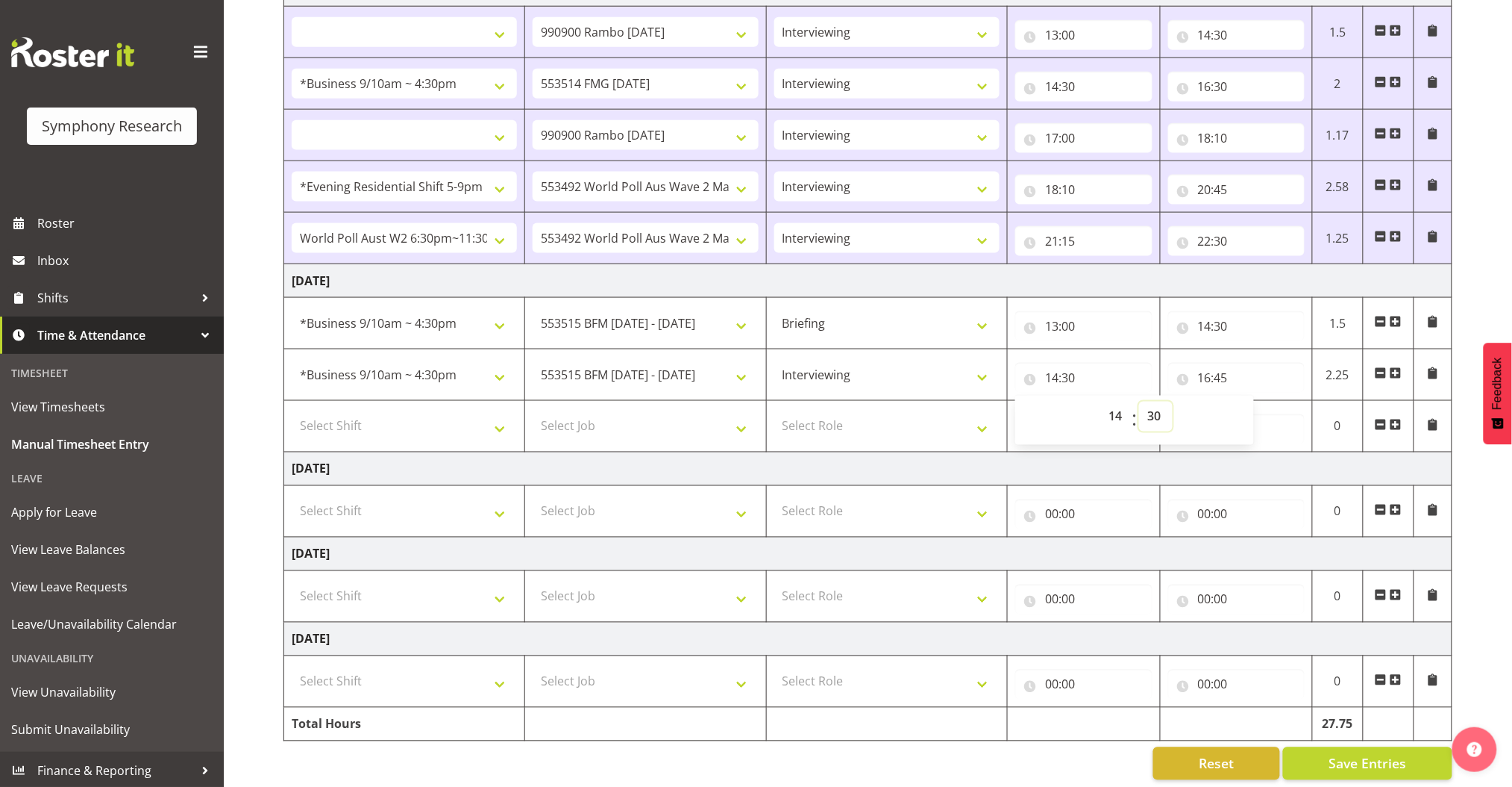
scroll to position [659, 0]
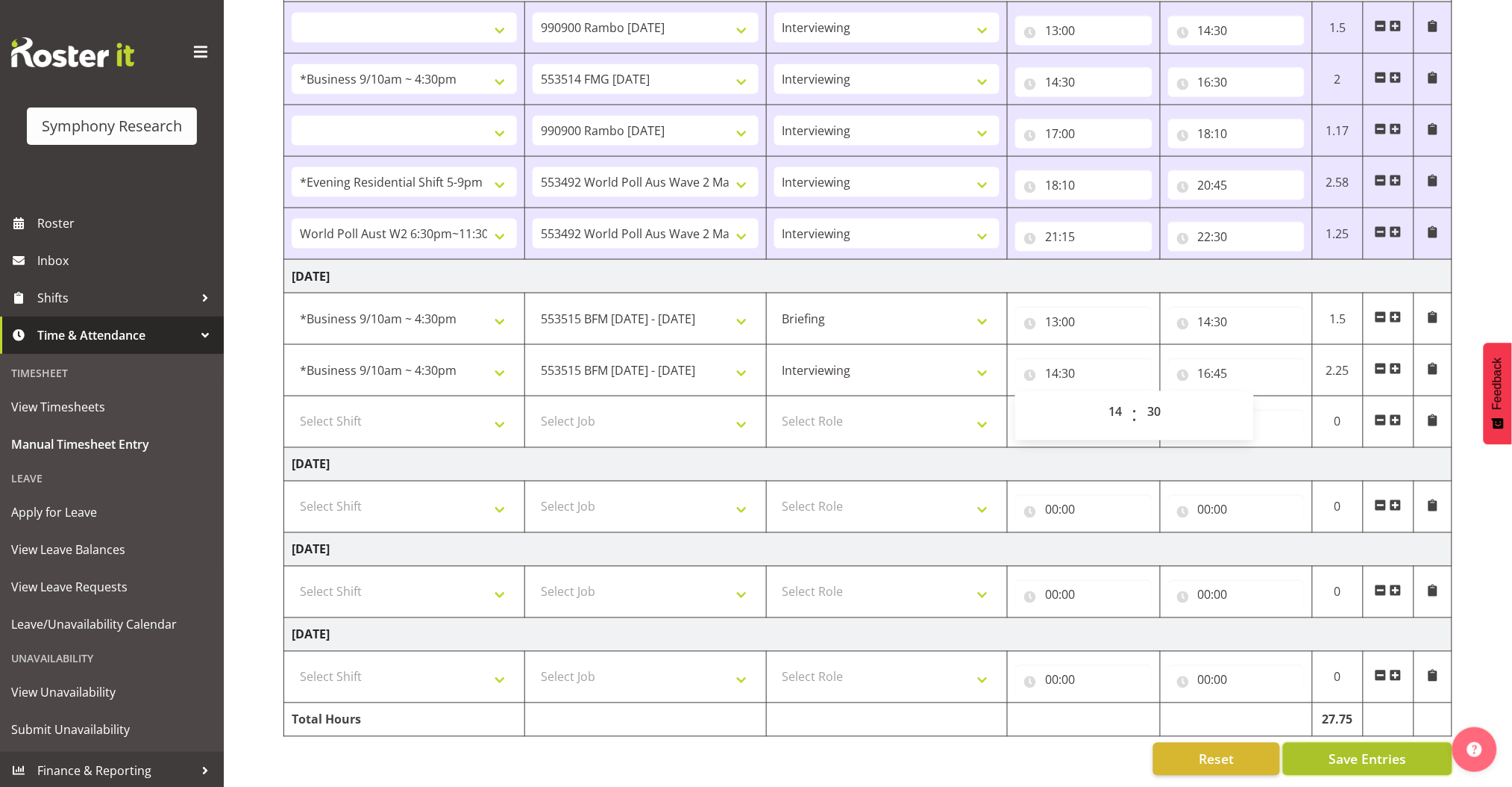
click at [1289, 749] on span "Save Entries" at bounding box center [1367, 759] width 78 height 19
select select
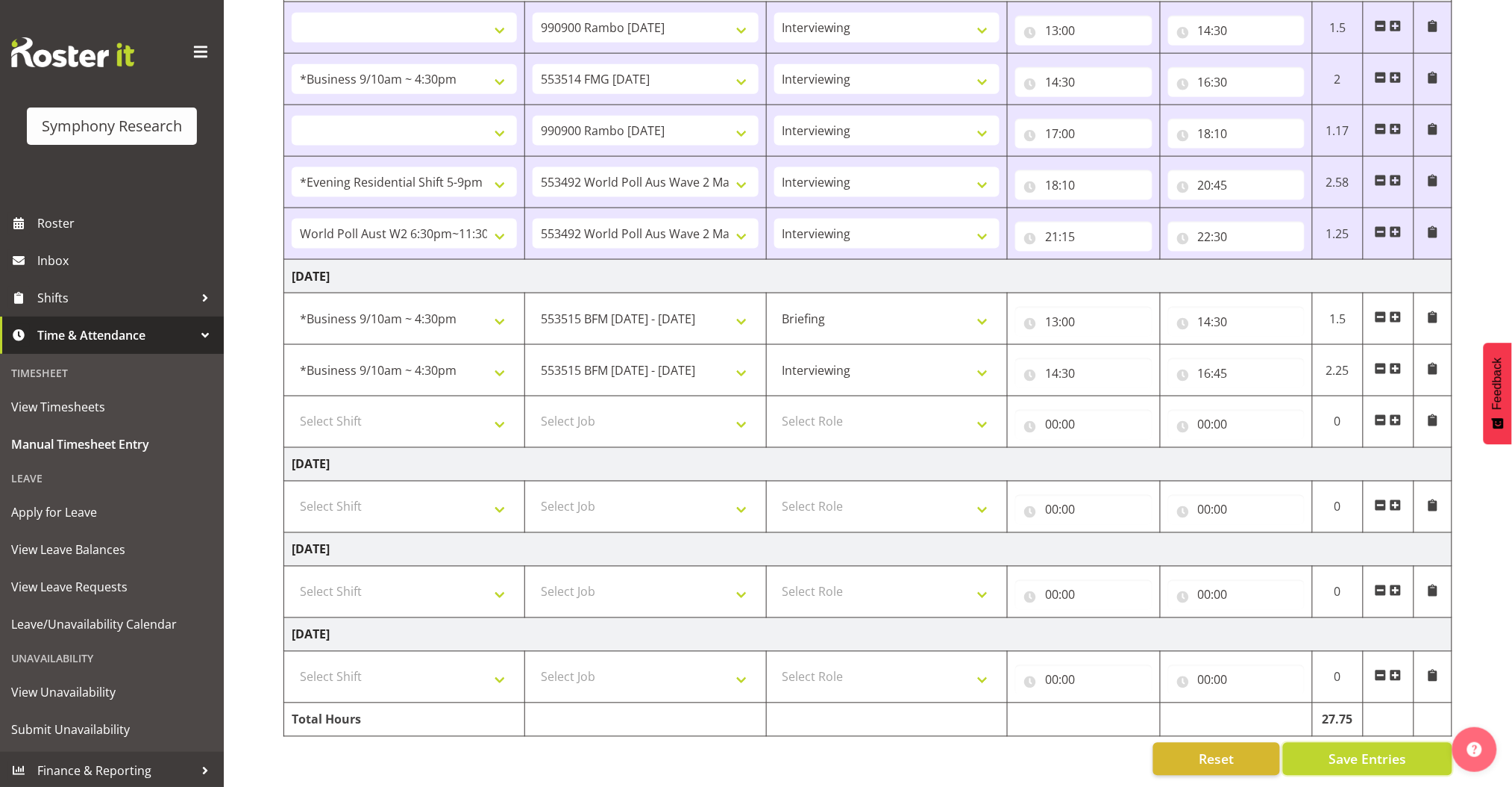
scroll to position [607, 0]
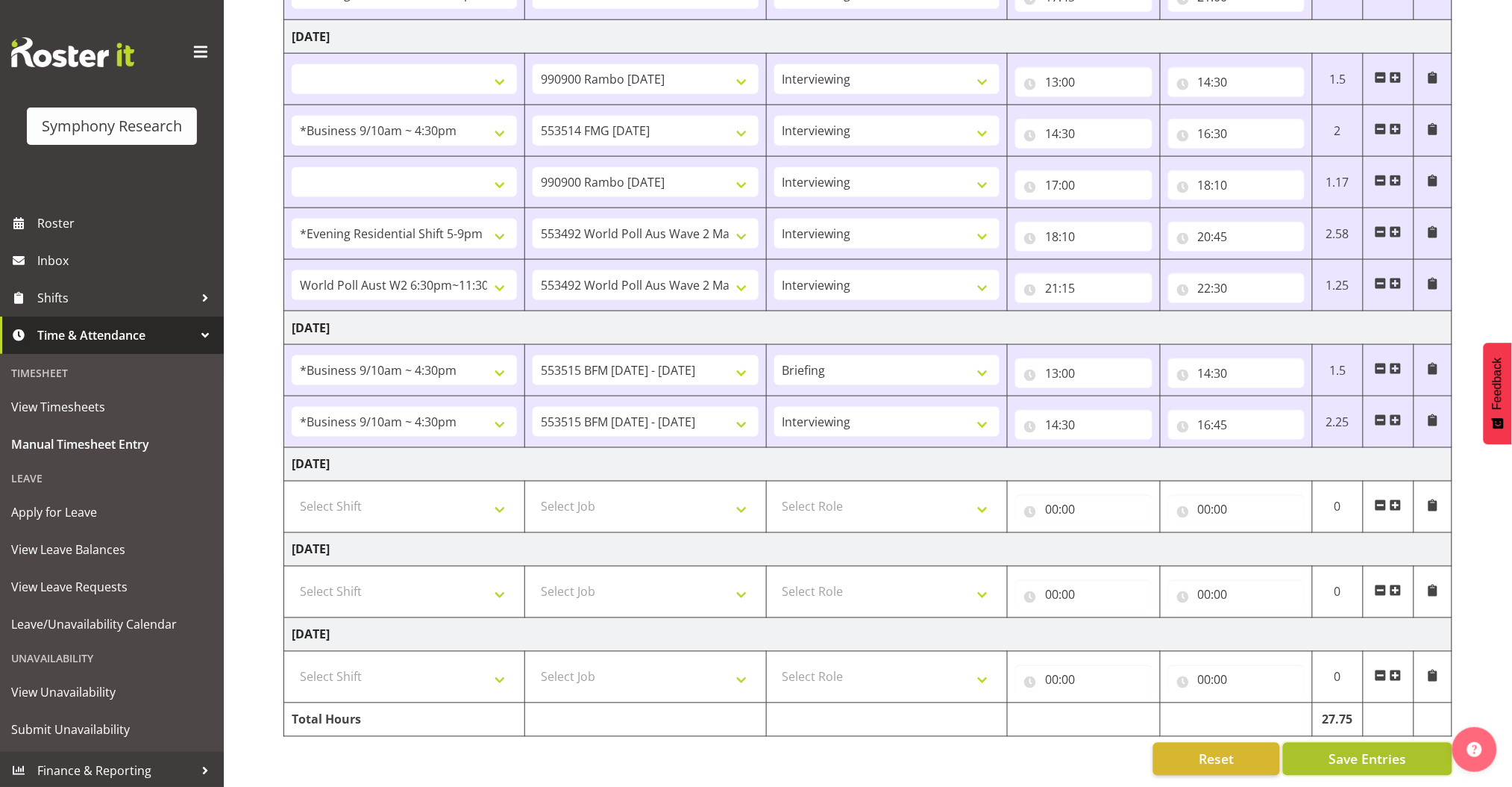
click at [1289, 749] on span "Save Entries" at bounding box center [1367, 759] width 78 height 19
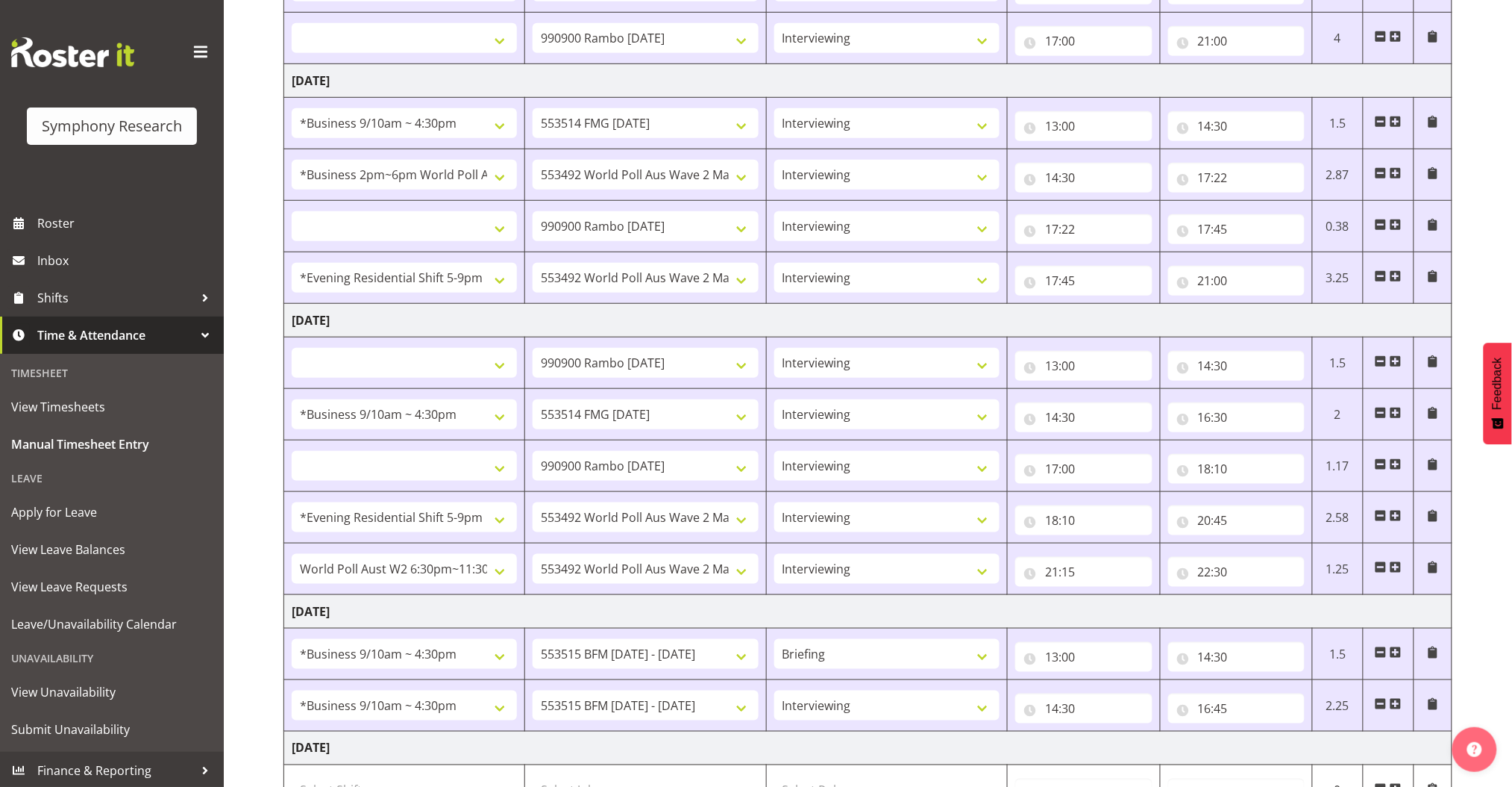
select select
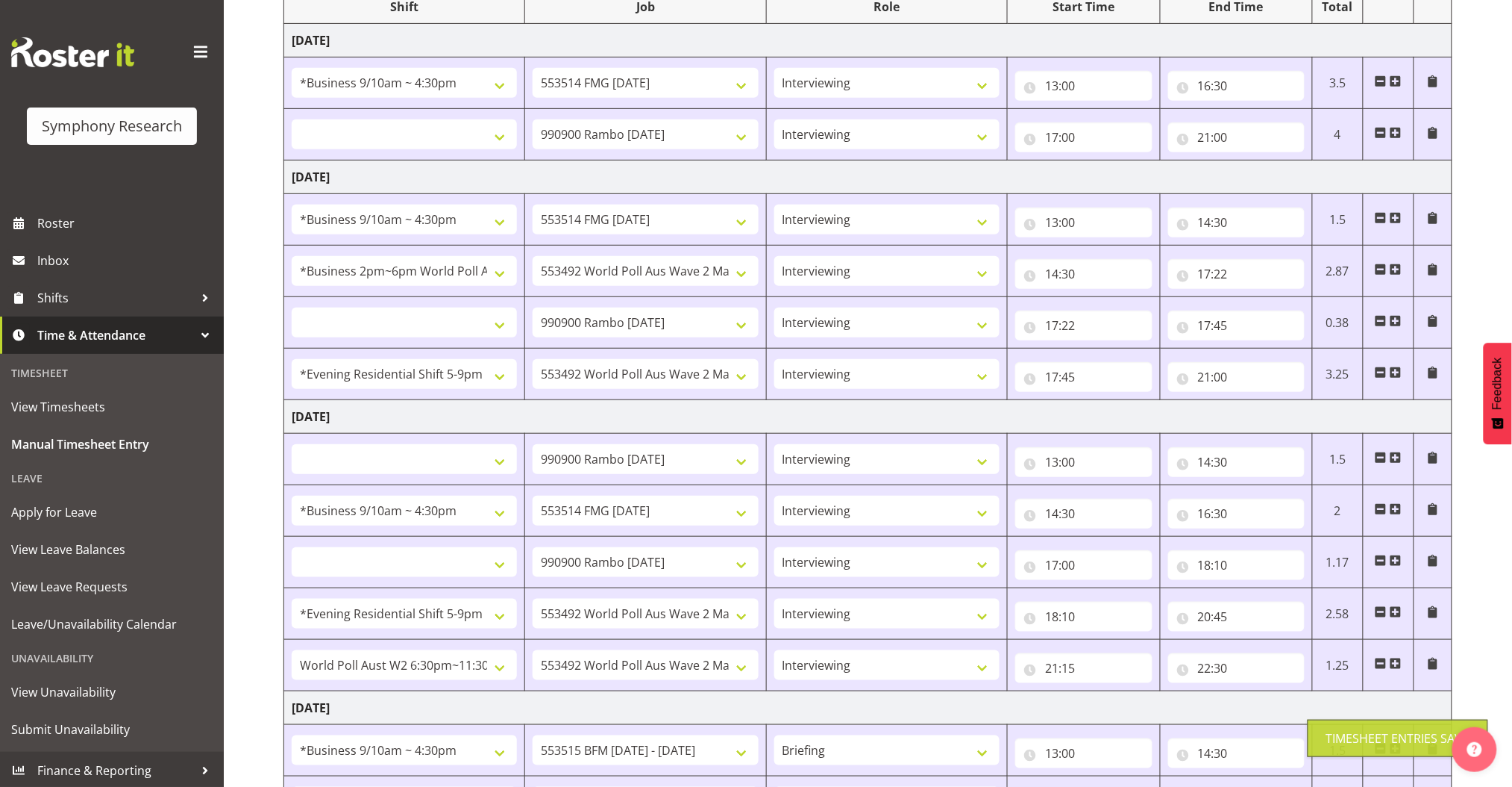
scroll to position [110, 0]
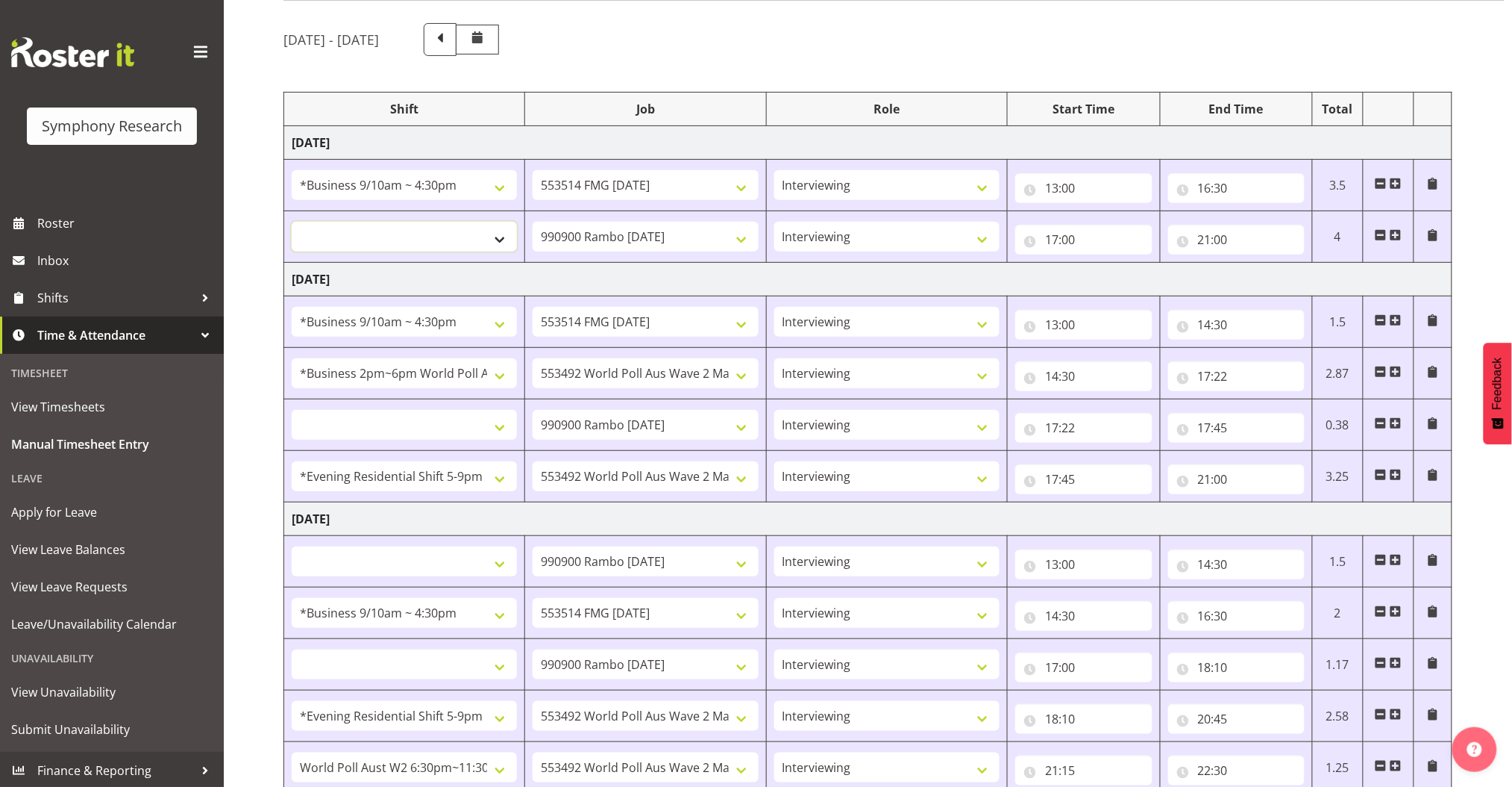
click at [502, 237] on select "!!Weekend Residential (Roster IT Shift Label) *Business 9/10am ~ 4:30pm *Busine…" at bounding box center [405, 237] width 226 height 30
click at [666, 521] on td "Wednesday 8th October 2025" at bounding box center [868, 519] width 1168 height 33
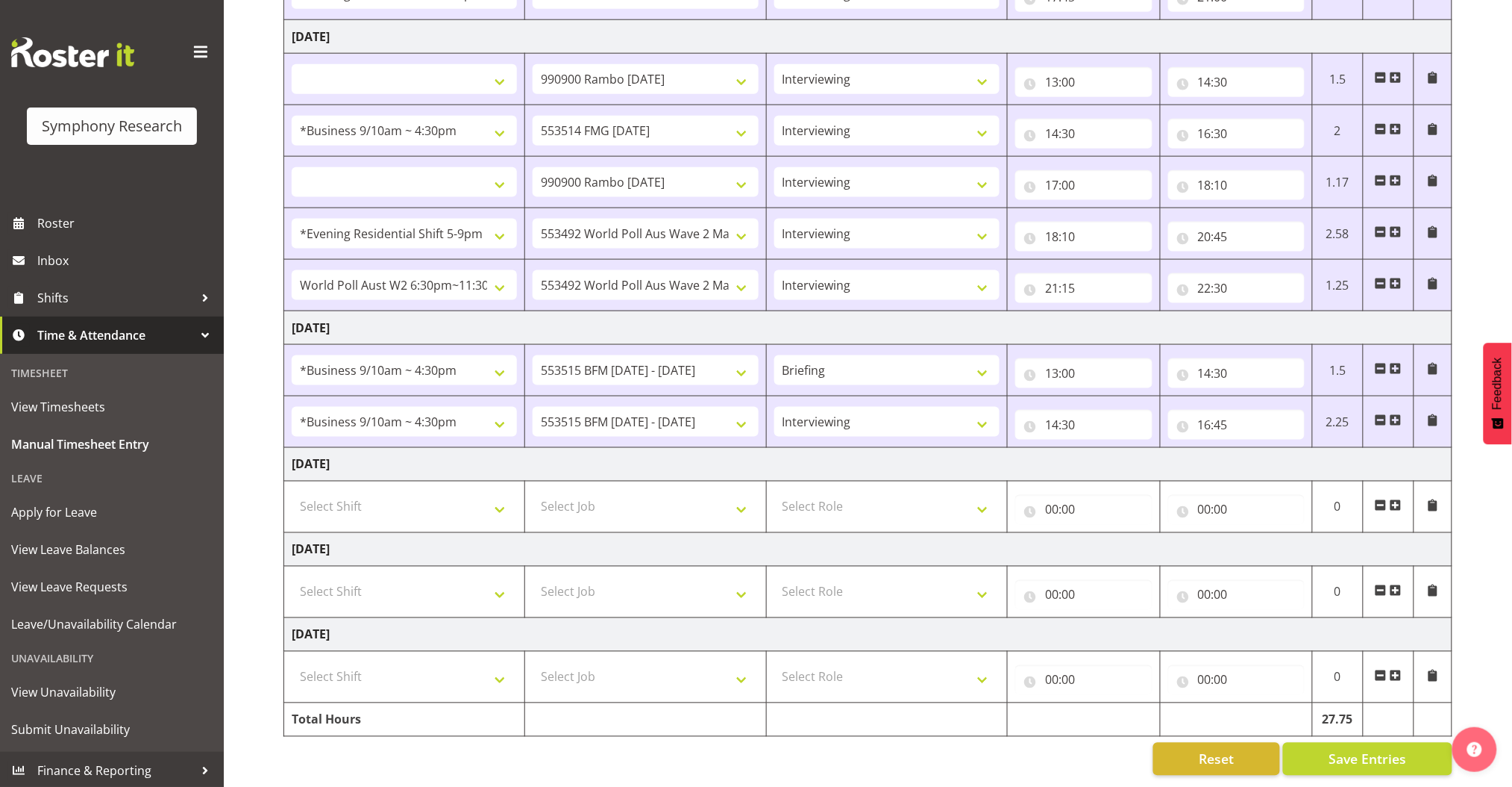
scroll to position [607, 0]
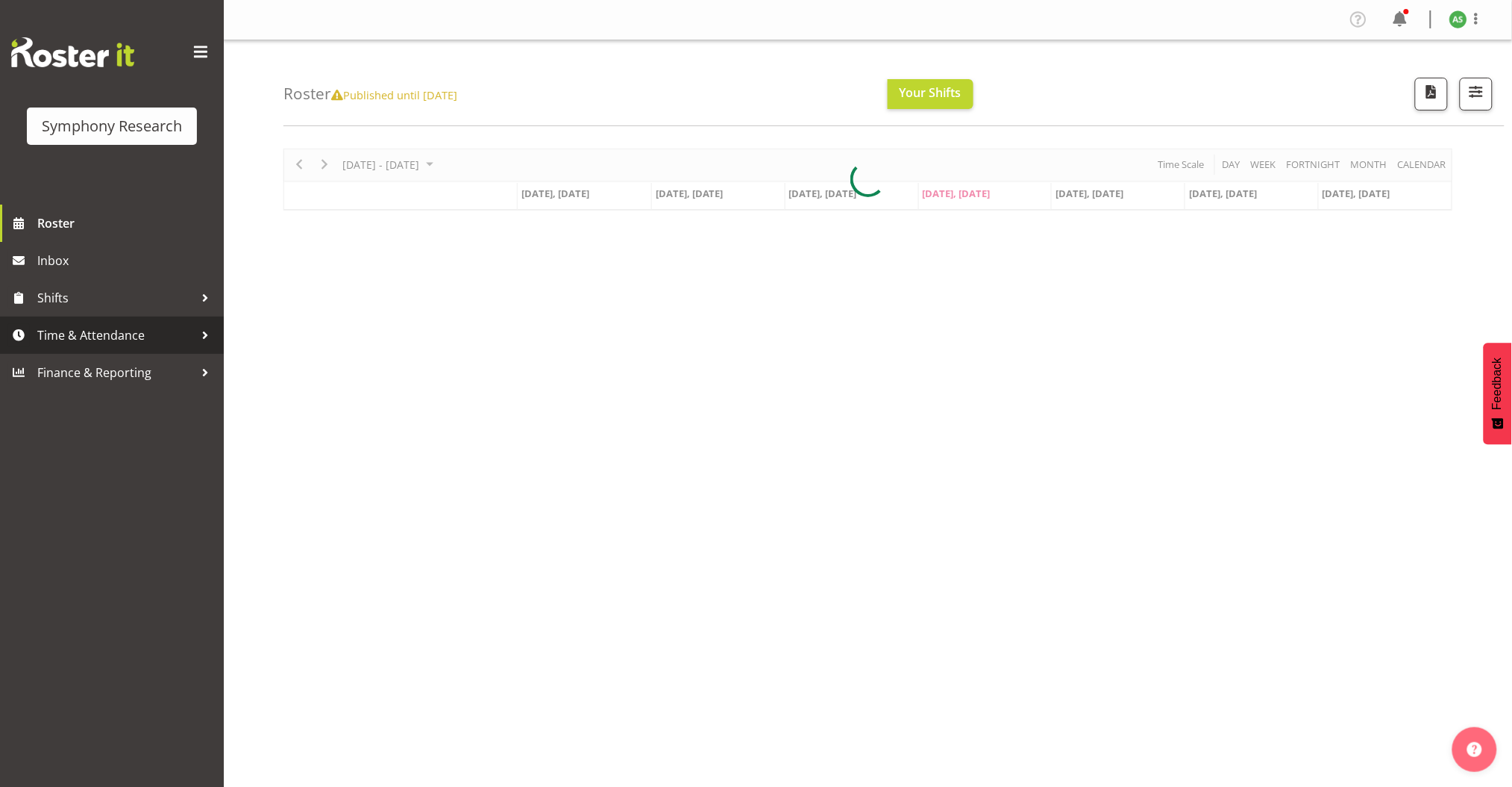
click at [85, 334] on span "Time & Attendance" at bounding box center [115, 335] width 156 height 23
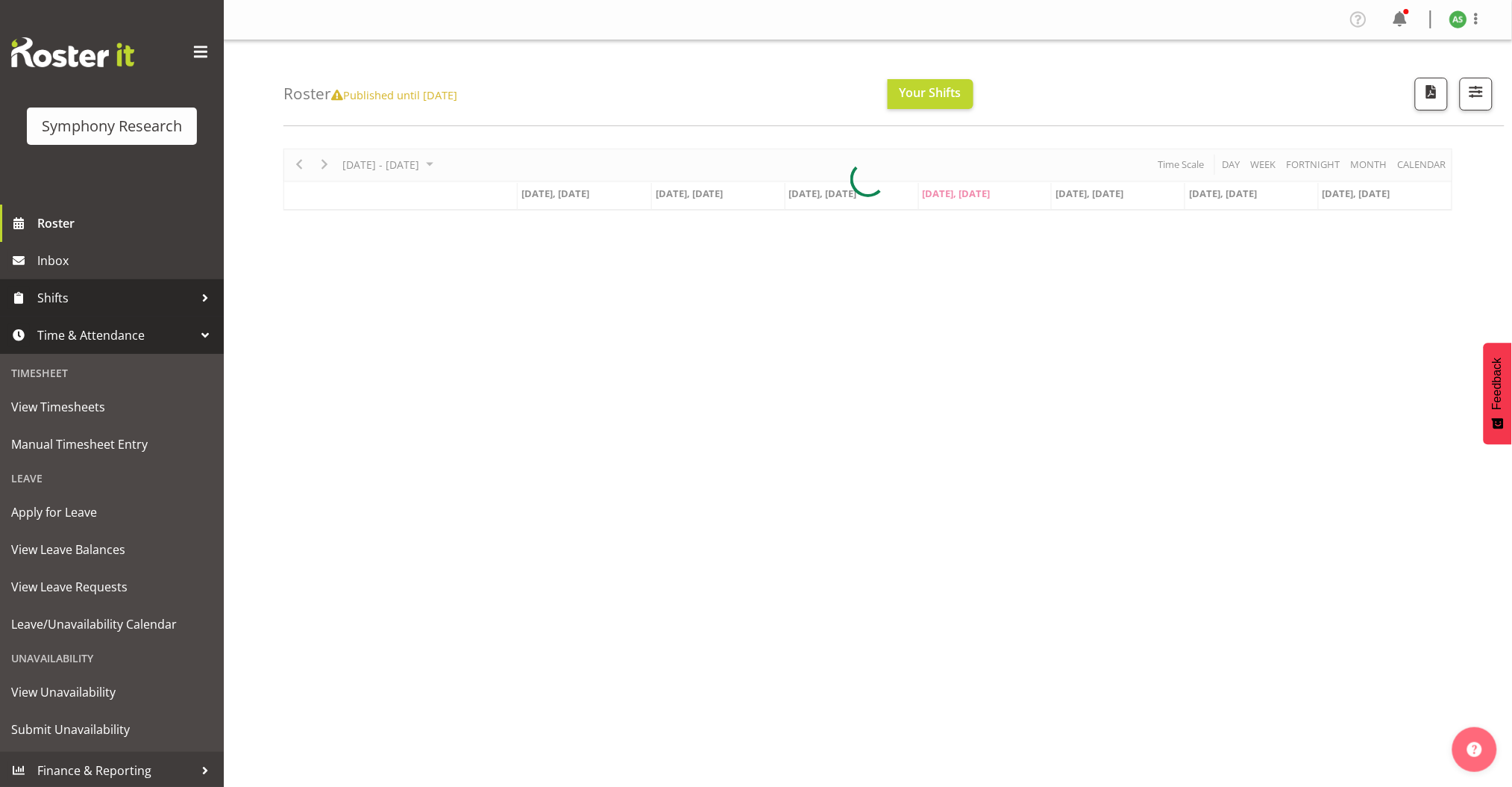
click at [74, 303] on span "Shifts" at bounding box center [115, 298] width 156 height 23
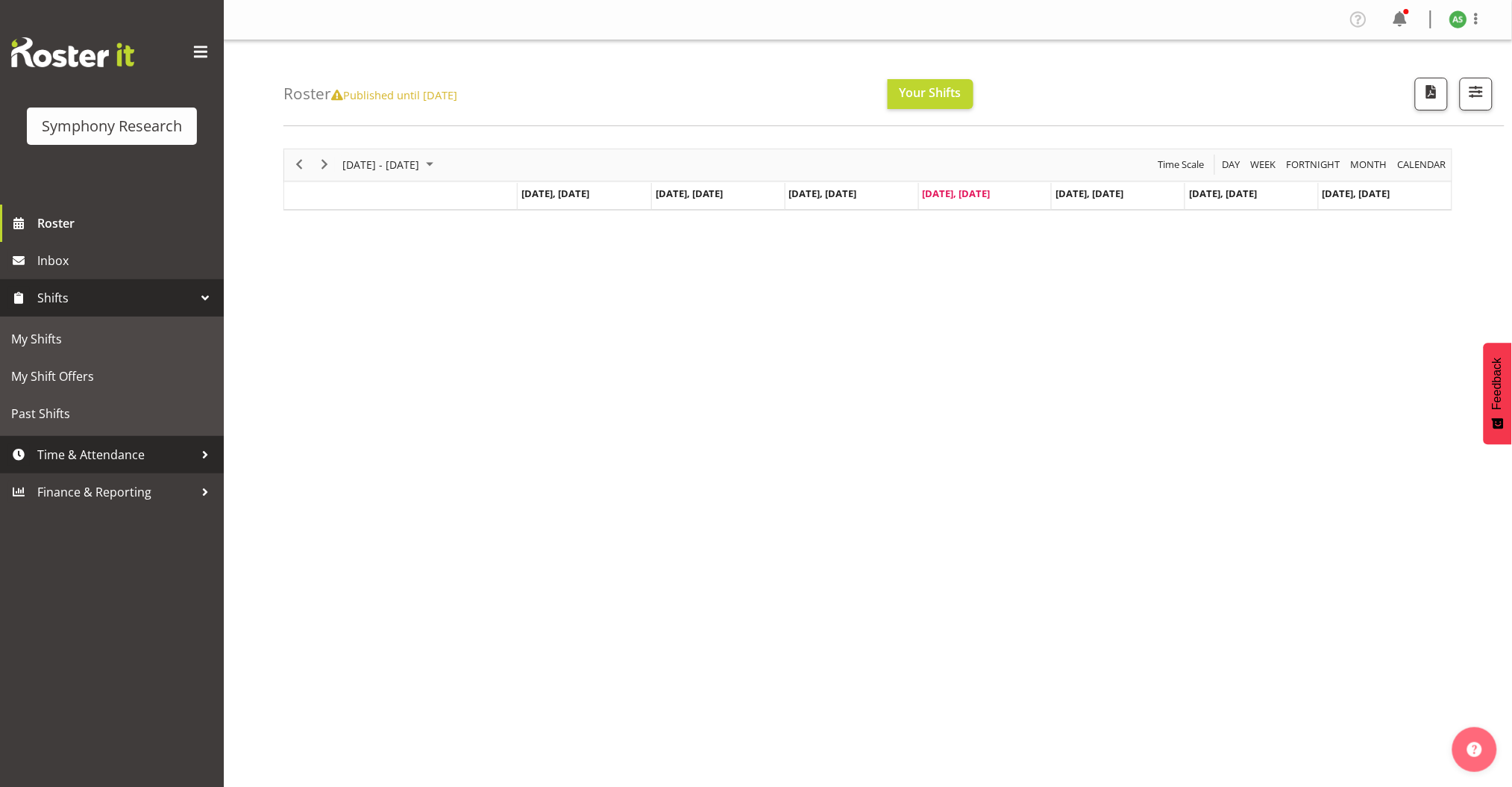
click at [87, 448] on span "Time & Attendance" at bounding box center [115, 454] width 156 height 23
